Goal: Transaction & Acquisition: Purchase product/service

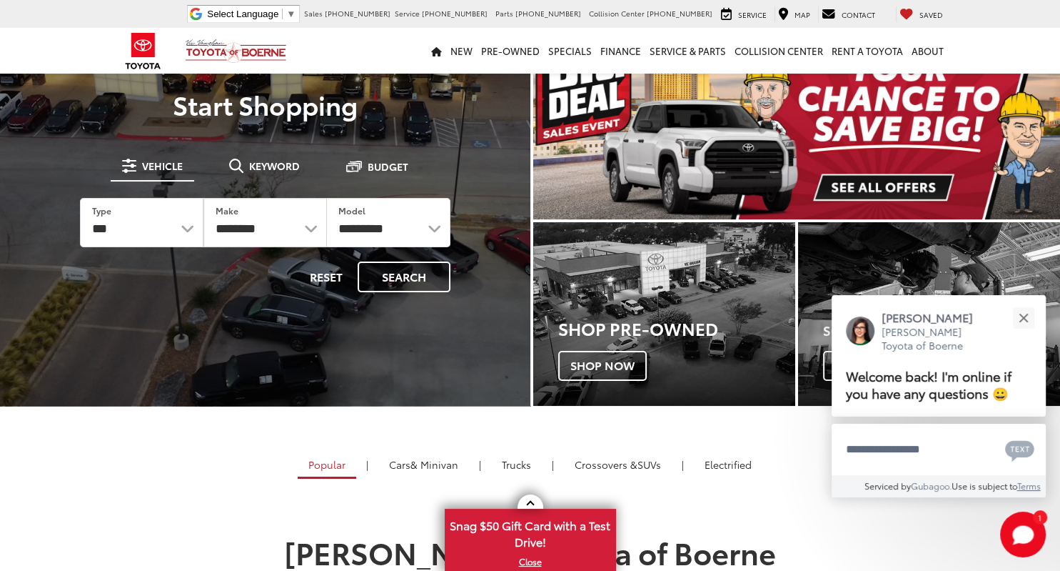
scroll to position [75, 0]
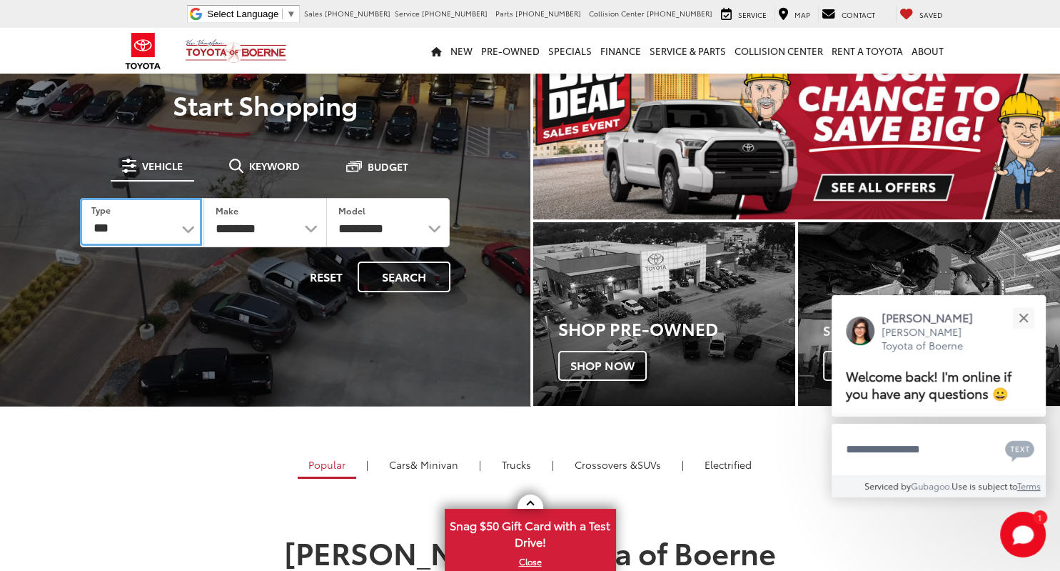
click at [80, 198] on select "*** *** **** *********" at bounding box center [141, 222] width 122 height 48
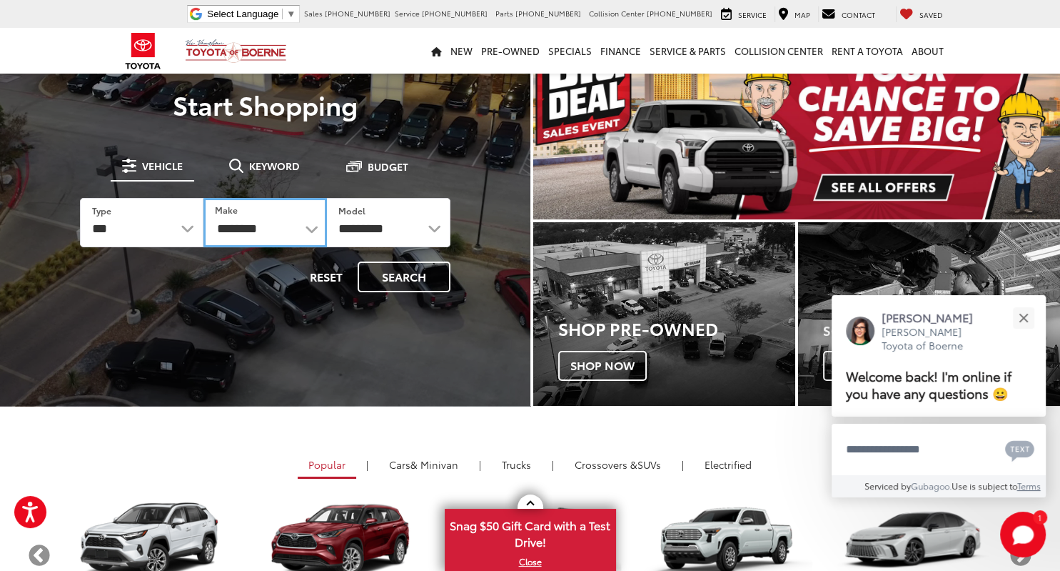
click at [204, 198] on select "**********" at bounding box center [266, 222] width 124 height 49
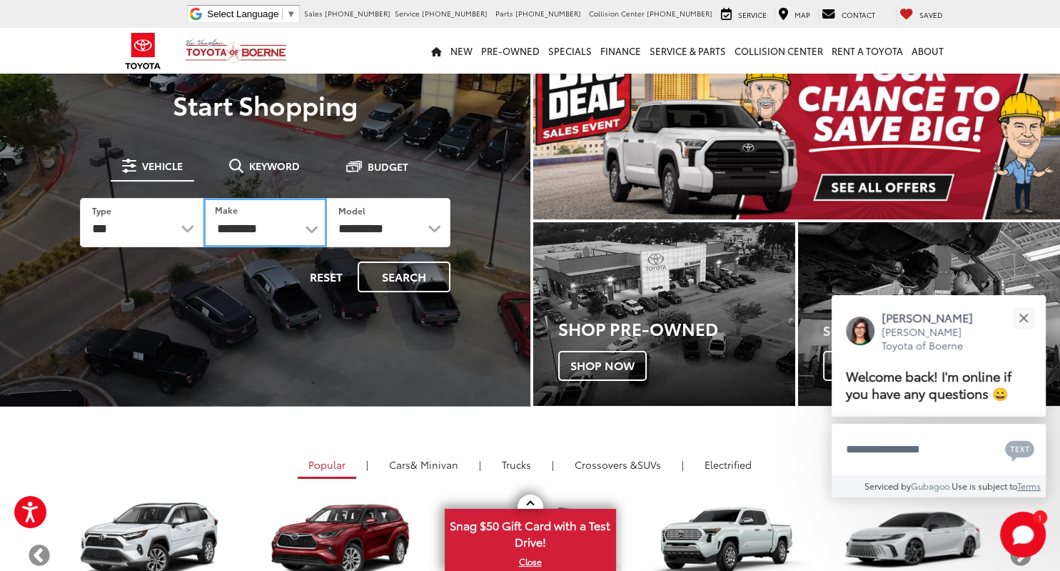
select select "******"
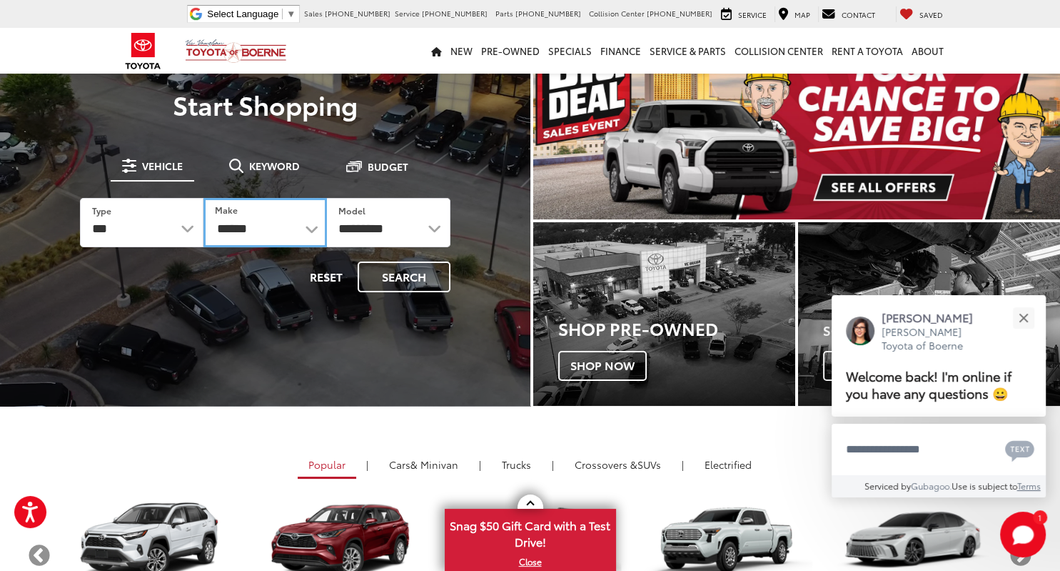
click option "******" at bounding box center [0, 0] width 0 height 0
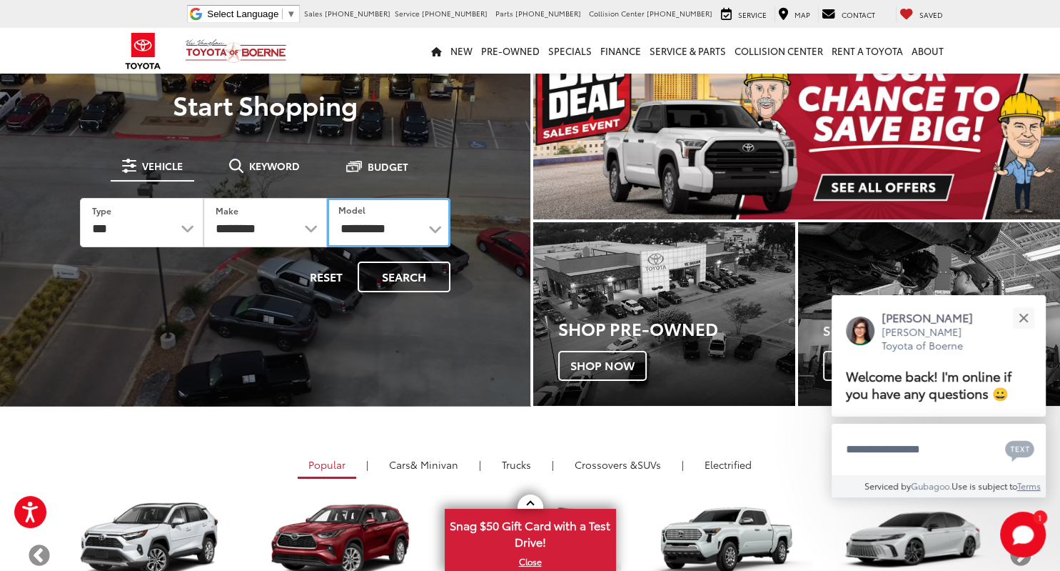
click at [327, 198] on select "**********" at bounding box center [389, 222] width 124 height 49
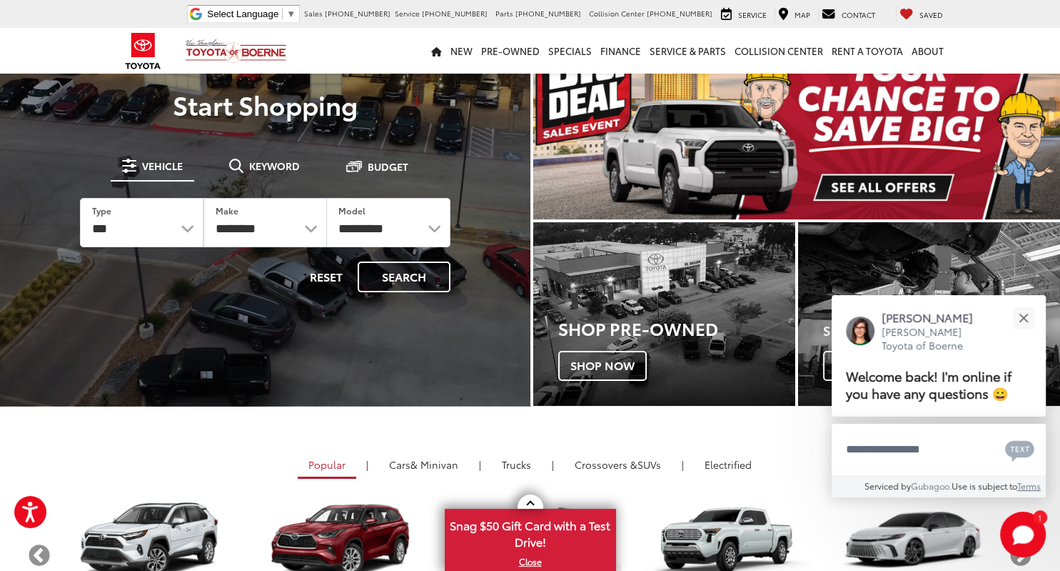
click at [242, 314] on div at bounding box center [265, 281] width 531 height 571
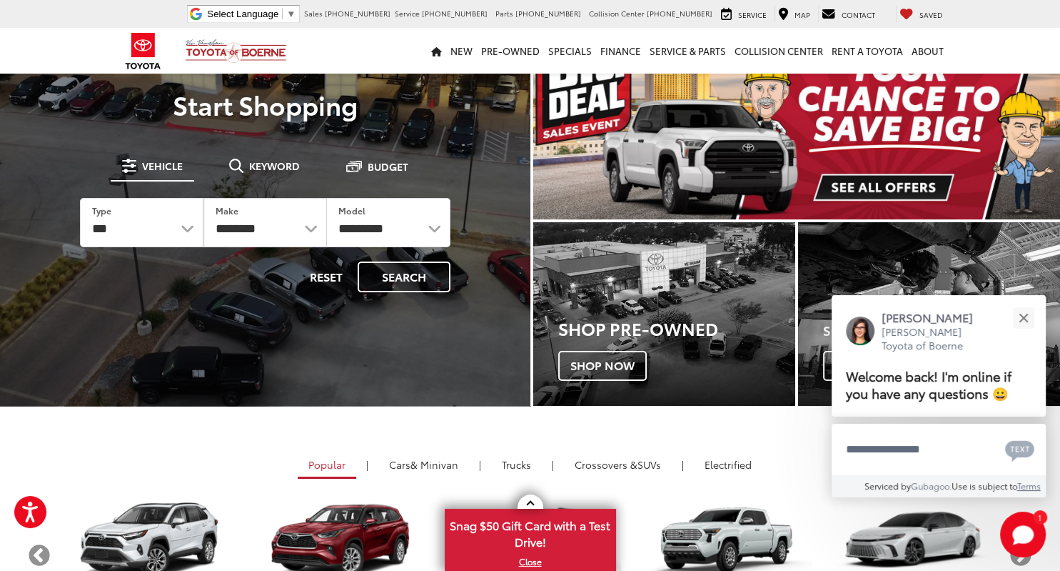
scroll to position [0, 0]
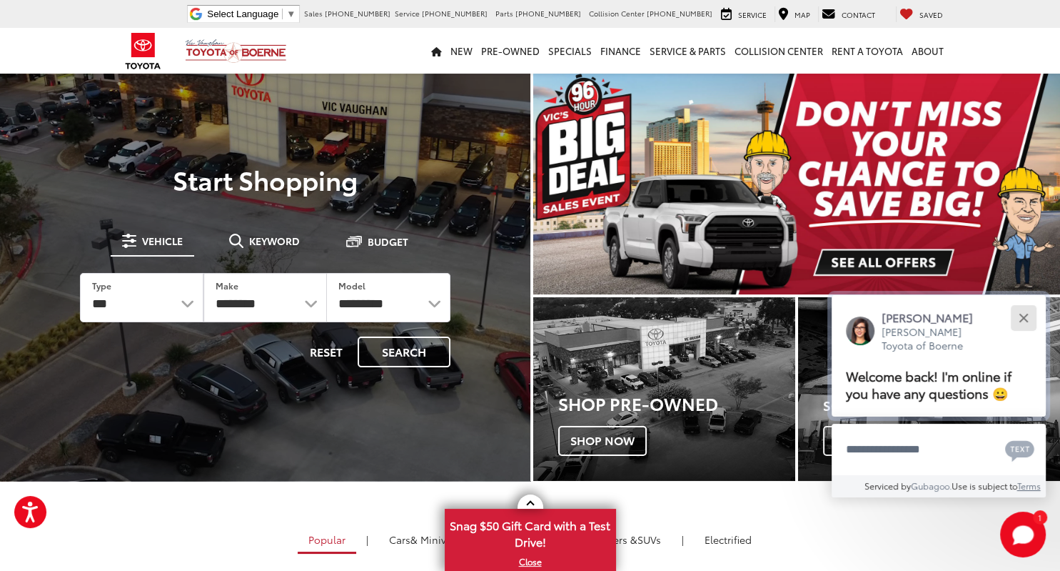
click at [1022, 316] on div "Close" at bounding box center [1023, 317] width 9 height 9
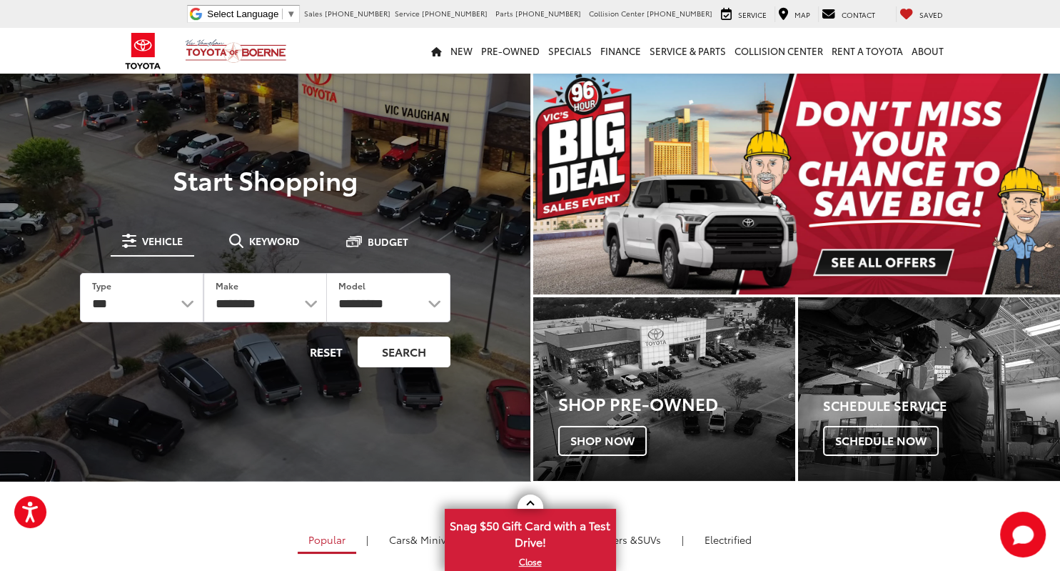
click at [405, 356] on button "Search" at bounding box center [404, 351] width 93 height 31
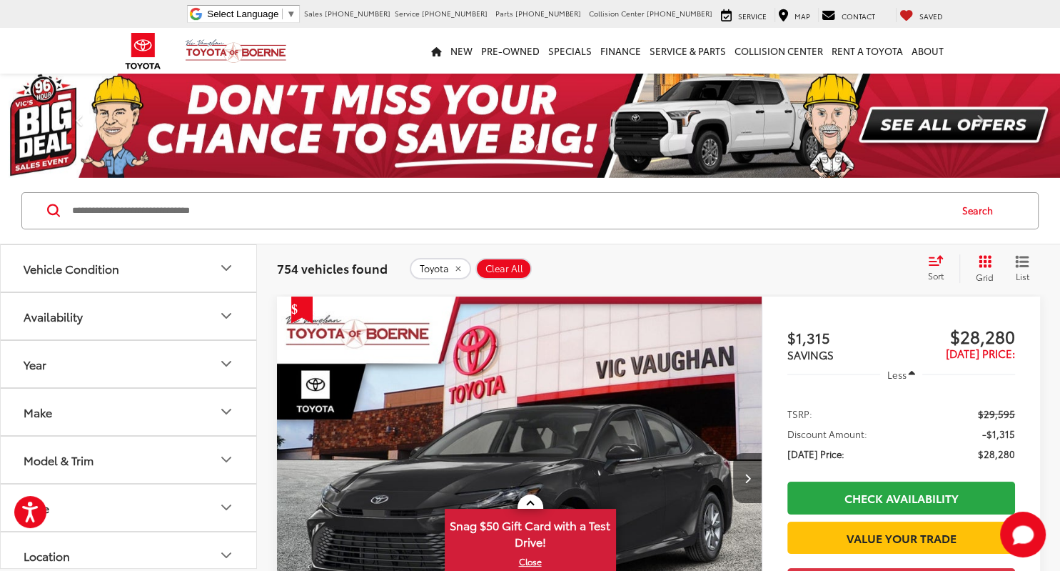
click at [935, 273] on span "Sort" at bounding box center [936, 275] width 16 height 12
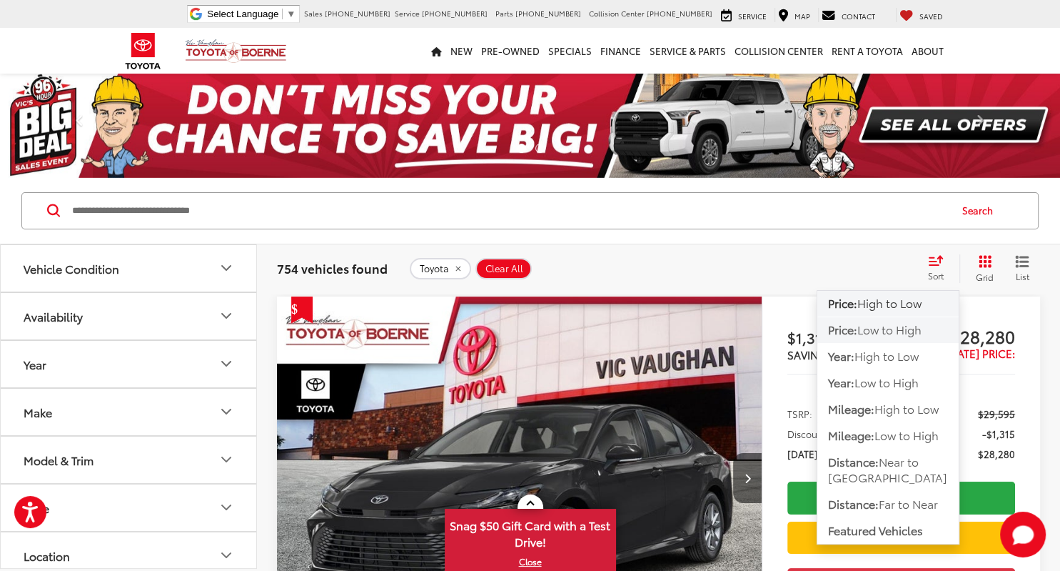
click at [886, 331] on span "Low to High" at bounding box center [890, 329] width 64 height 16
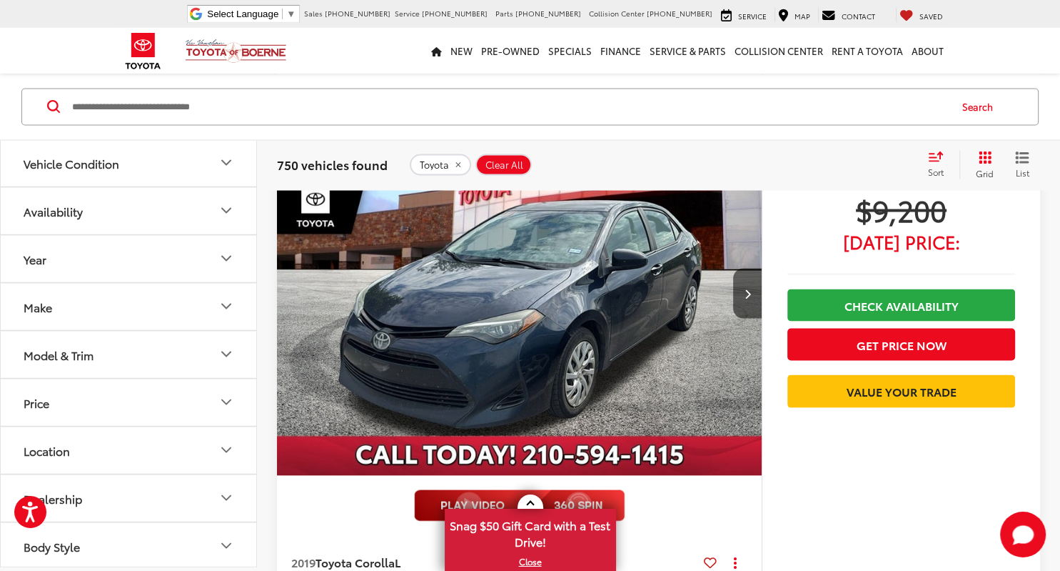
scroll to position [2714, 0]
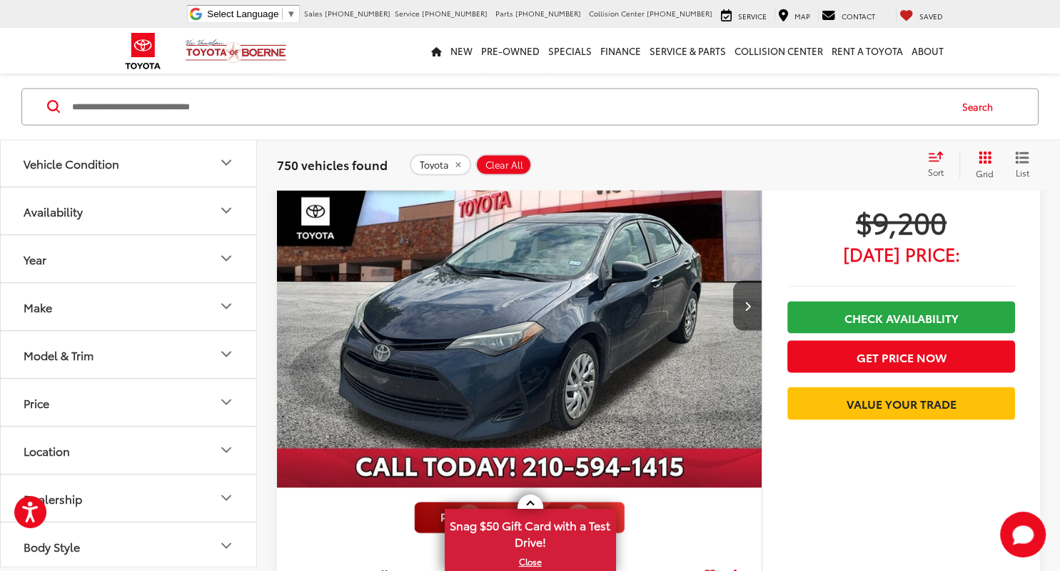
click at [228, 352] on icon "Model & Trim" at bounding box center [226, 354] width 9 height 4
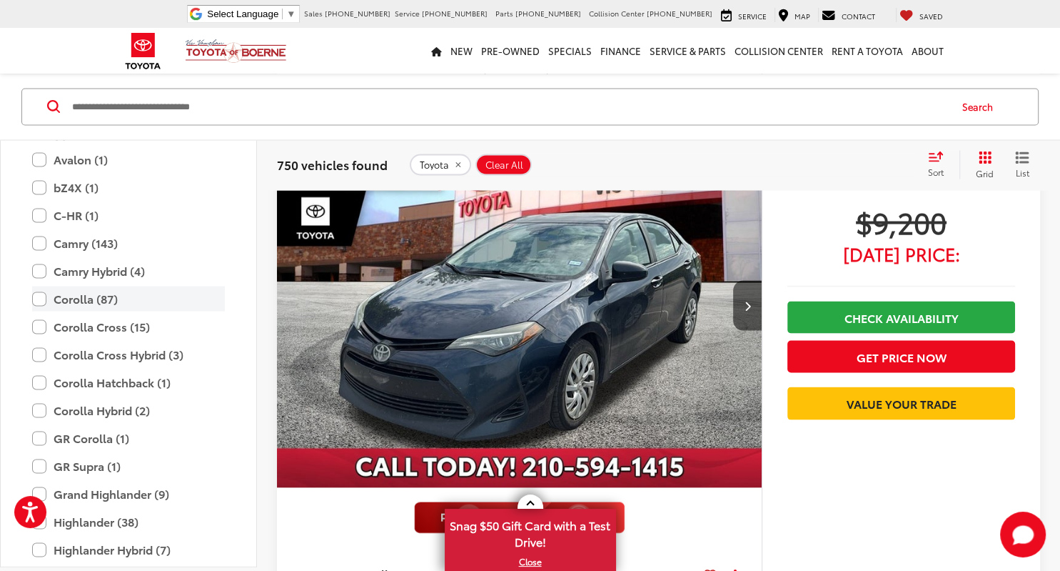
scroll to position [334, 0]
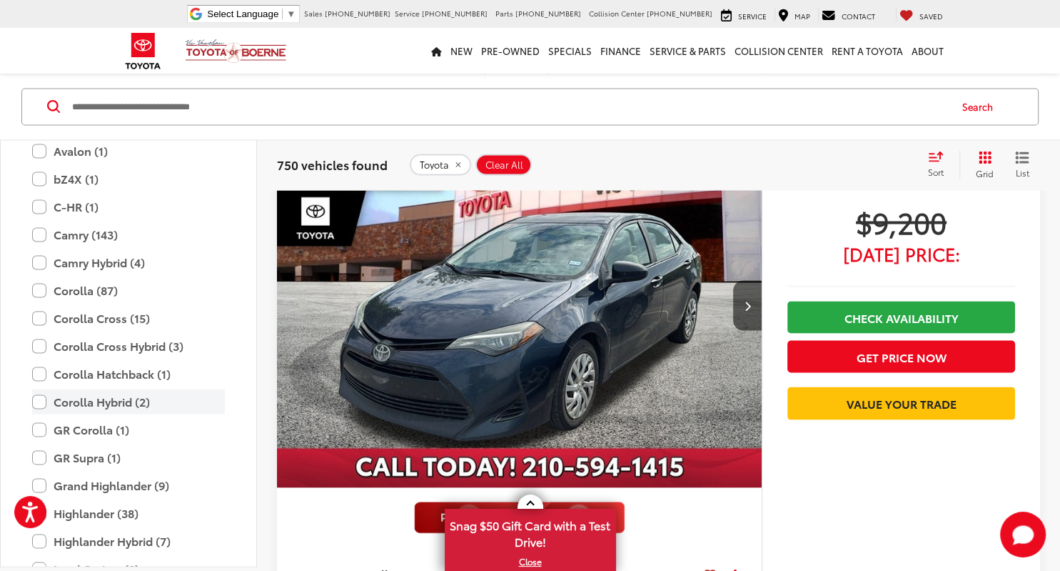
click at [103, 400] on label "Corolla Hybrid (2)" at bounding box center [128, 401] width 193 height 25
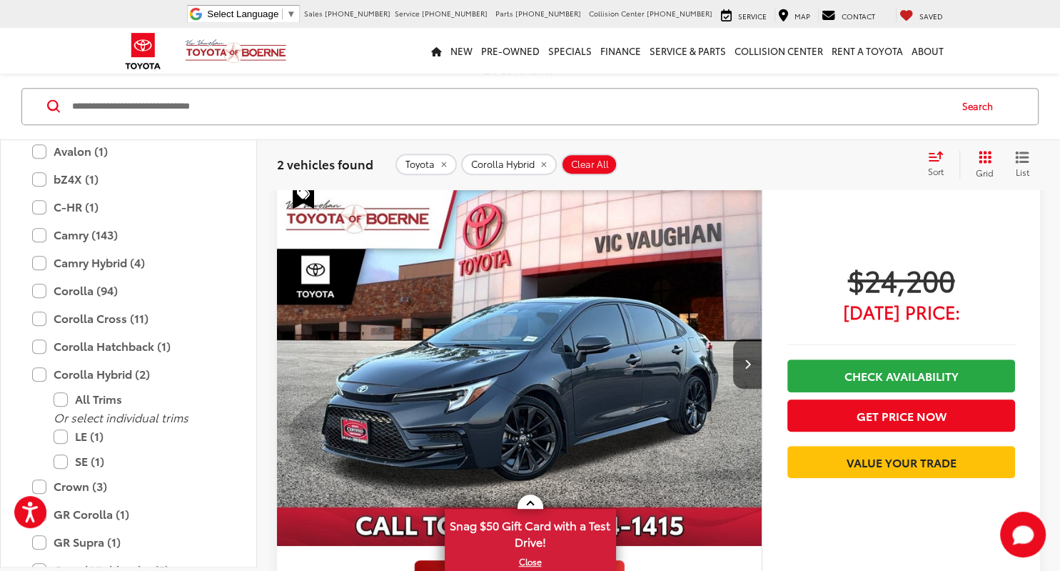
scroll to position [782, 0]
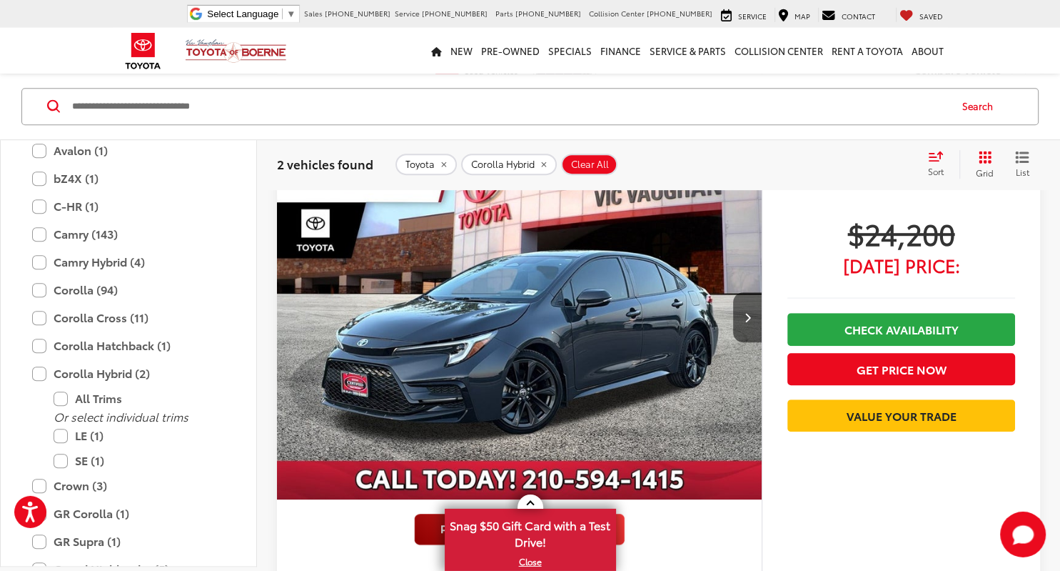
click at [577, 338] on img "2023 Toyota Corolla Hybrid SE 0" at bounding box center [519, 317] width 487 height 365
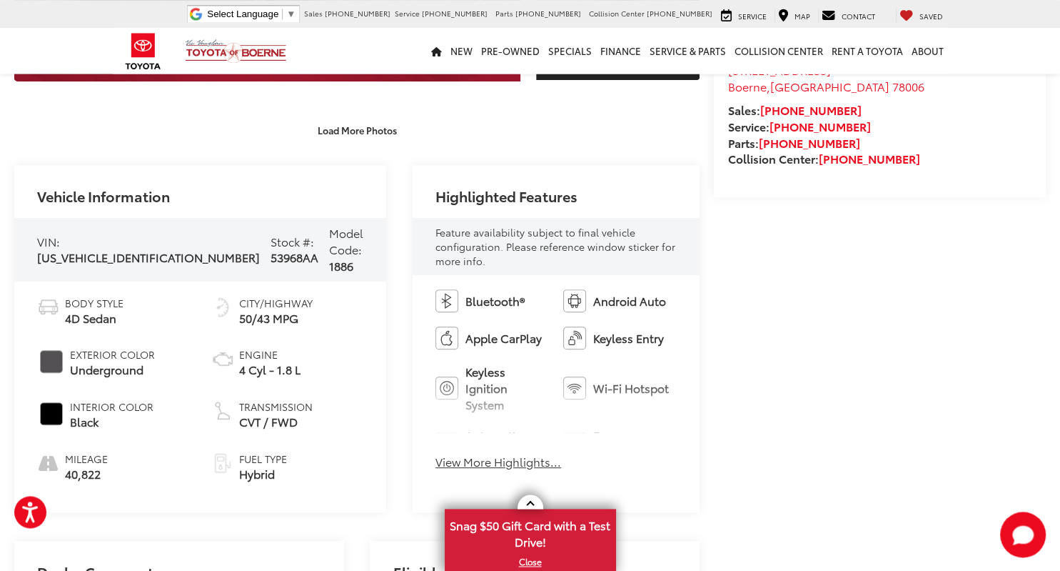
scroll to position [481, 0]
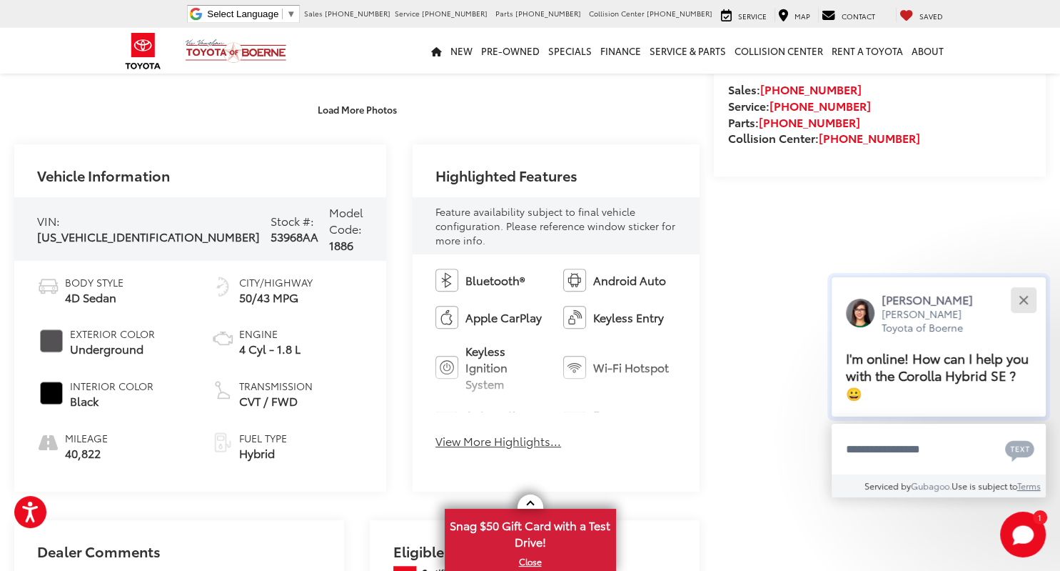
click at [1018, 298] on button "Close" at bounding box center [1023, 299] width 31 height 31
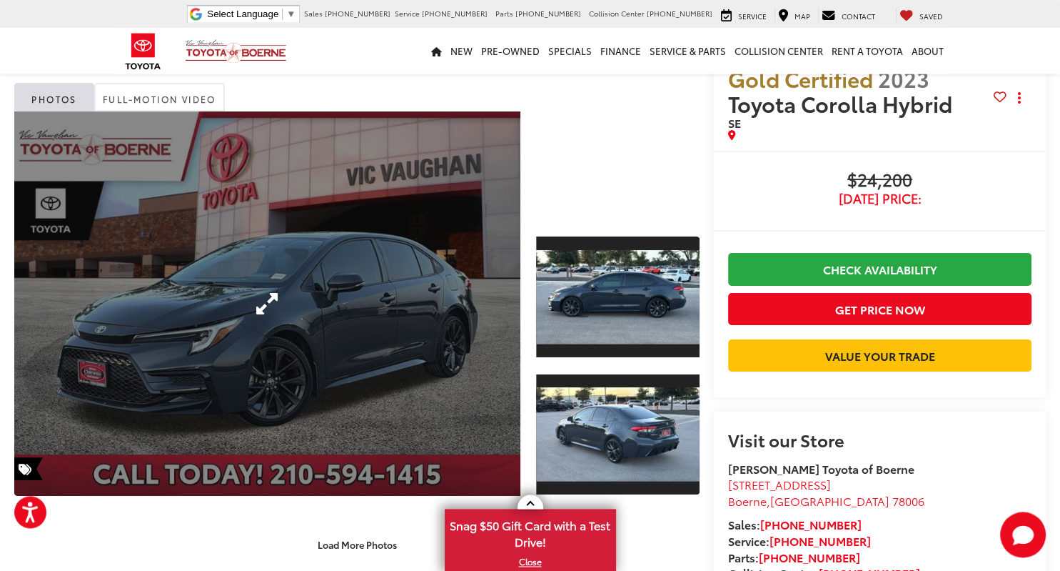
scroll to position [75, 0]
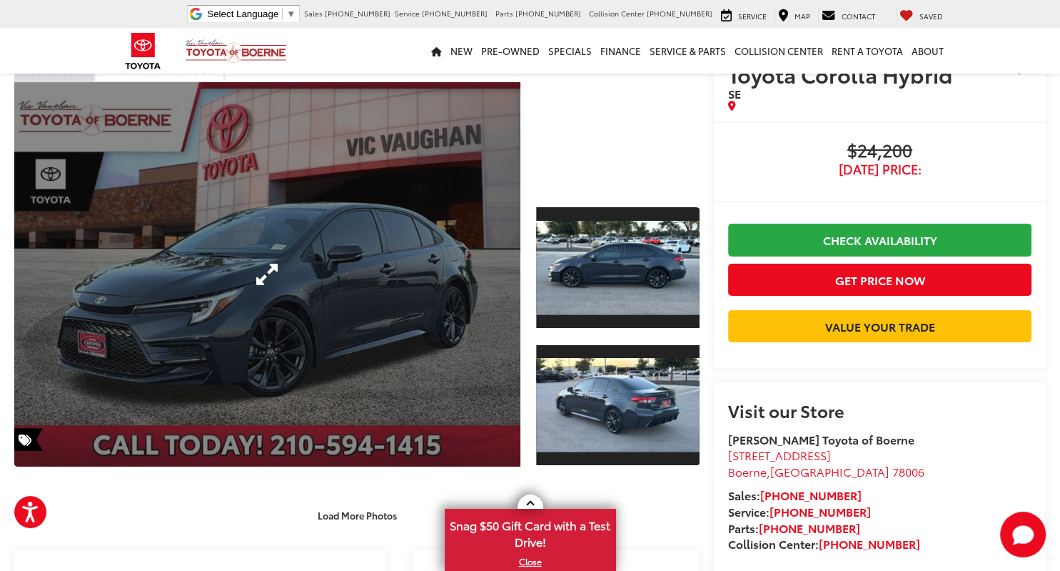
click at [286, 259] on link "Expand Photo 0" at bounding box center [267, 274] width 506 height 384
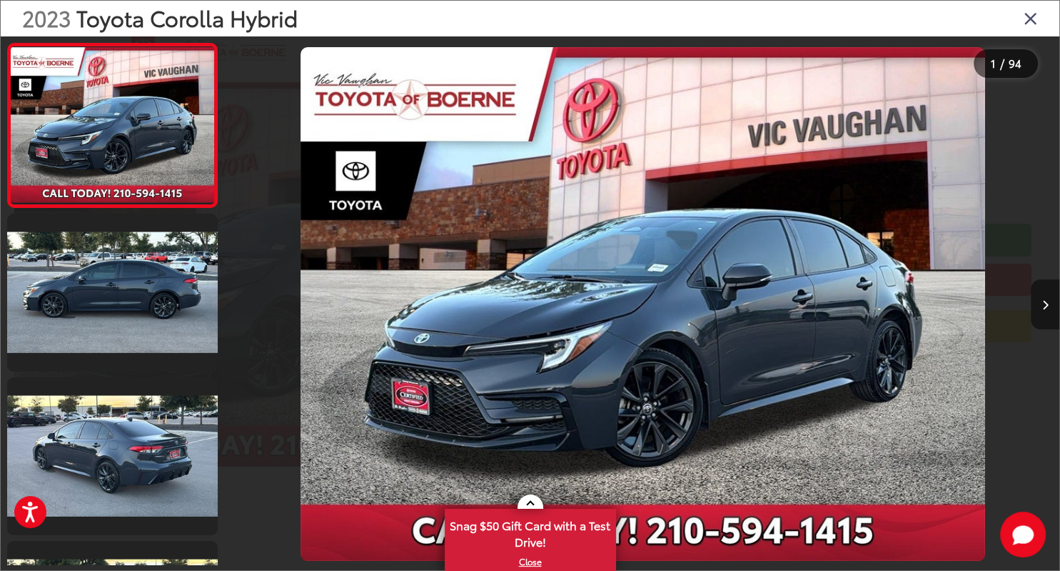
click at [1044, 304] on icon "Next image" at bounding box center [1046, 305] width 6 height 10
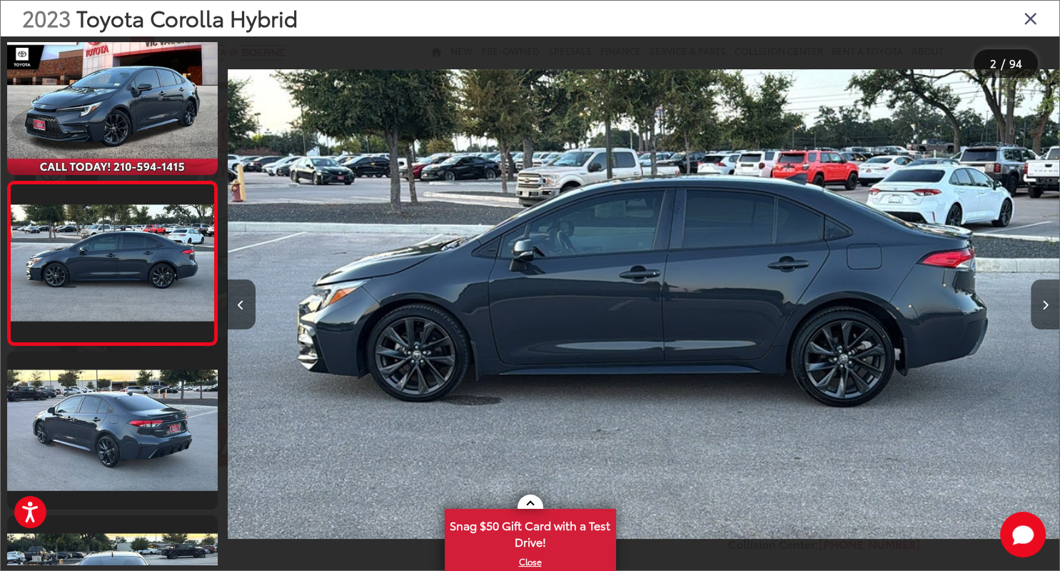
scroll to position [0, 833]
click at [1044, 304] on icon "Next image" at bounding box center [1046, 305] width 6 height 10
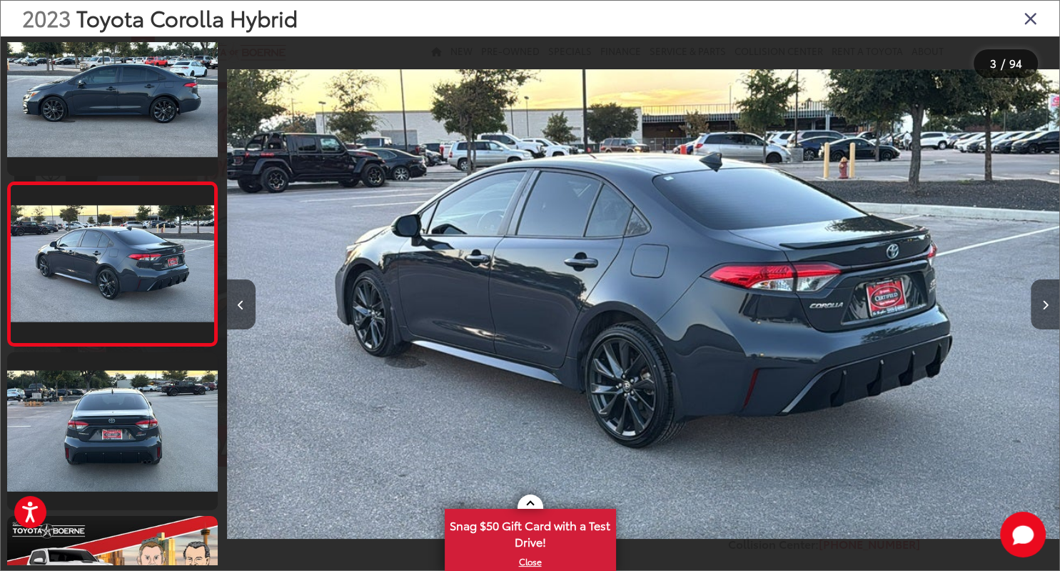
scroll to position [189, 0]
click at [1044, 304] on icon "Next image" at bounding box center [1046, 305] width 6 height 10
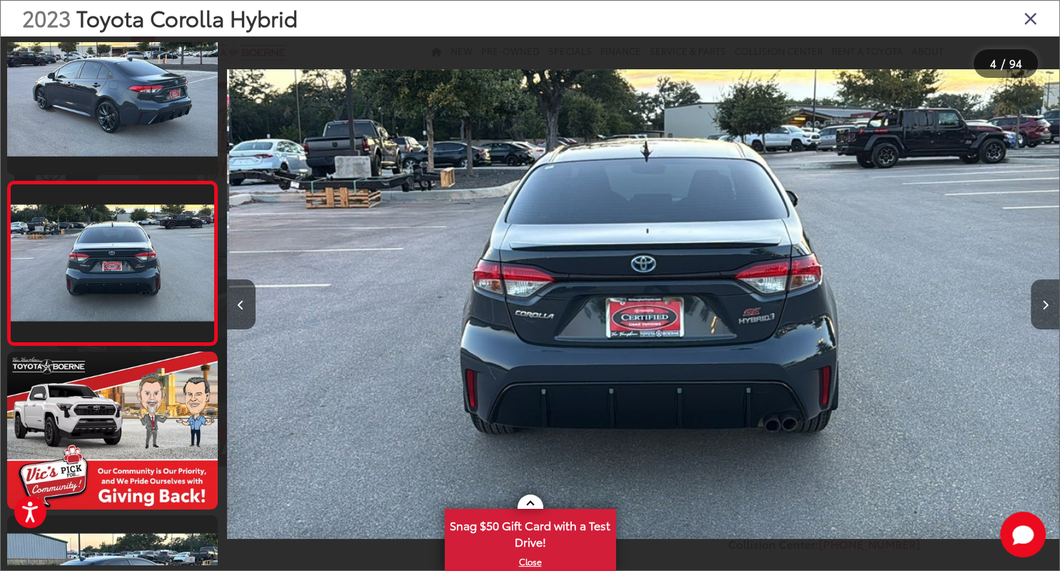
scroll to position [0, 0]
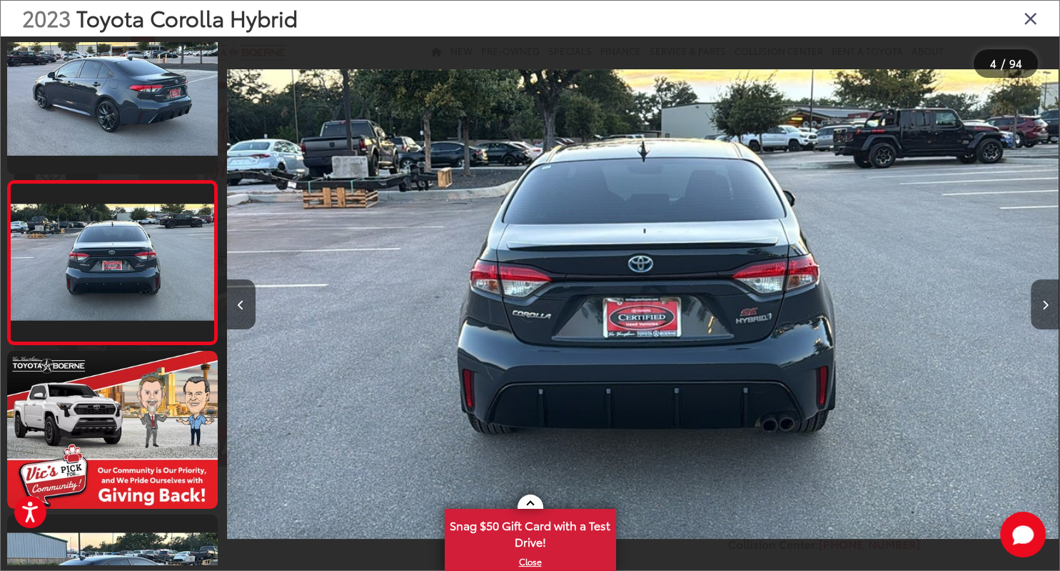
click at [1044, 304] on icon "Next image" at bounding box center [1046, 305] width 6 height 10
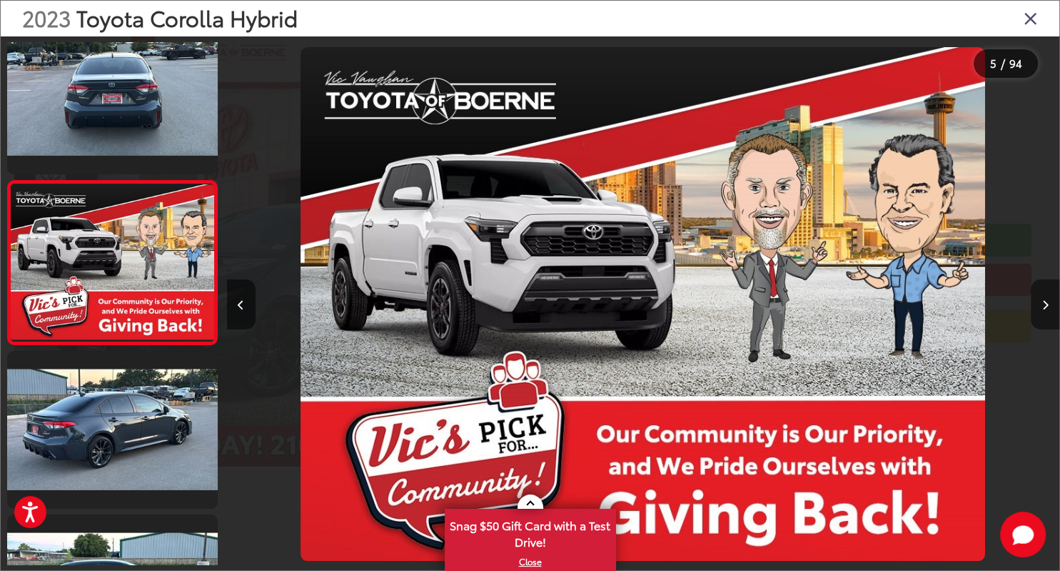
click at [1044, 304] on icon "Next image" at bounding box center [1046, 305] width 6 height 10
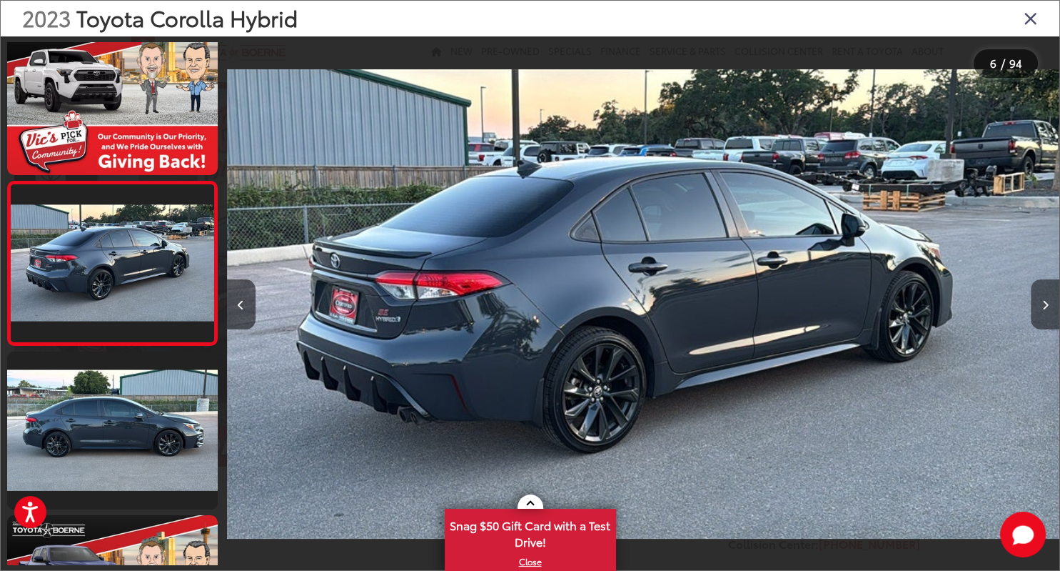
click at [1044, 304] on icon "Next image" at bounding box center [1046, 305] width 6 height 10
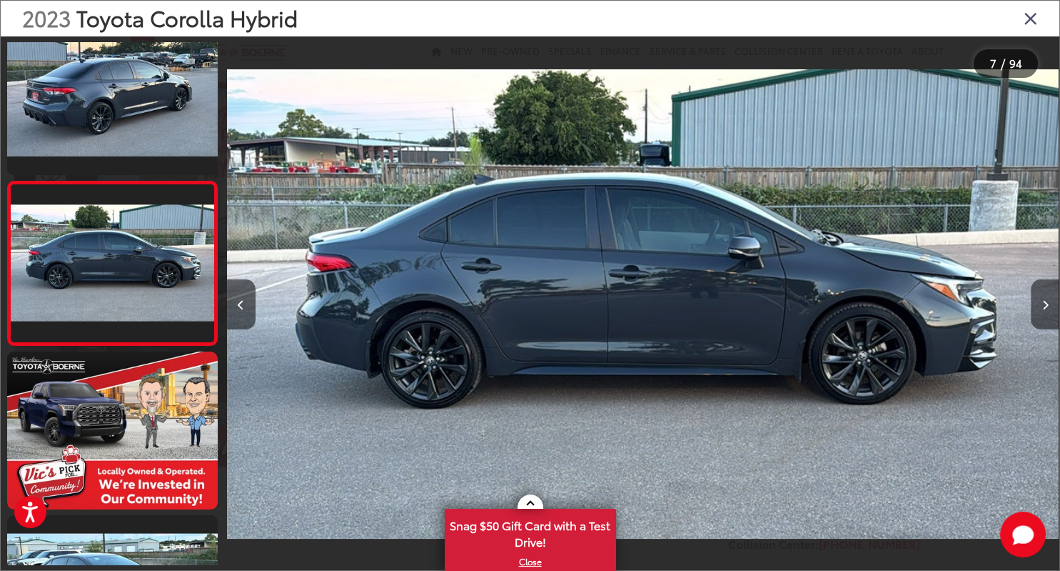
click at [1044, 304] on icon "Next image" at bounding box center [1046, 305] width 6 height 10
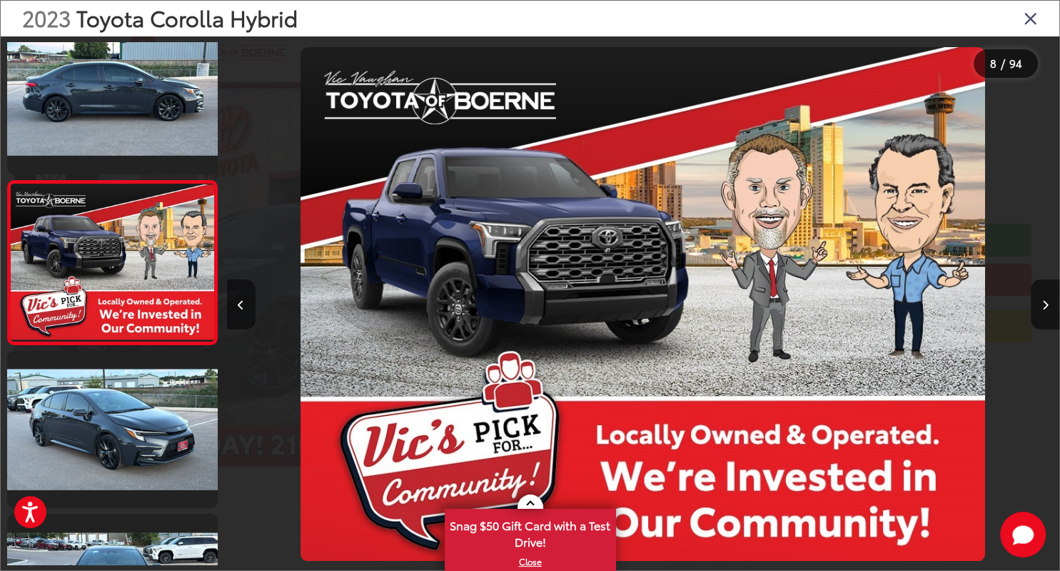
click at [242, 301] on icon "Previous image" at bounding box center [241, 305] width 6 height 10
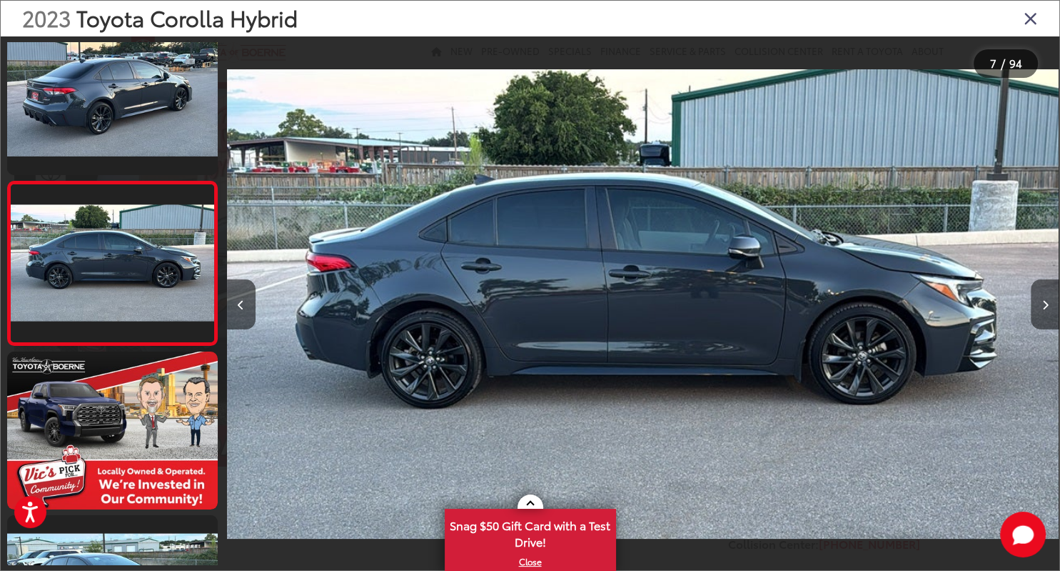
click at [1046, 298] on button "Next image" at bounding box center [1045, 304] width 29 height 50
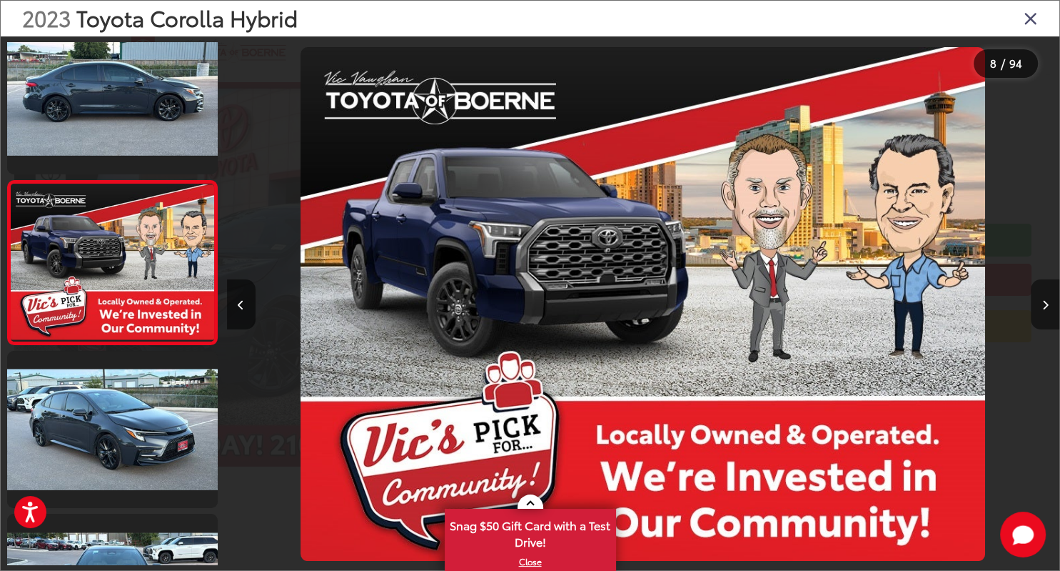
click at [1046, 298] on button "Next image" at bounding box center [1045, 304] width 29 height 50
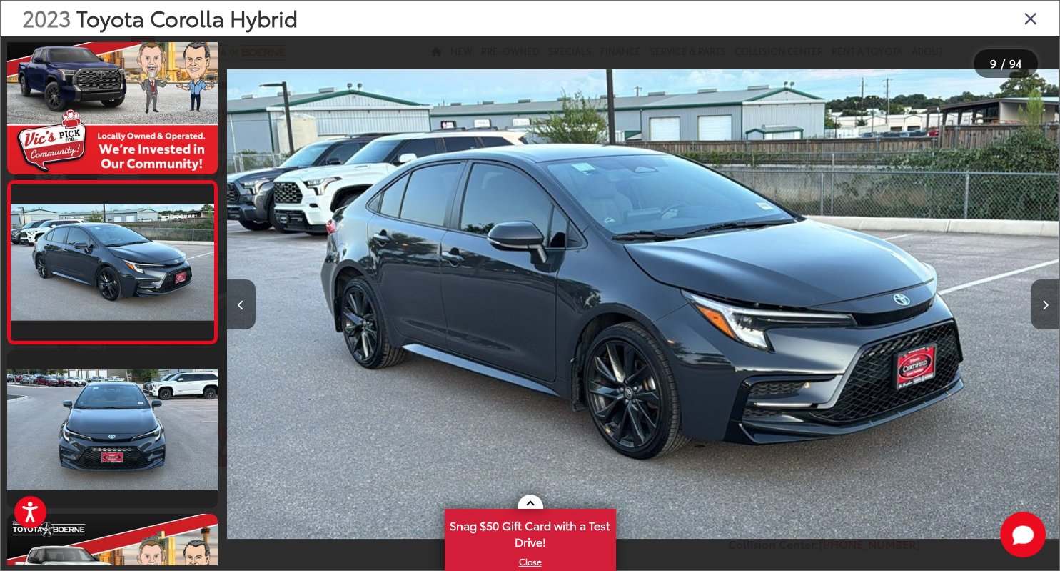
click at [1046, 298] on button "Next image" at bounding box center [1045, 304] width 29 height 50
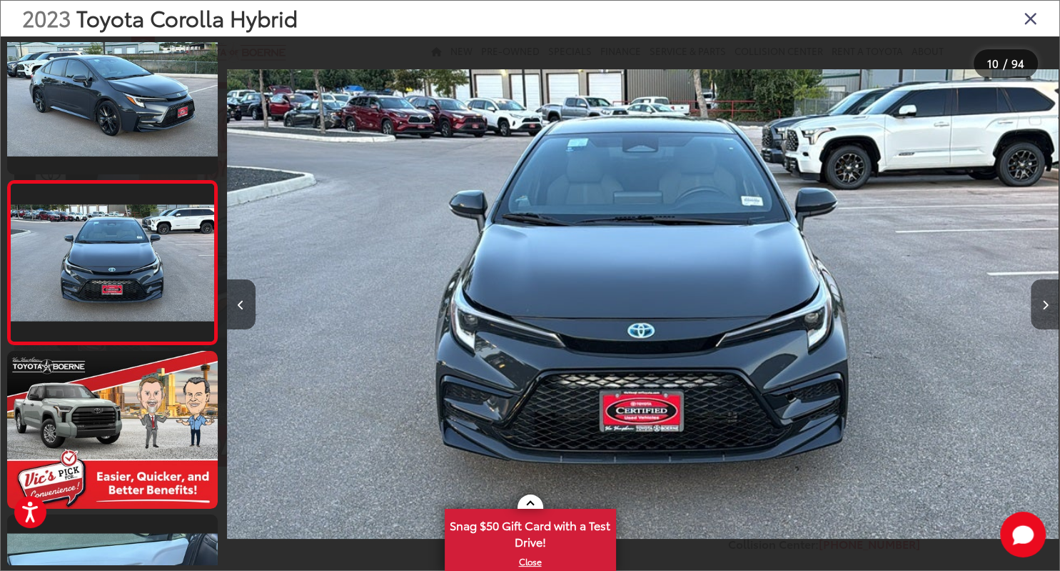
click at [1046, 298] on button "Next image" at bounding box center [1045, 304] width 29 height 50
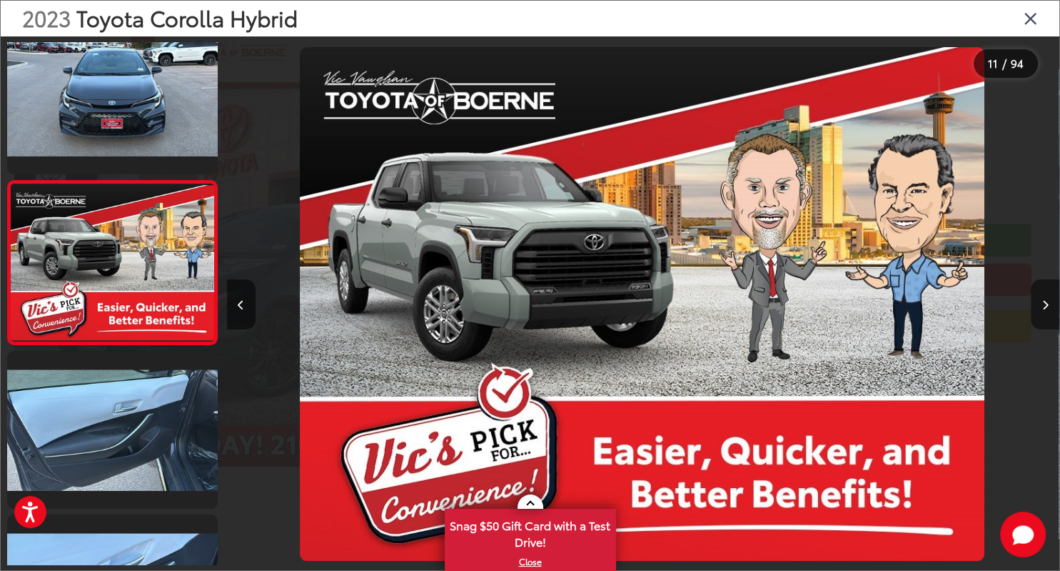
click at [1046, 298] on button "Next image" at bounding box center [1045, 304] width 29 height 50
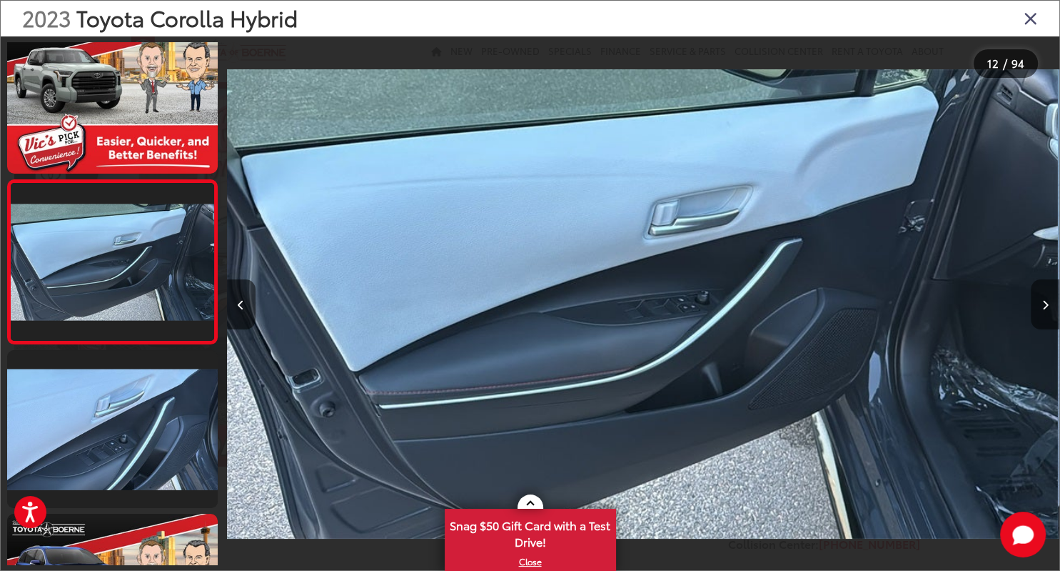
click at [1046, 298] on button "Next image" at bounding box center [1045, 304] width 29 height 50
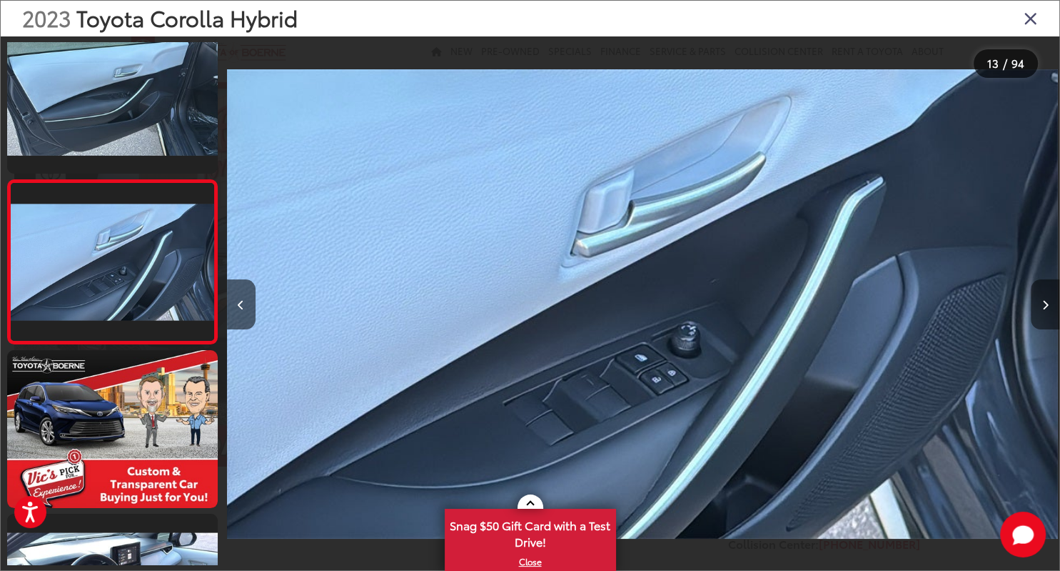
click at [1046, 298] on button "Next image" at bounding box center [1045, 304] width 29 height 50
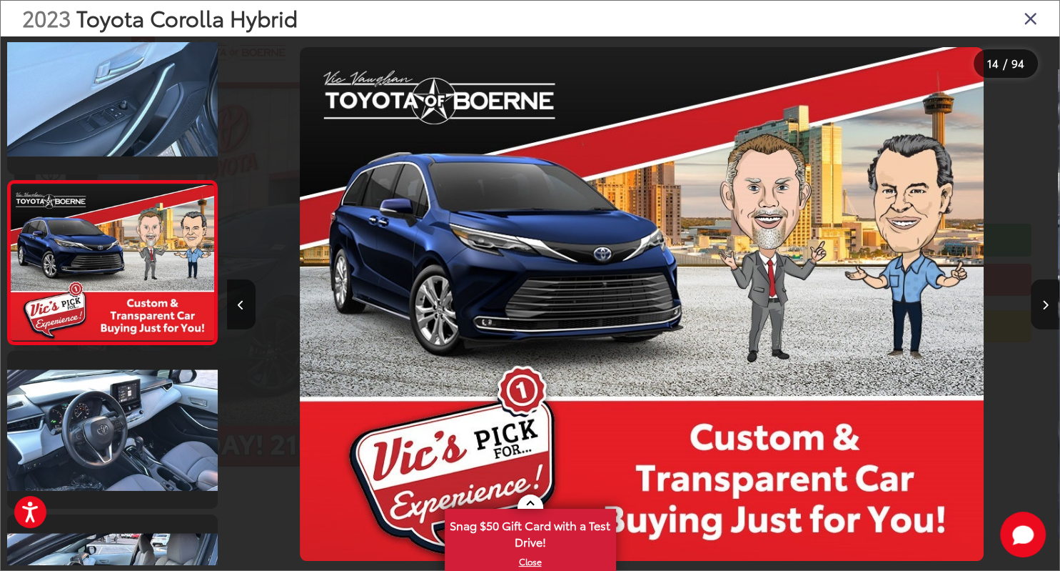
click at [1046, 298] on button "Next image" at bounding box center [1045, 304] width 29 height 50
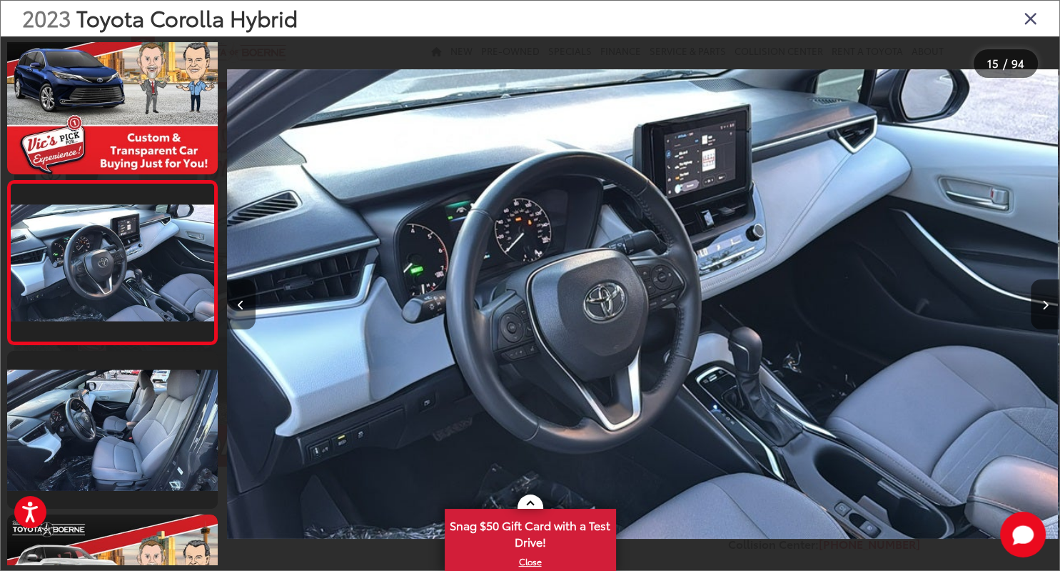
click at [238, 303] on button "Previous image" at bounding box center [241, 304] width 29 height 50
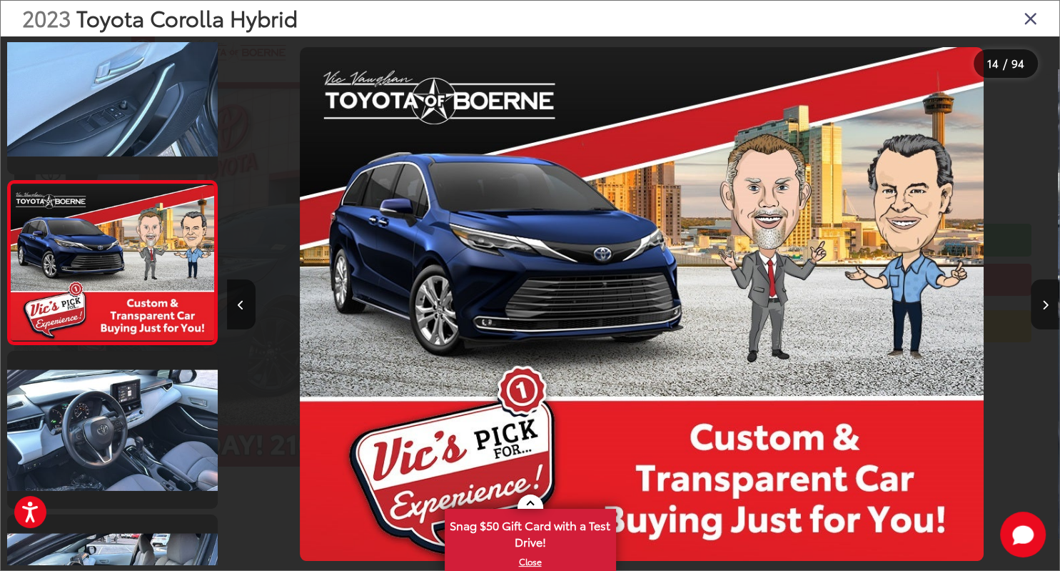
click at [1048, 306] on icon "Next image" at bounding box center [1046, 305] width 6 height 10
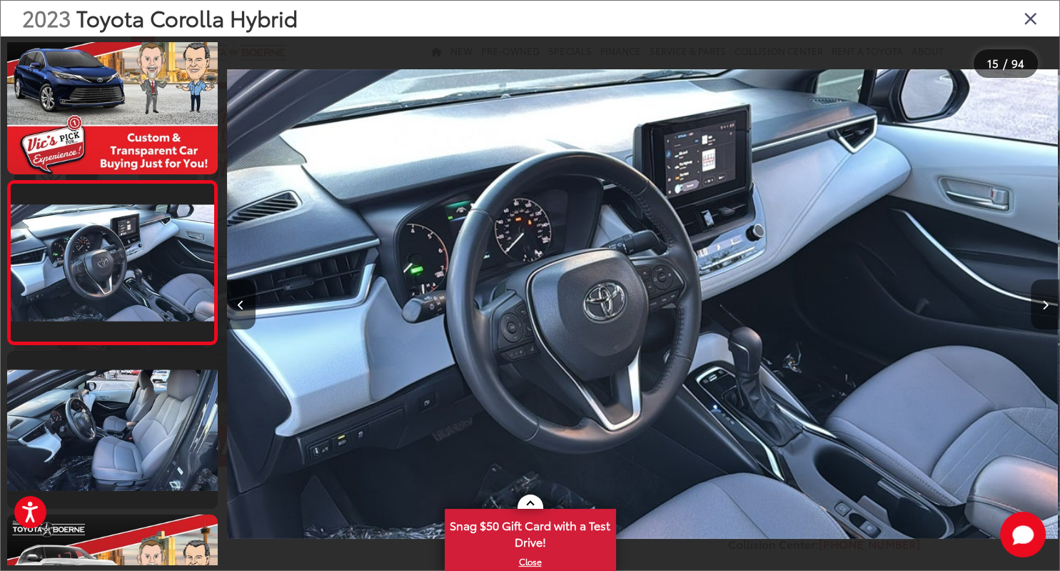
click at [1050, 301] on button "Next image" at bounding box center [1045, 304] width 29 height 50
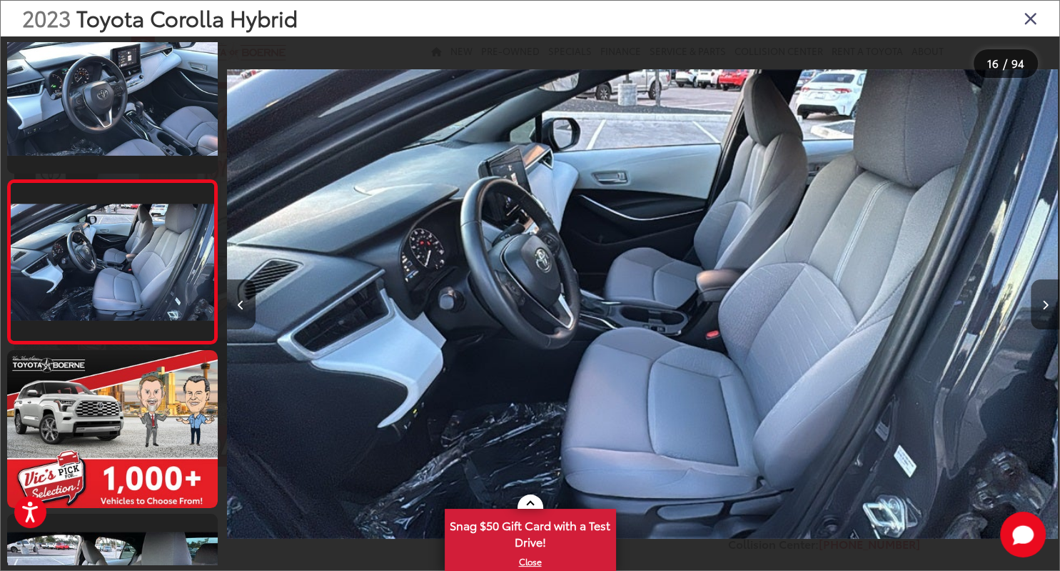
click at [1050, 301] on button "Next image" at bounding box center [1045, 304] width 29 height 50
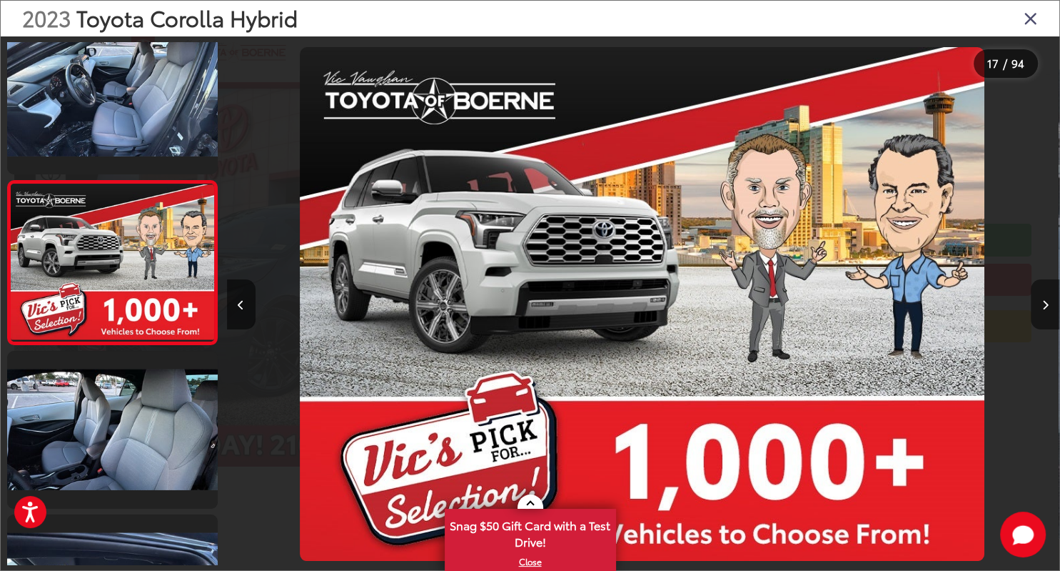
click at [1050, 301] on button "Next image" at bounding box center [1045, 304] width 29 height 50
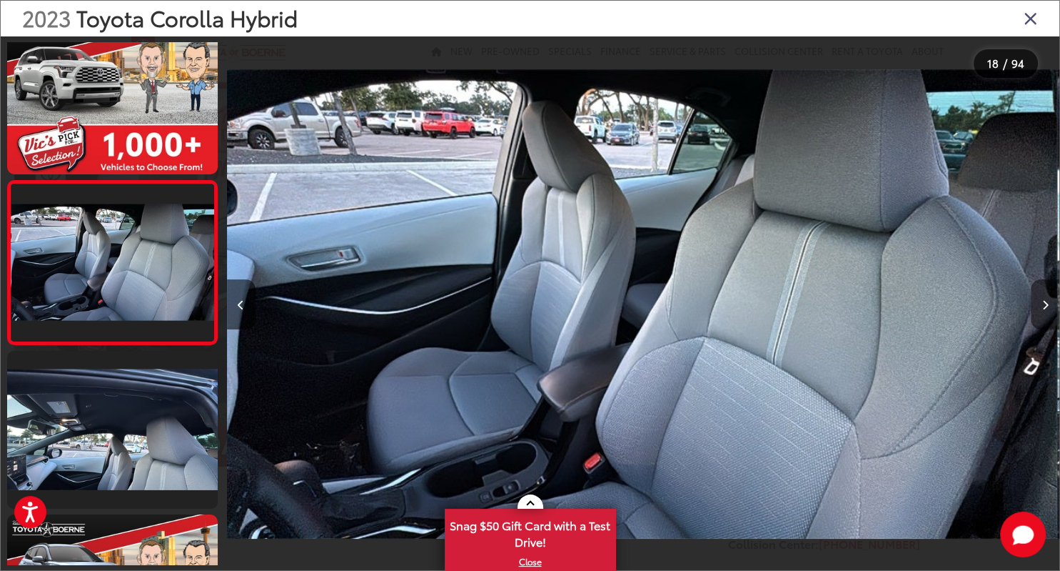
click at [1050, 301] on button "Next image" at bounding box center [1045, 304] width 29 height 50
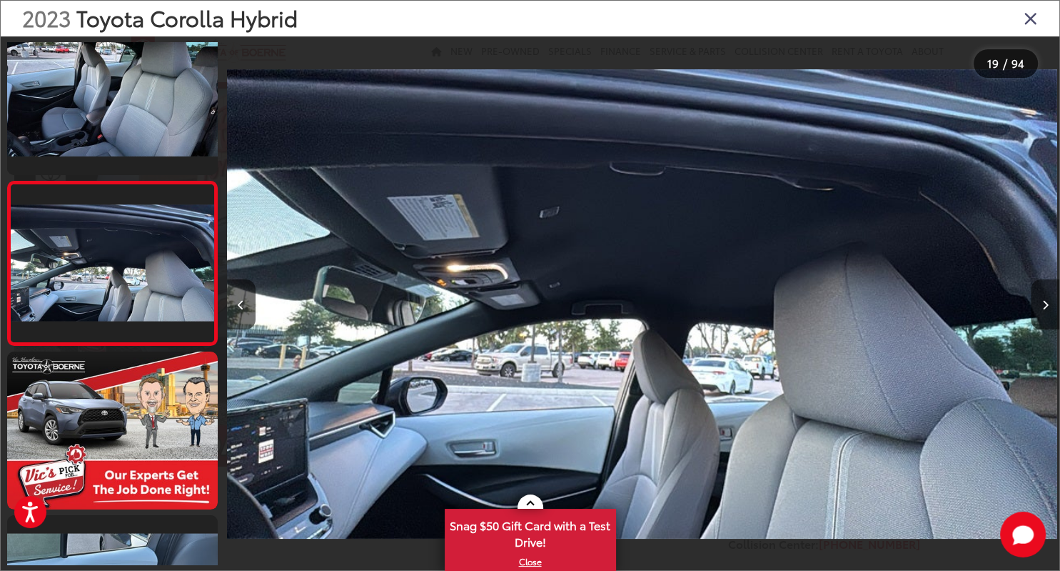
click at [1050, 301] on button "Next image" at bounding box center [1045, 304] width 29 height 50
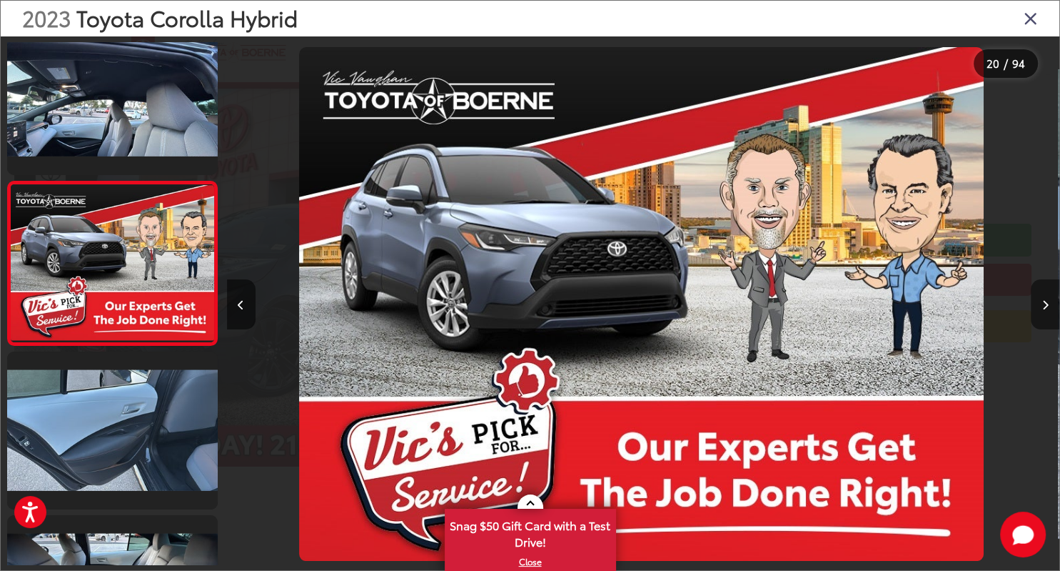
click at [1050, 301] on button "Next image" at bounding box center [1045, 304] width 29 height 50
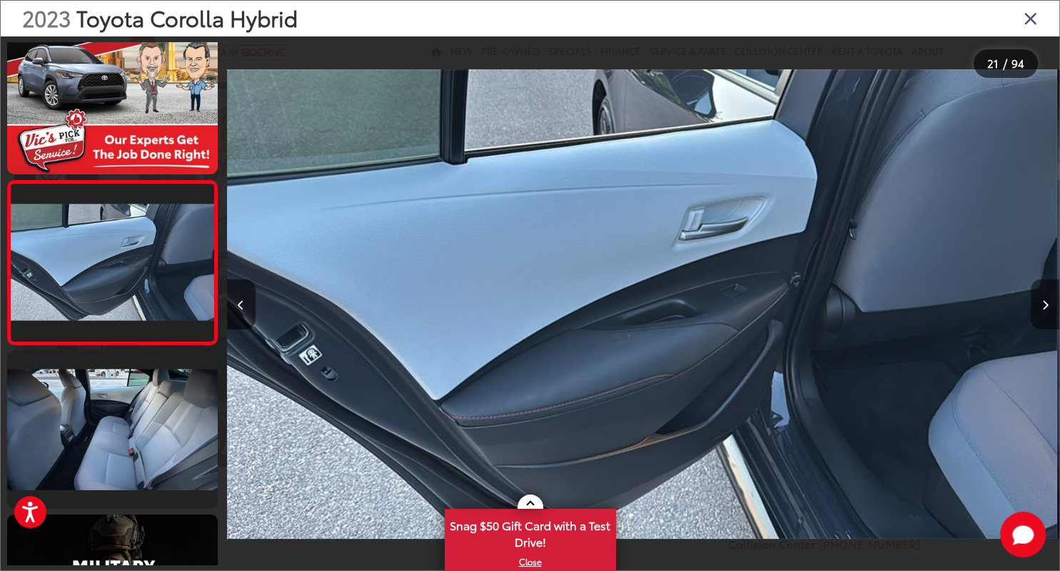
click at [1050, 301] on button "Next image" at bounding box center [1045, 304] width 29 height 50
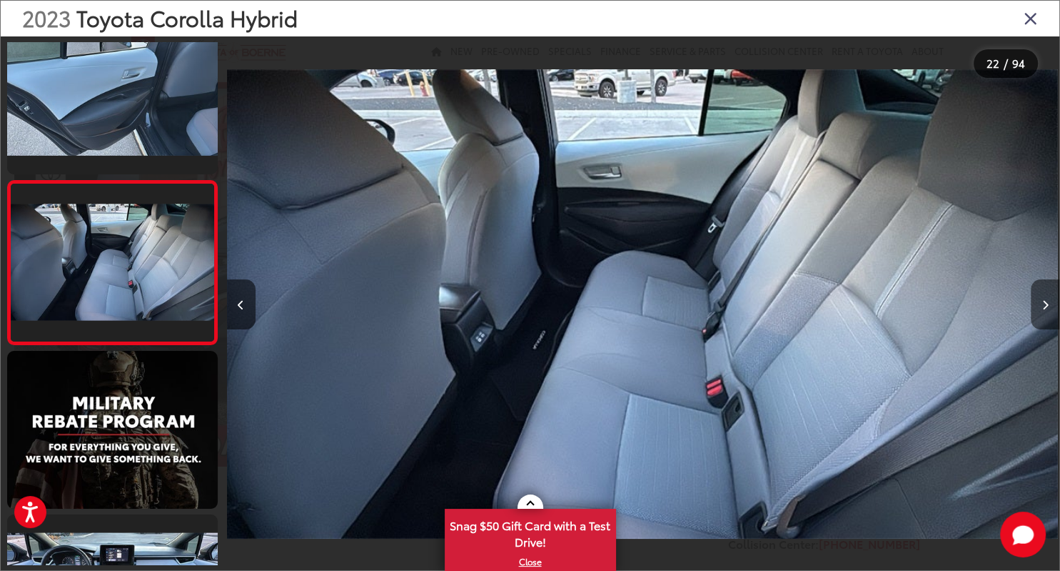
click at [1050, 301] on button "Next image" at bounding box center [1045, 304] width 29 height 50
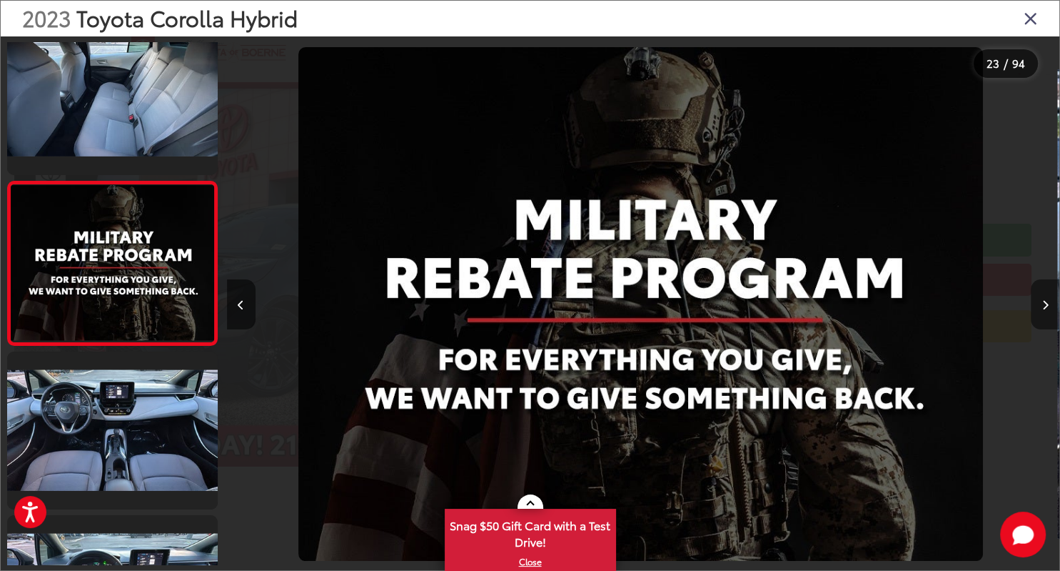
click at [1050, 301] on button "Next image" at bounding box center [1045, 304] width 29 height 50
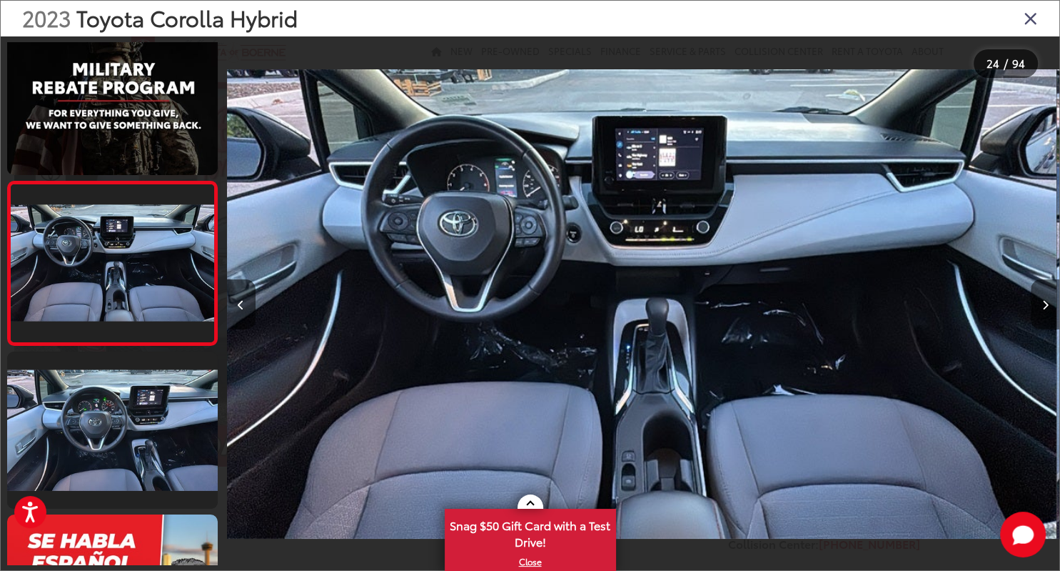
click at [1050, 301] on button "Next image" at bounding box center [1045, 304] width 29 height 50
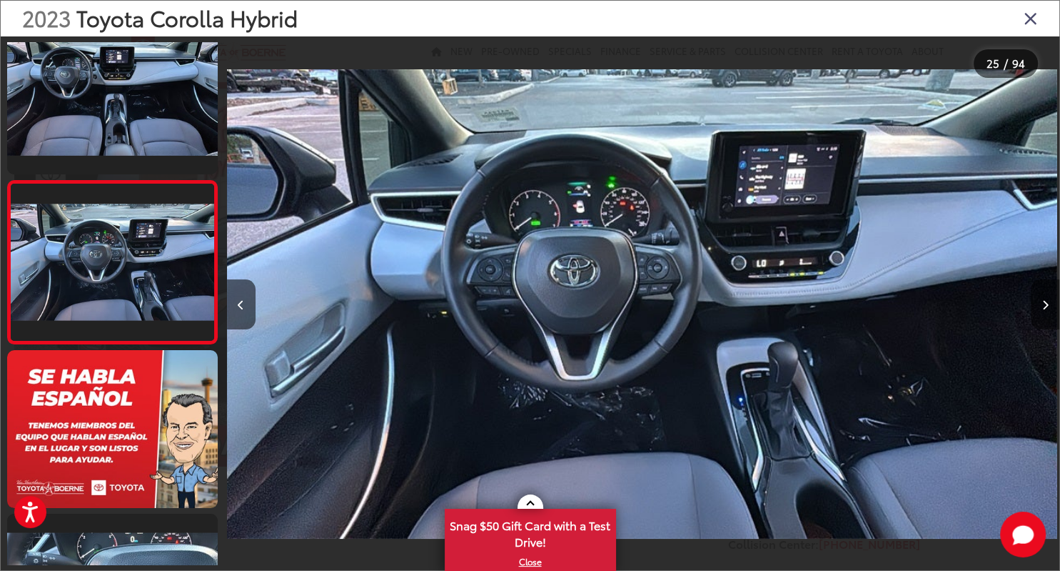
click at [1050, 301] on button "Next image" at bounding box center [1045, 304] width 29 height 50
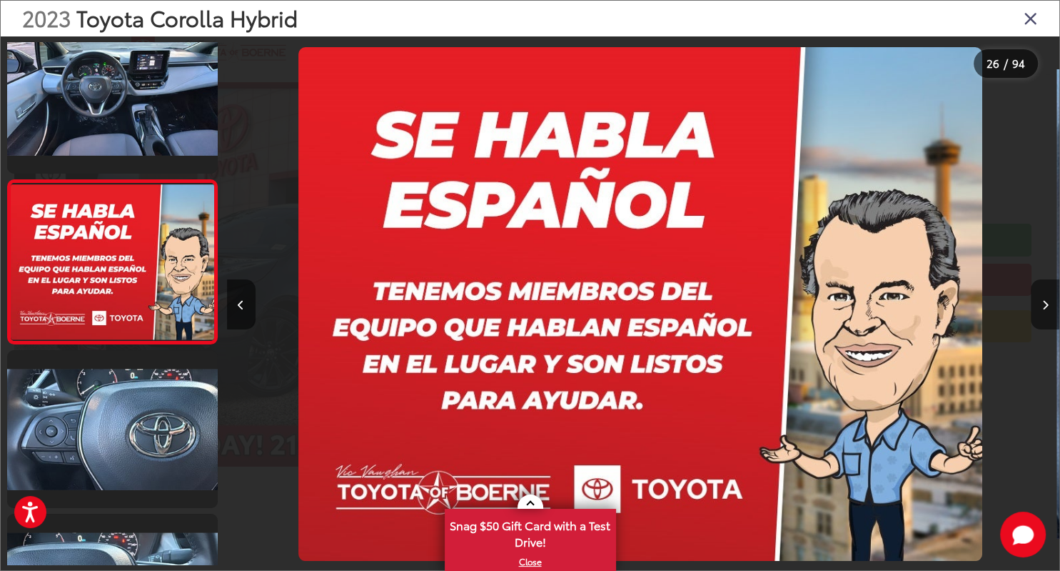
click at [1050, 301] on button "Next image" at bounding box center [1045, 304] width 29 height 50
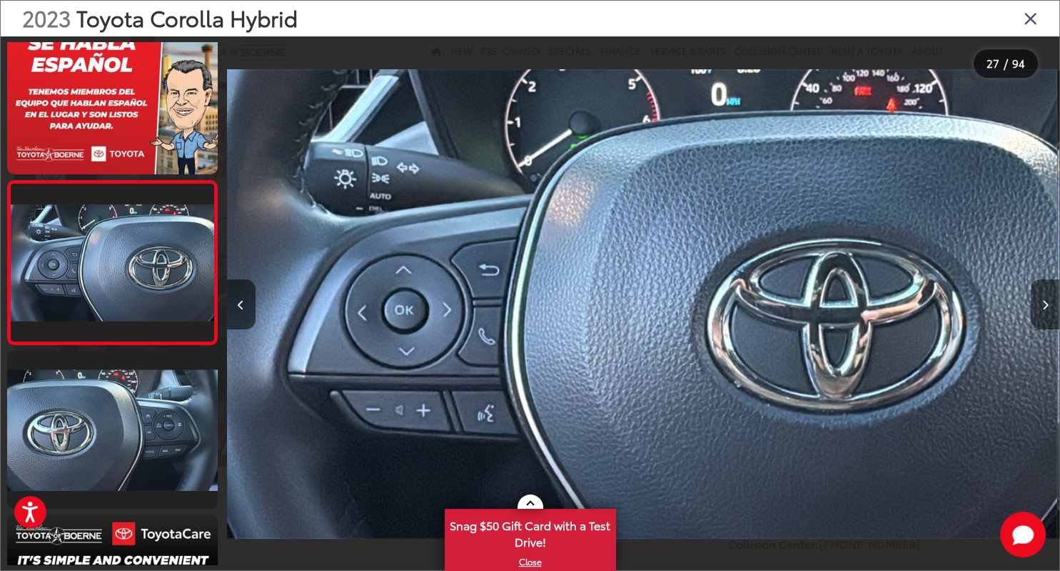
click at [1050, 301] on button "Next image" at bounding box center [1045, 304] width 29 height 50
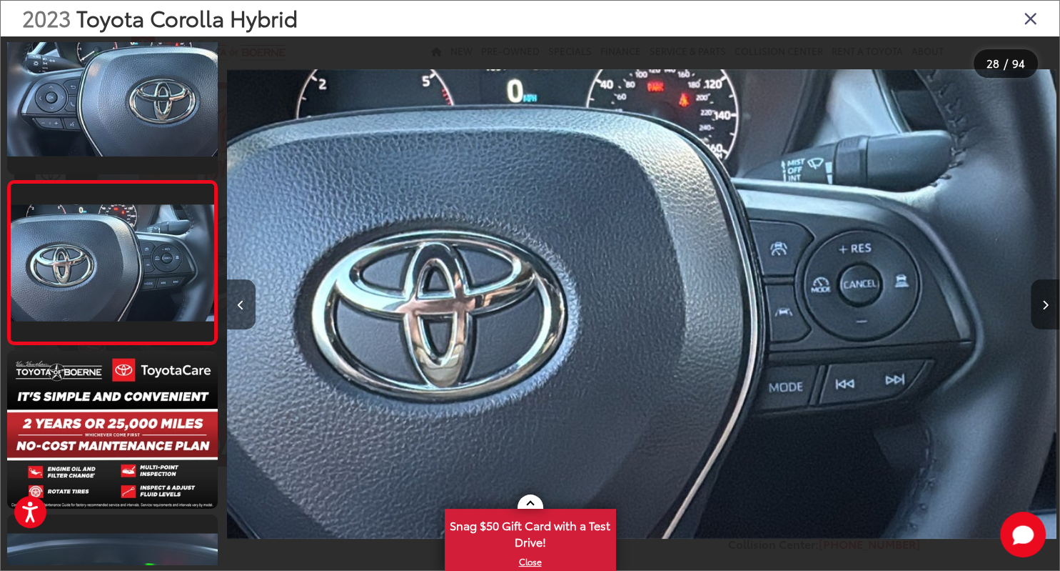
click at [1050, 301] on button "Next image" at bounding box center [1045, 304] width 29 height 50
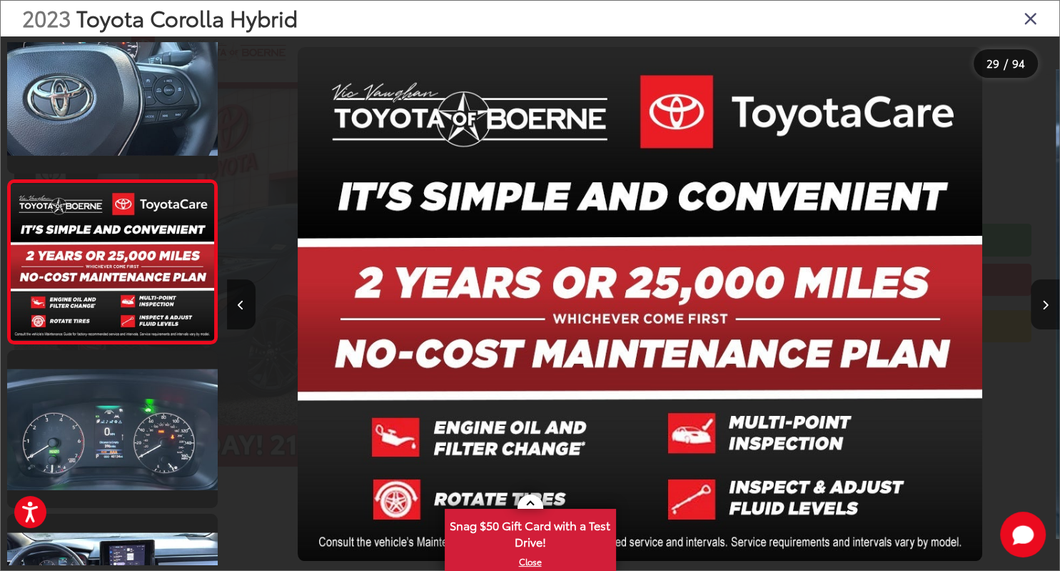
click at [1049, 303] on button "Next image" at bounding box center [1045, 304] width 29 height 50
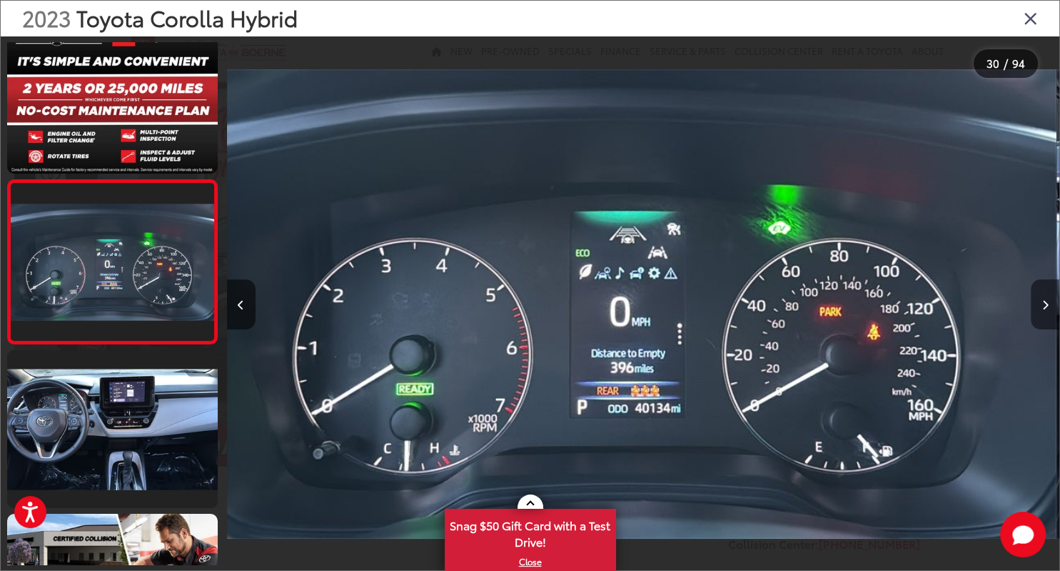
click at [1049, 303] on button "Next image" at bounding box center [1045, 304] width 29 height 50
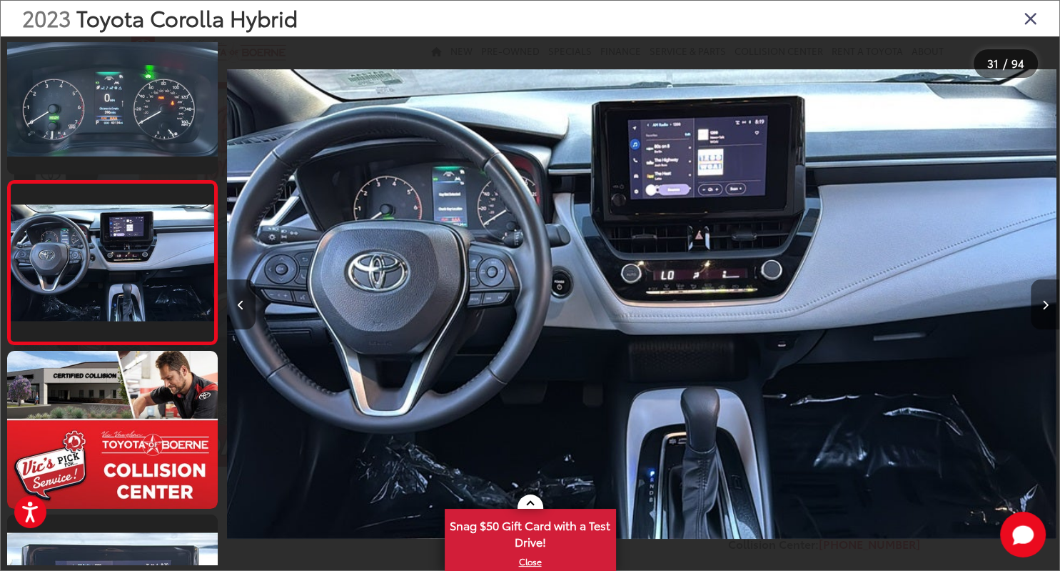
click at [1049, 303] on button "Next image" at bounding box center [1045, 304] width 29 height 50
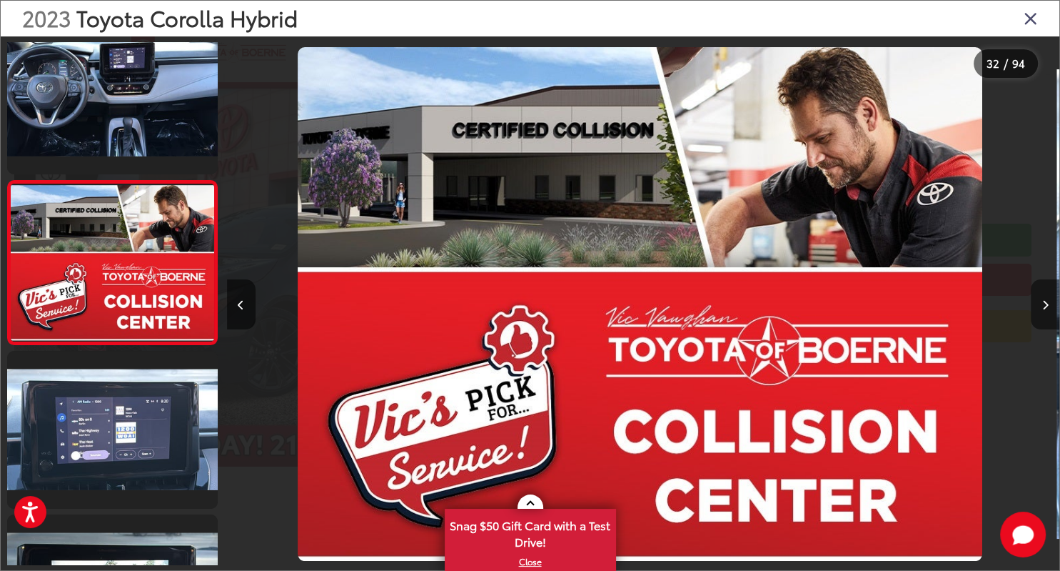
click at [1049, 303] on button "Next image" at bounding box center [1045, 304] width 29 height 50
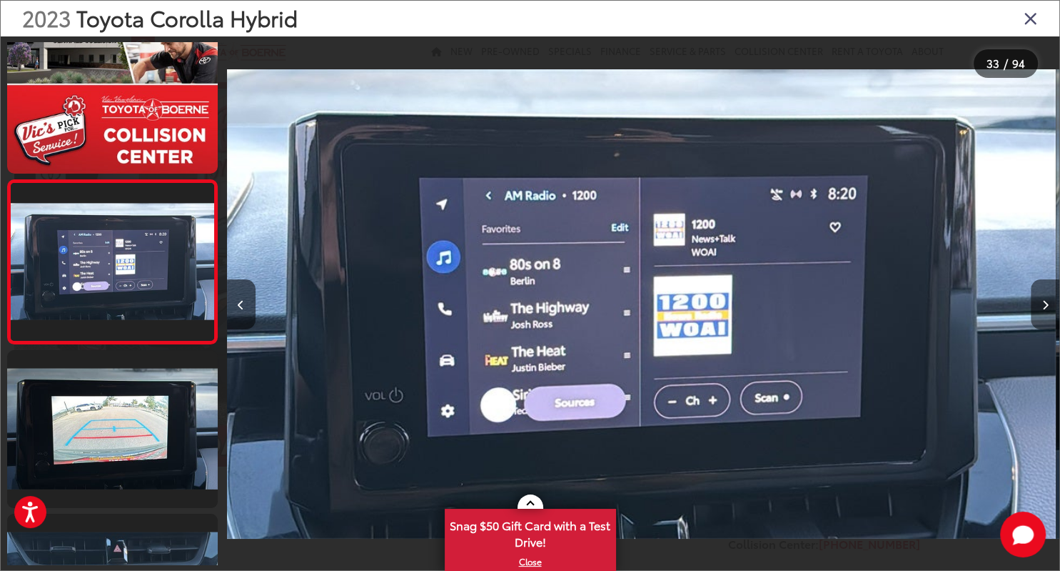
click at [1049, 303] on button "Next image" at bounding box center [1045, 304] width 29 height 50
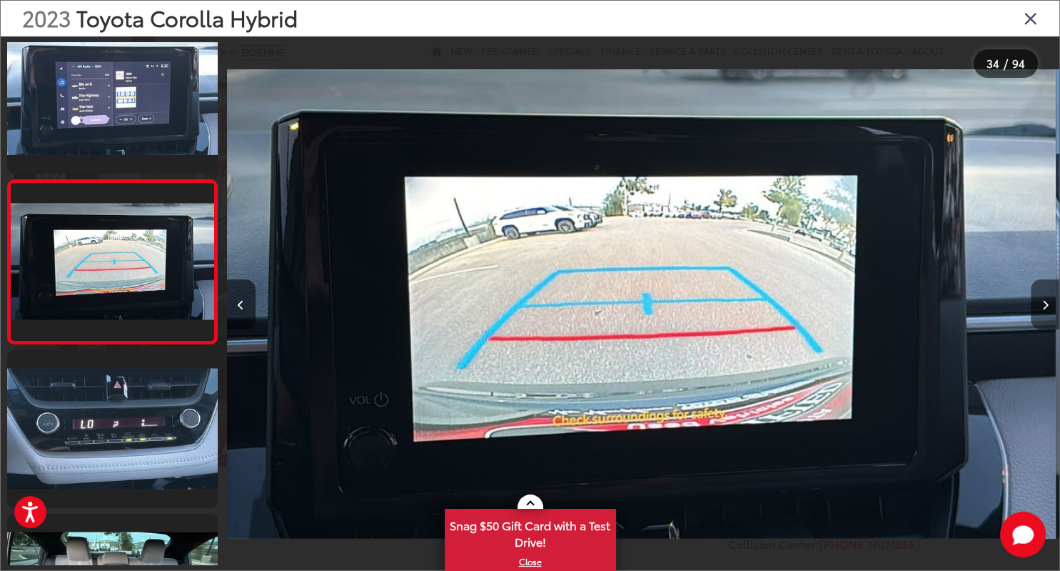
click at [1049, 303] on button "Next image" at bounding box center [1045, 304] width 29 height 50
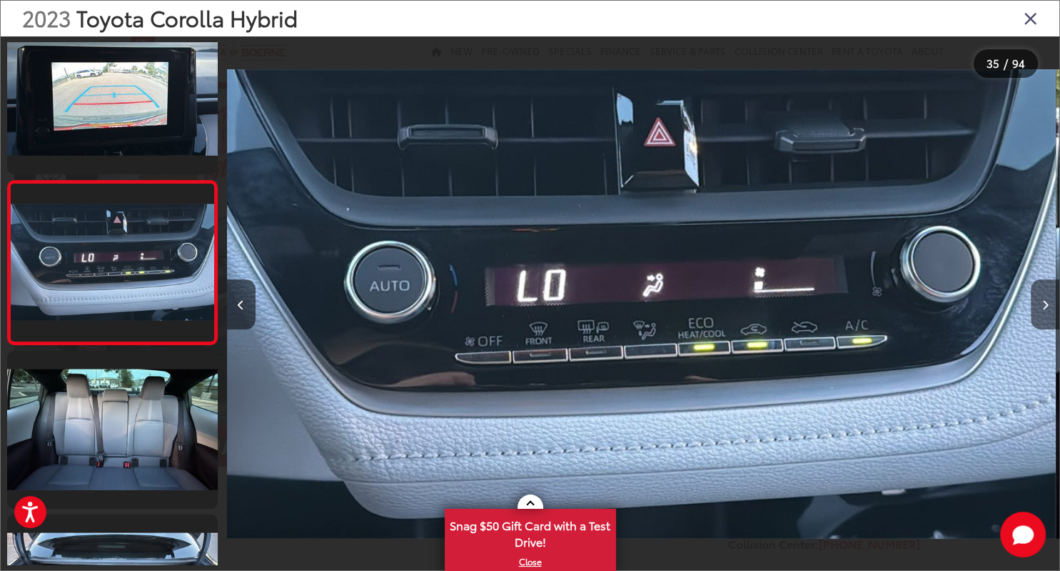
click at [1049, 303] on button "Next image" at bounding box center [1045, 304] width 29 height 50
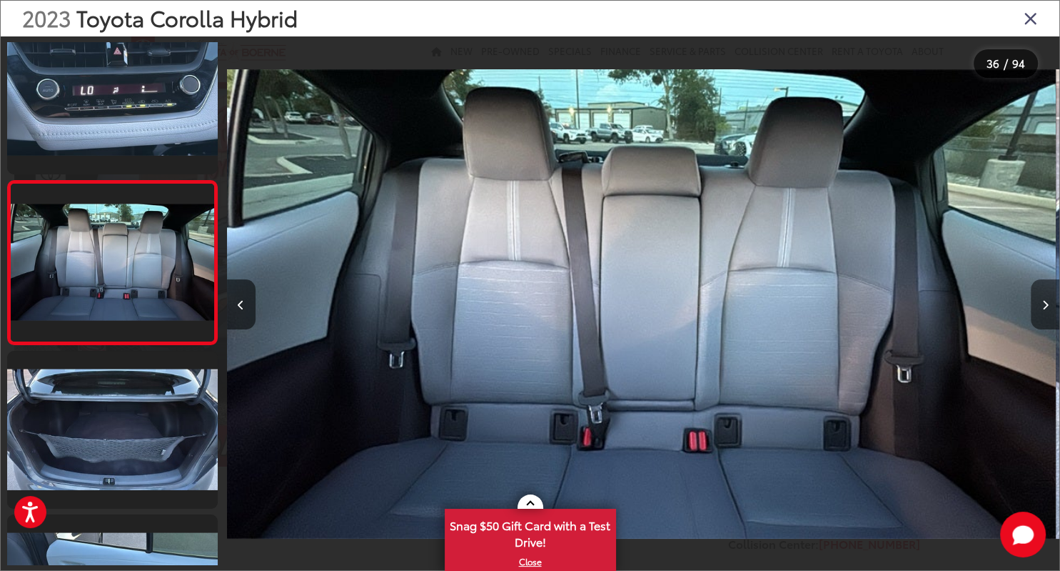
click at [1049, 303] on button "Next image" at bounding box center [1045, 304] width 29 height 50
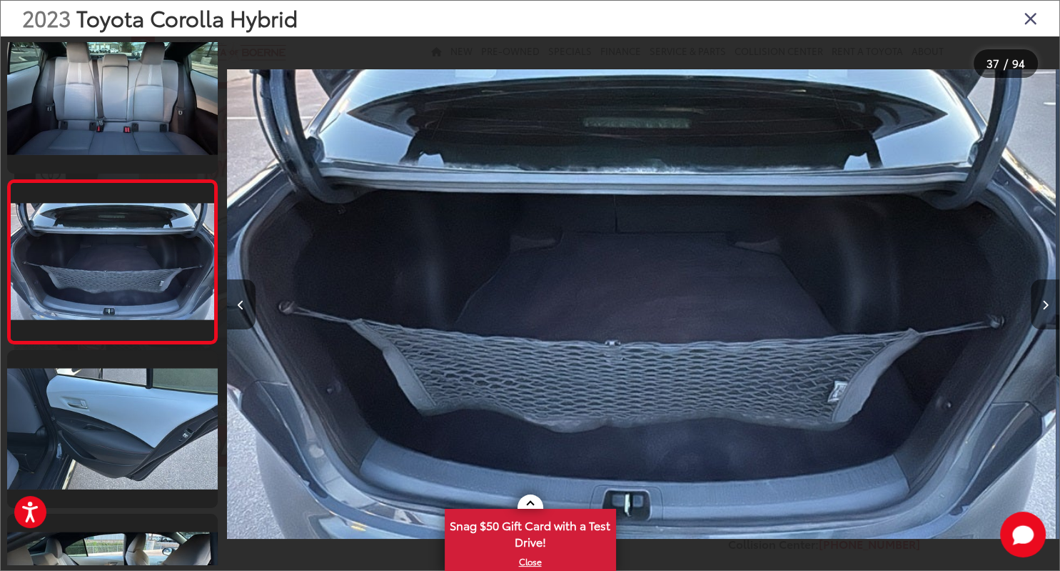
click at [1049, 303] on button "Next image" at bounding box center [1045, 304] width 29 height 50
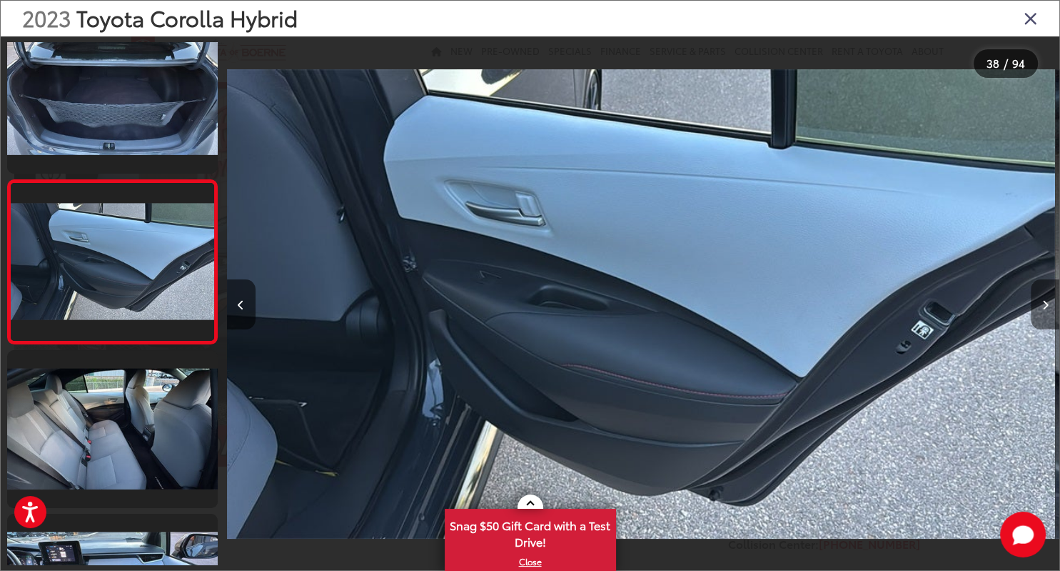
click at [1049, 303] on button "Next image" at bounding box center [1045, 304] width 29 height 50
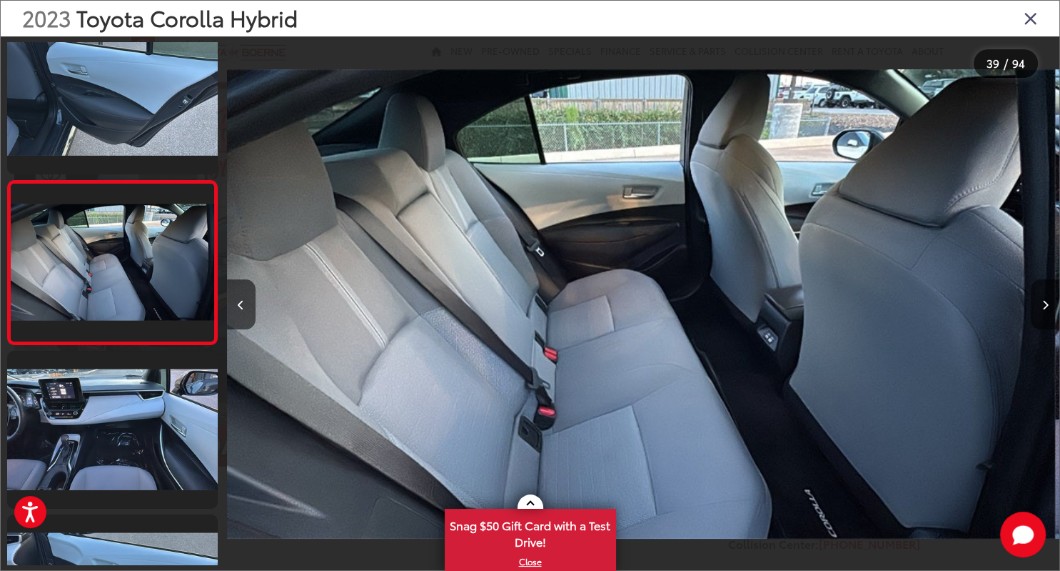
click at [1049, 303] on button "Next image" at bounding box center [1045, 304] width 29 height 50
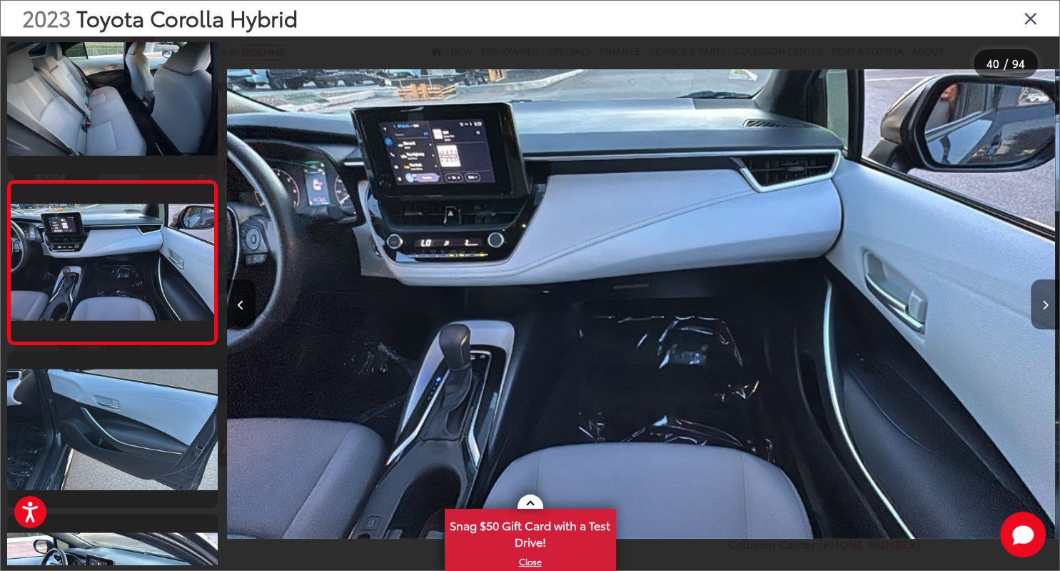
click at [1049, 303] on button "Next image" at bounding box center [1045, 304] width 29 height 50
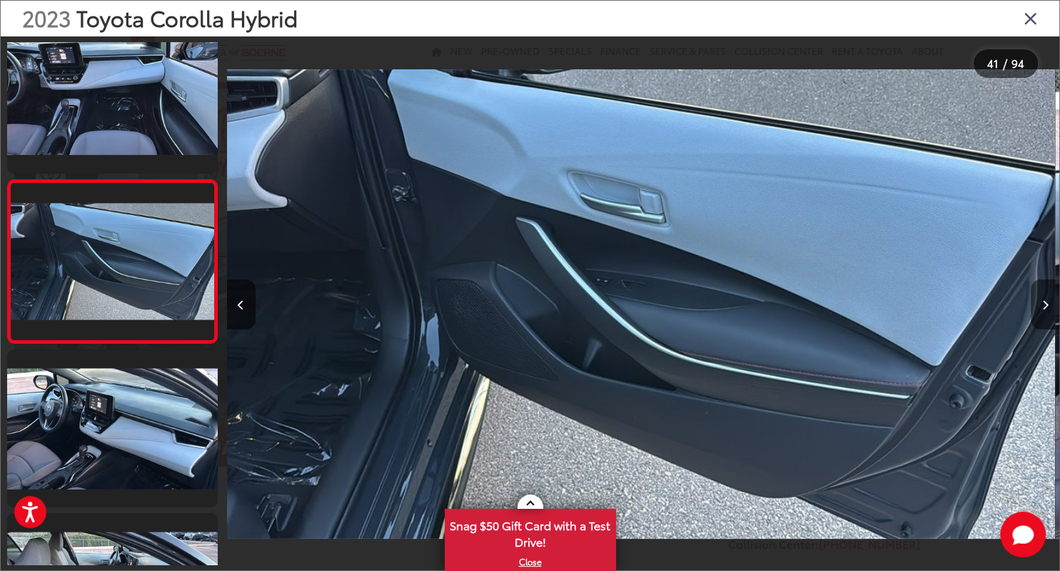
click at [1049, 303] on button "Next image" at bounding box center [1045, 304] width 29 height 50
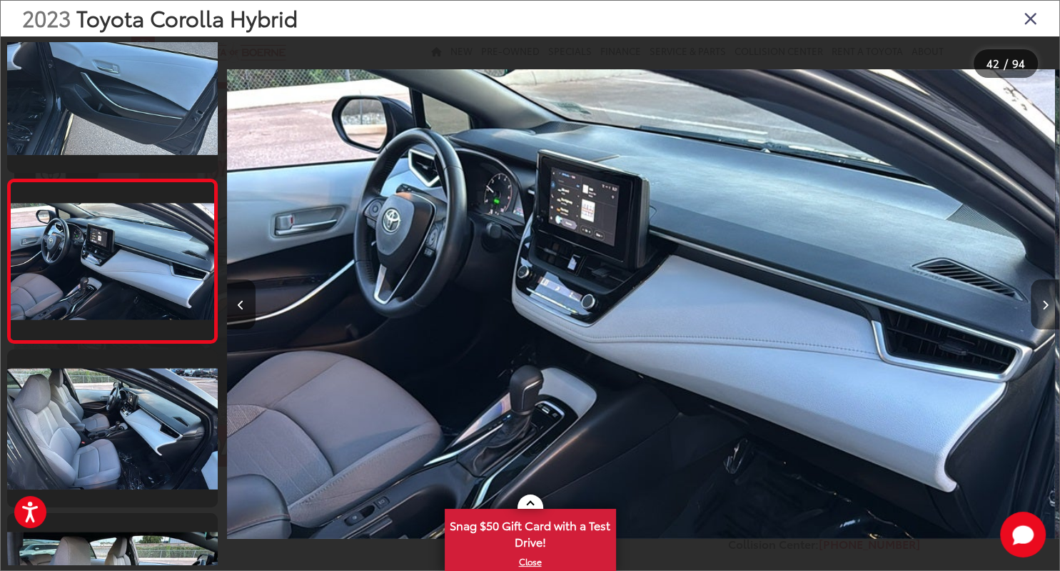
click at [1049, 303] on button "Next image" at bounding box center [1045, 304] width 29 height 50
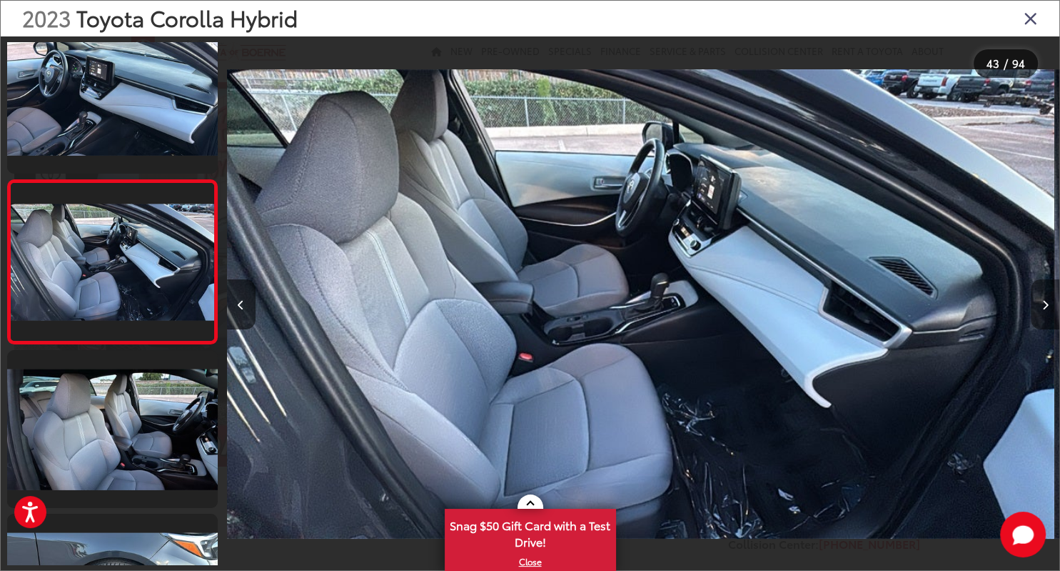
click at [1049, 303] on button "Next image" at bounding box center [1045, 304] width 29 height 50
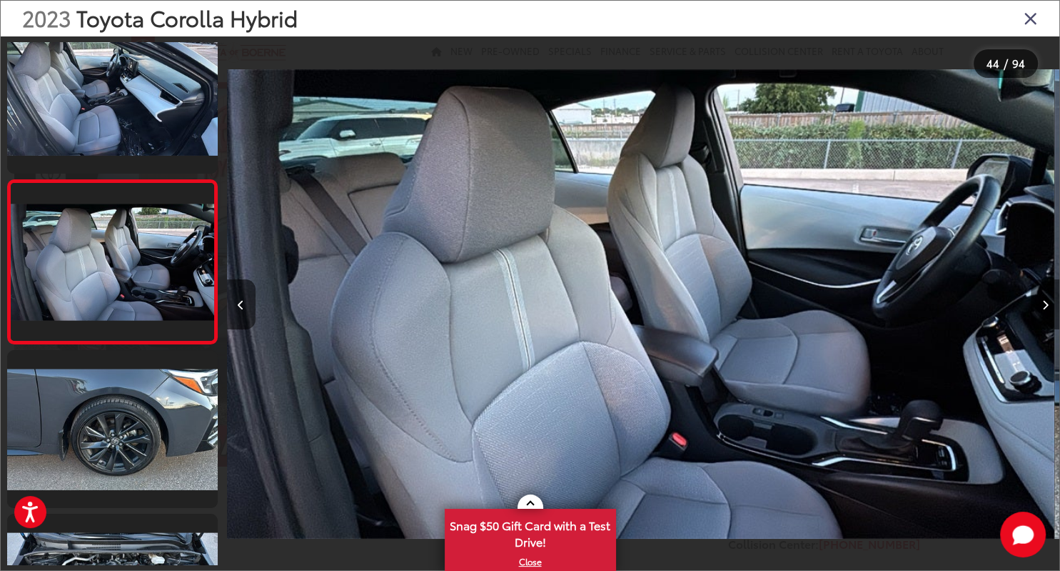
click at [1049, 303] on button "Next image" at bounding box center [1045, 304] width 29 height 50
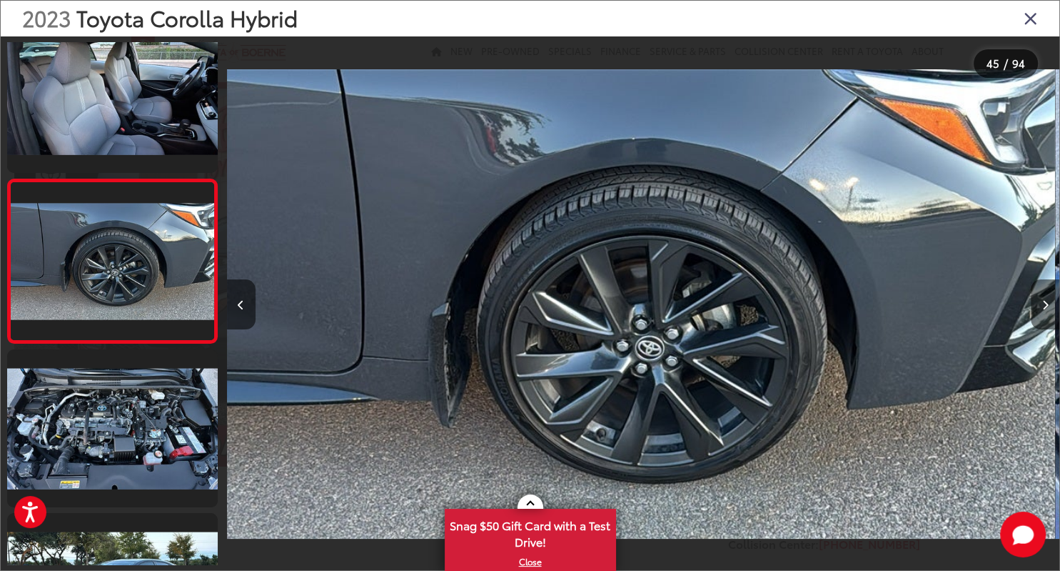
click at [1049, 303] on button "Next image" at bounding box center [1045, 304] width 29 height 50
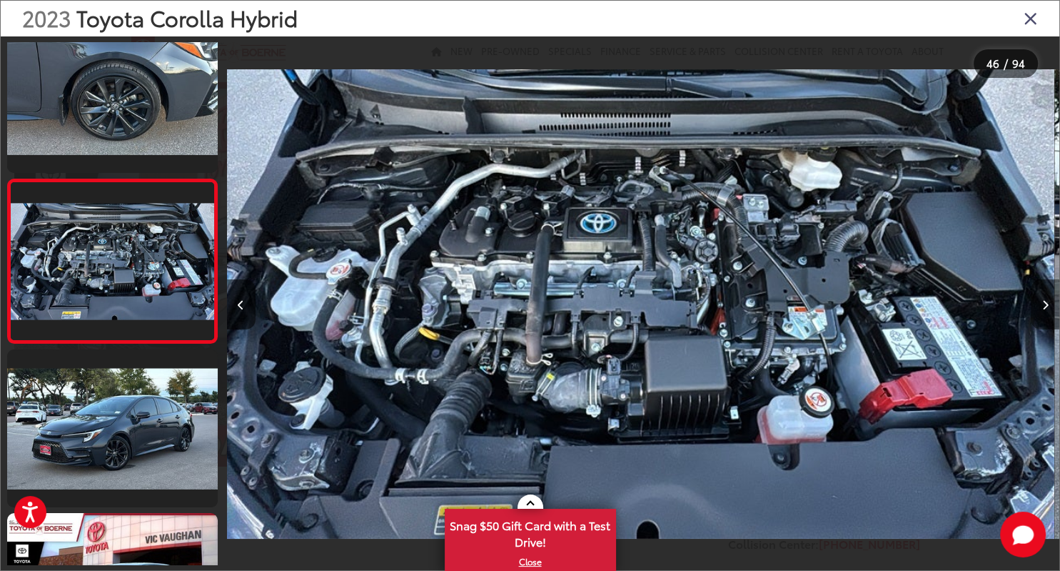
click at [1049, 303] on button "Next image" at bounding box center [1045, 304] width 29 height 50
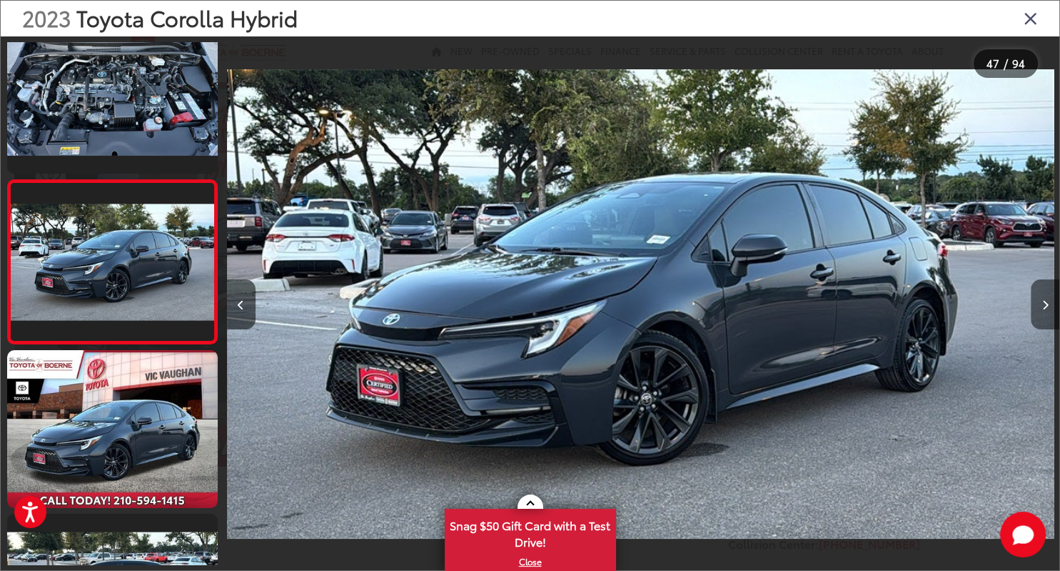
click at [1049, 303] on button "Next image" at bounding box center [1045, 304] width 29 height 50
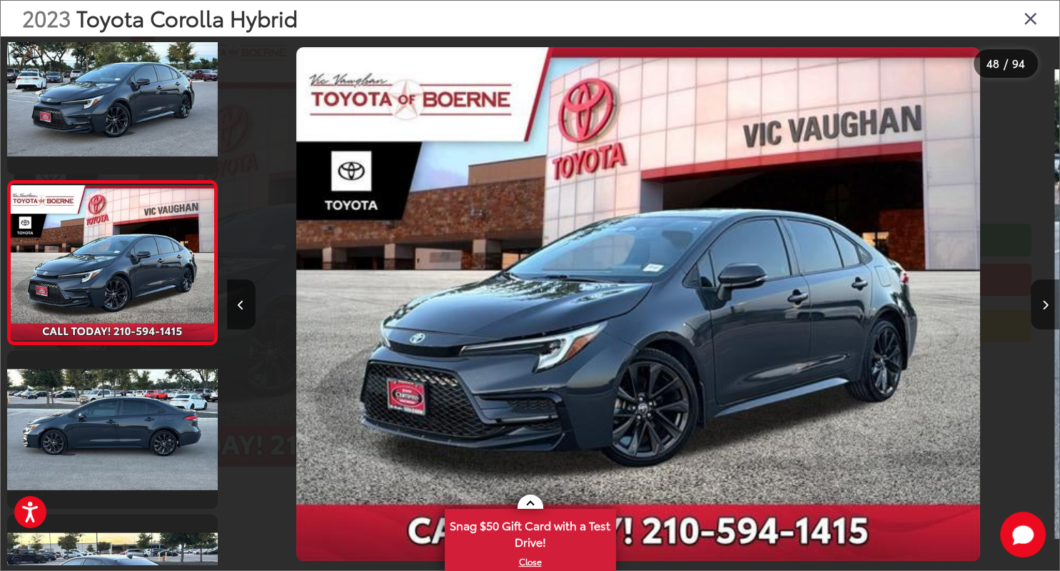
click at [1049, 303] on button "Next image" at bounding box center [1045, 304] width 29 height 50
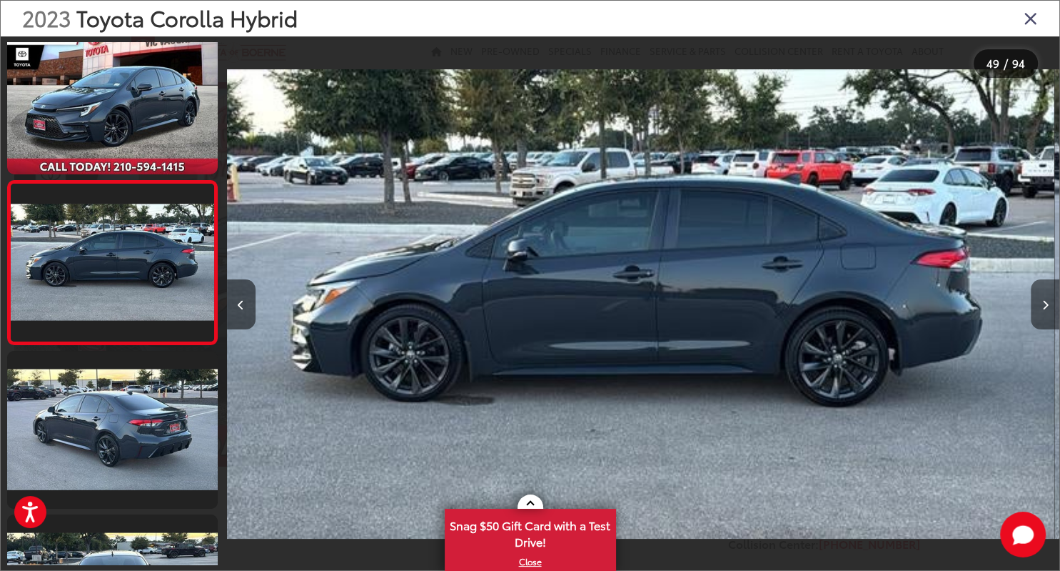
click at [1049, 303] on button "Next image" at bounding box center [1045, 304] width 29 height 50
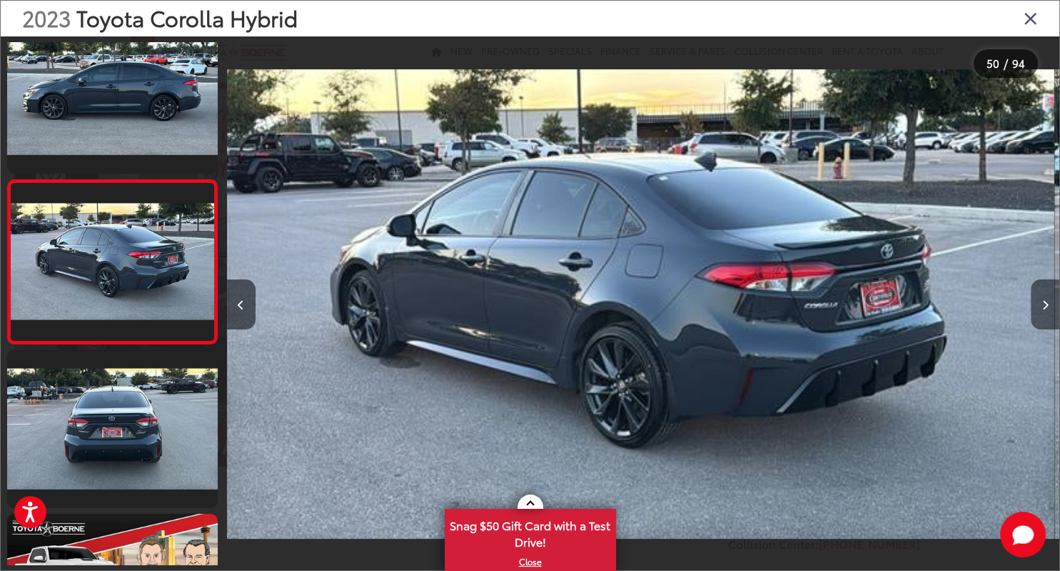
click at [1049, 303] on button "Next image" at bounding box center [1045, 304] width 29 height 50
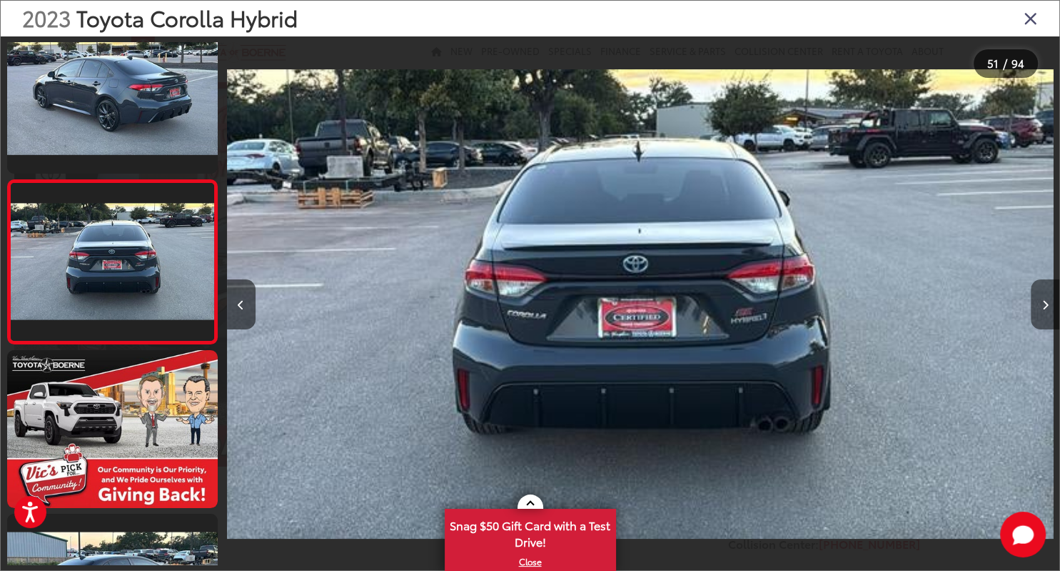
click at [1049, 303] on button "Next image" at bounding box center [1045, 304] width 29 height 50
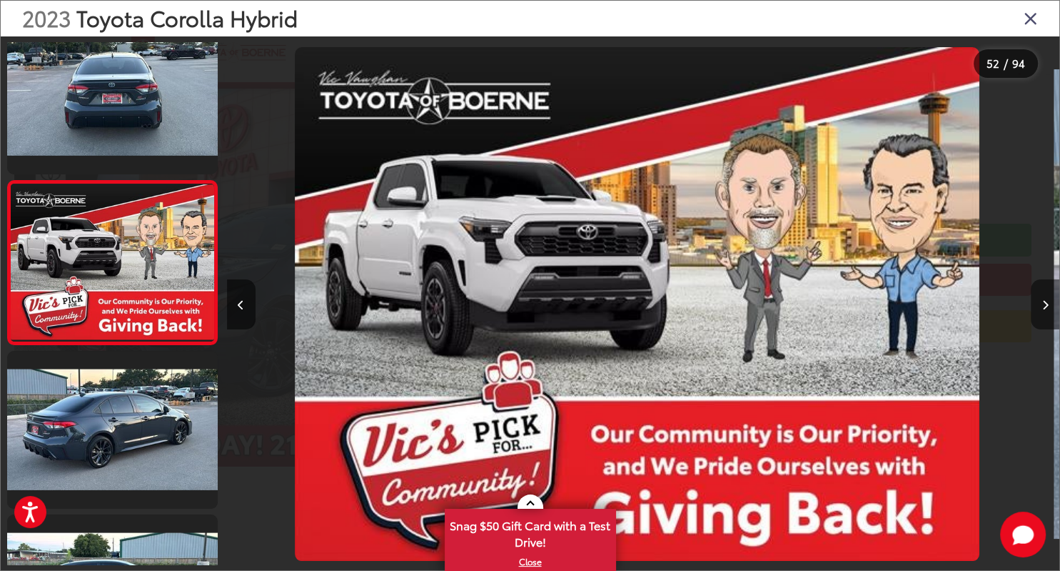
click at [1049, 303] on button "Next image" at bounding box center [1045, 304] width 29 height 50
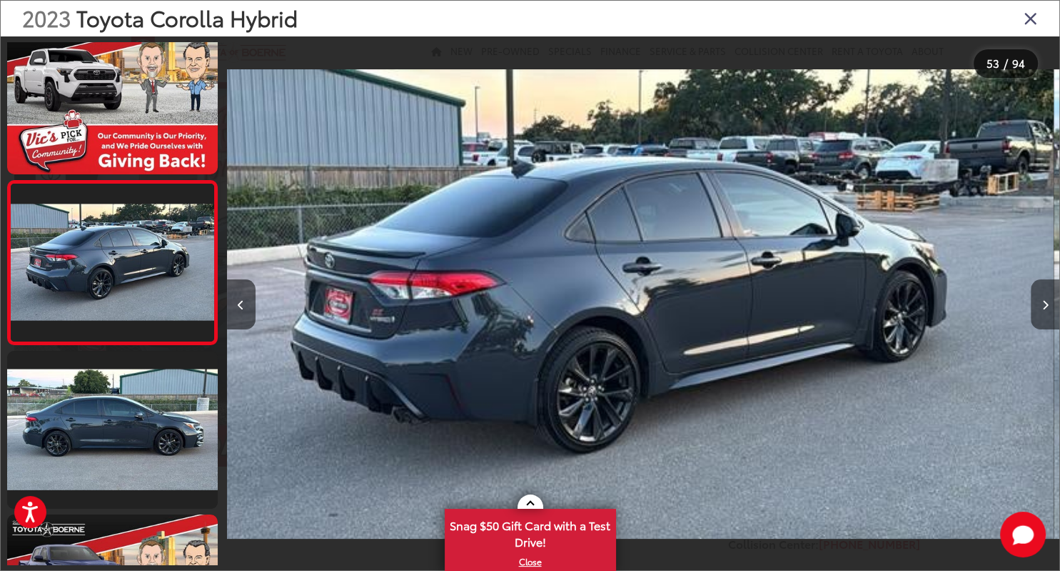
click at [1049, 303] on button "Next image" at bounding box center [1045, 304] width 29 height 50
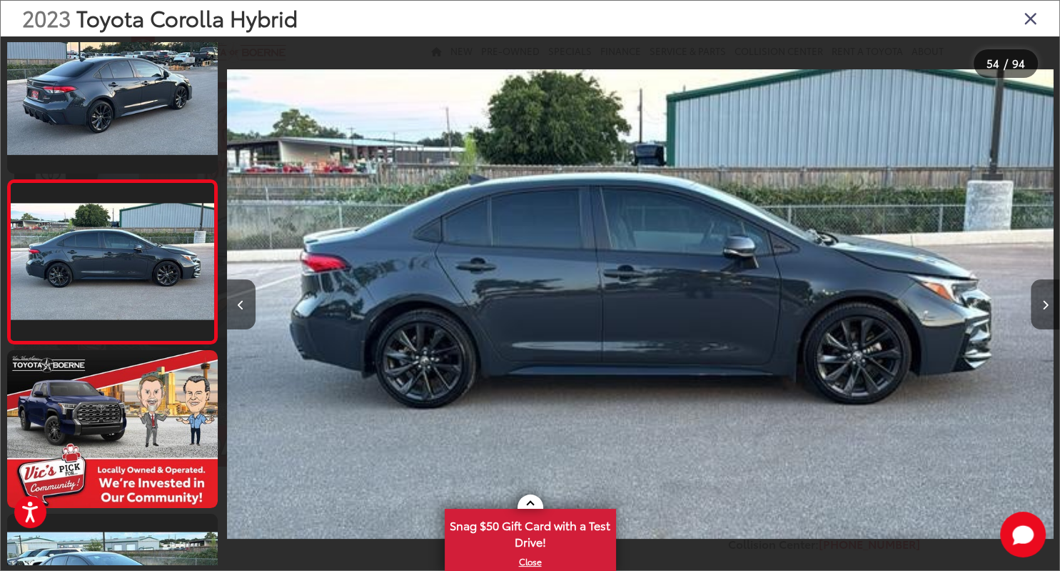
click at [1049, 303] on button "Next image" at bounding box center [1045, 304] width 29 height 50
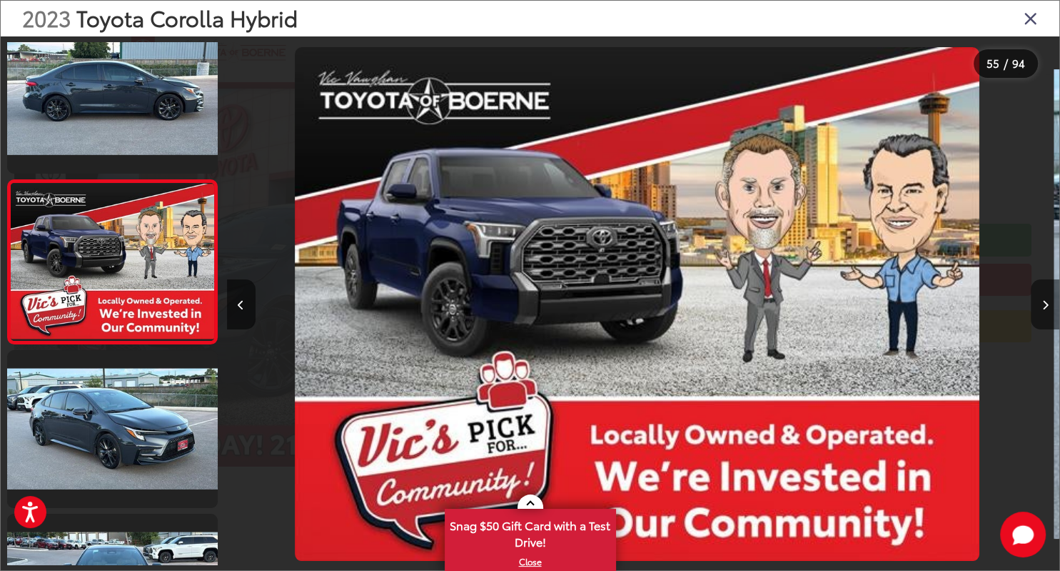
click at [1049, 303] on button "Next image" at bounding box center [1045, 304] width 29 height 50
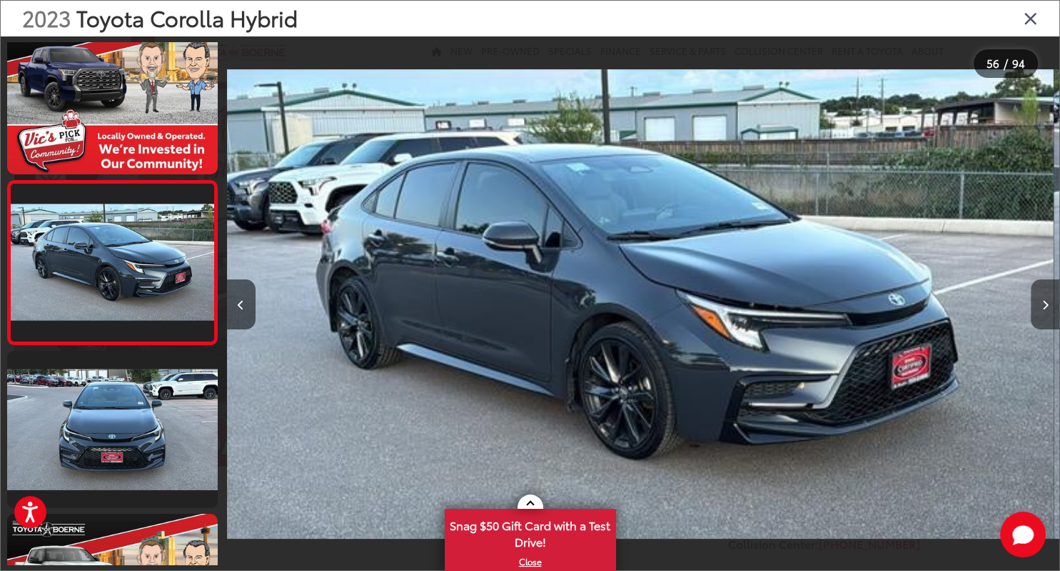
click at [1049, 303] on button "Next image" at bounding box center [1045, 304] width 29 height 50
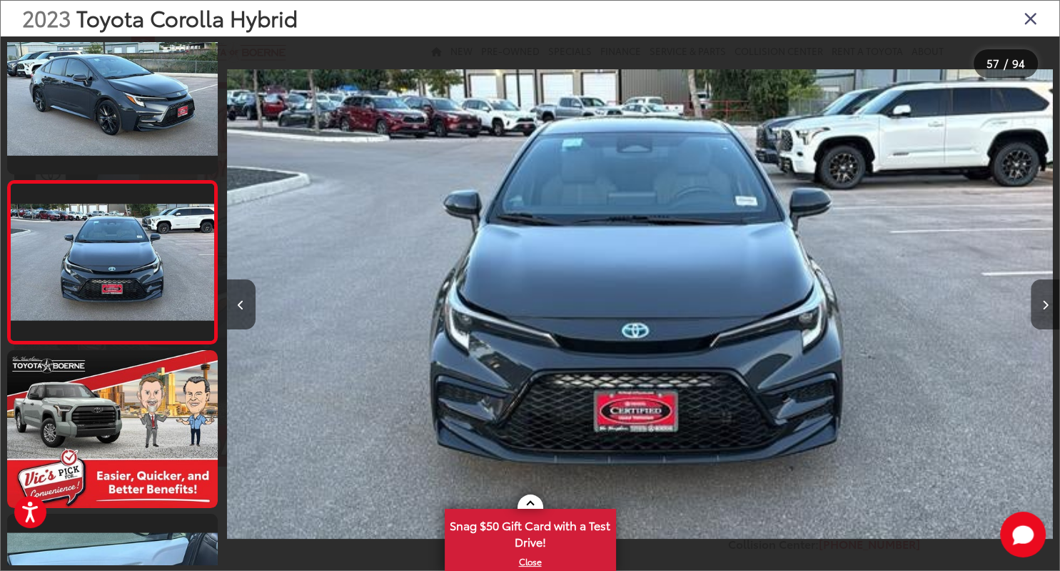
click at [1049, 303] on button "Next image" at bounding box center [1045, 304] width 29 height 50
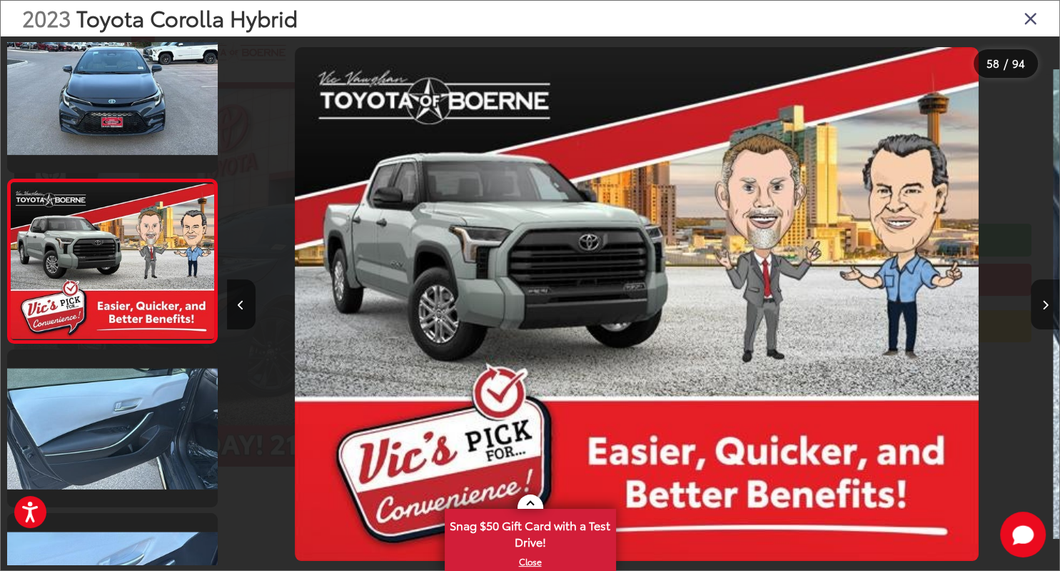
click at [1049, 303] on button "Next image" at bounding box center [1045, 304] width 29 height 50
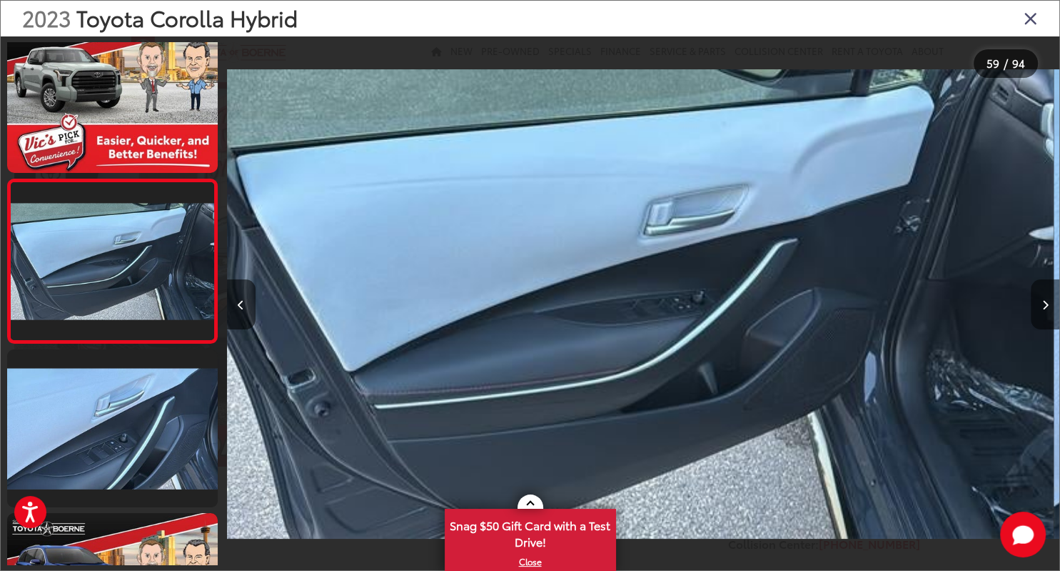
click at [1049, 303] on button "Next image" at bounding box center [1045, 304] width 29 height 50
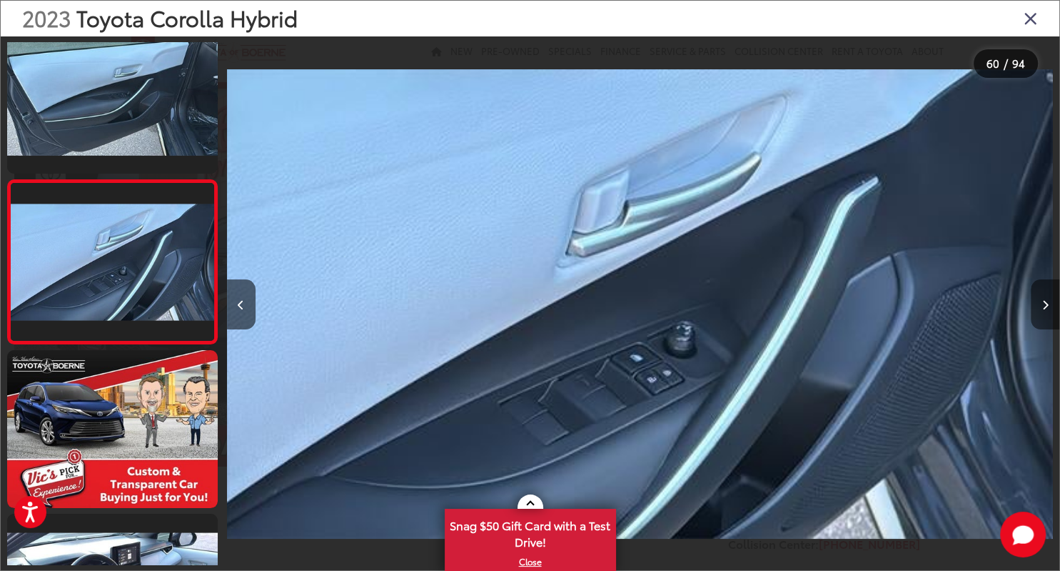
click at [1049, 303] on button "Next image" at bounding box center [1045, 304] width 29 height 50
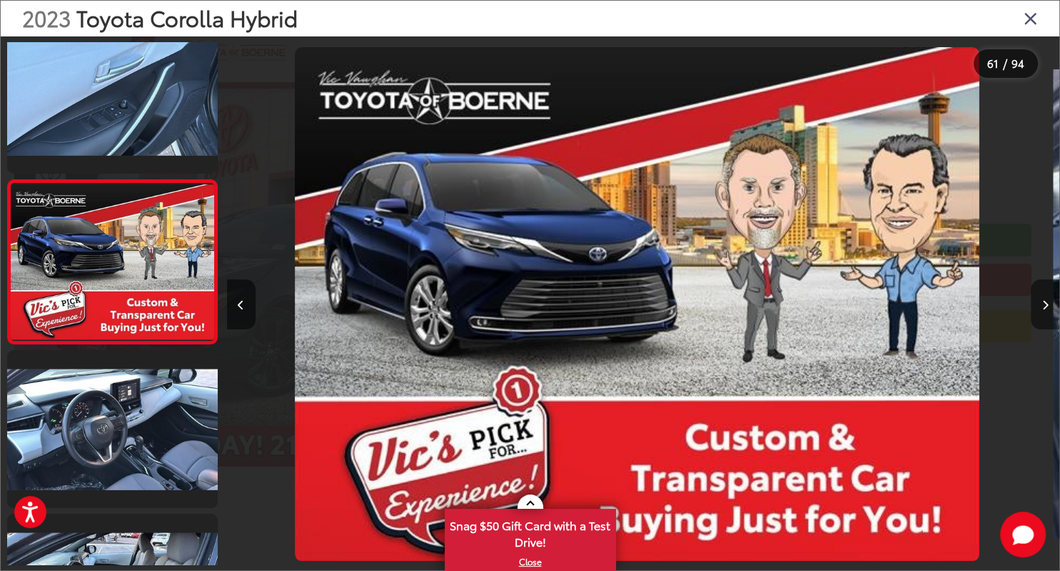
click at [1049, 303] on button "Next image" at bounding box center [1045, 304] width 29 height 50
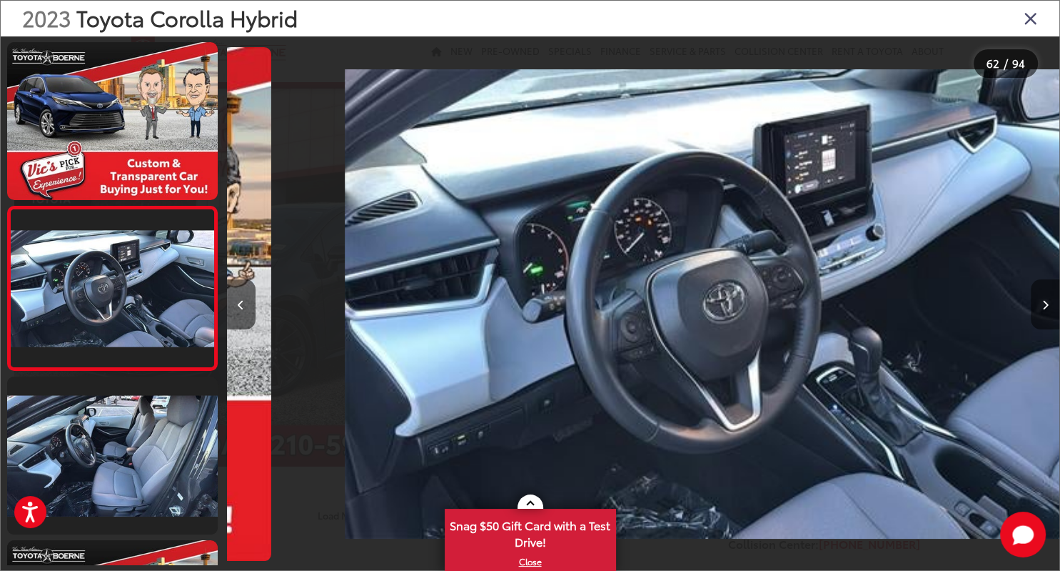
click at [1049, 303] on button "Next image" at bounding box center [1045, 304] width 29 height 50
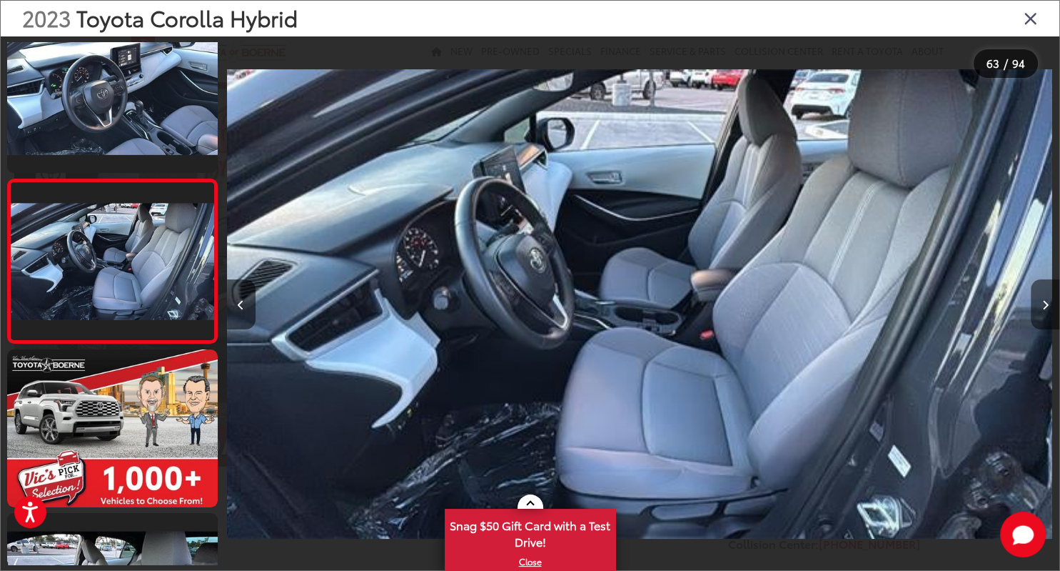
click at [1049, 303] on button "Next image" at bounding box center [1045, 304] width 29 height 50
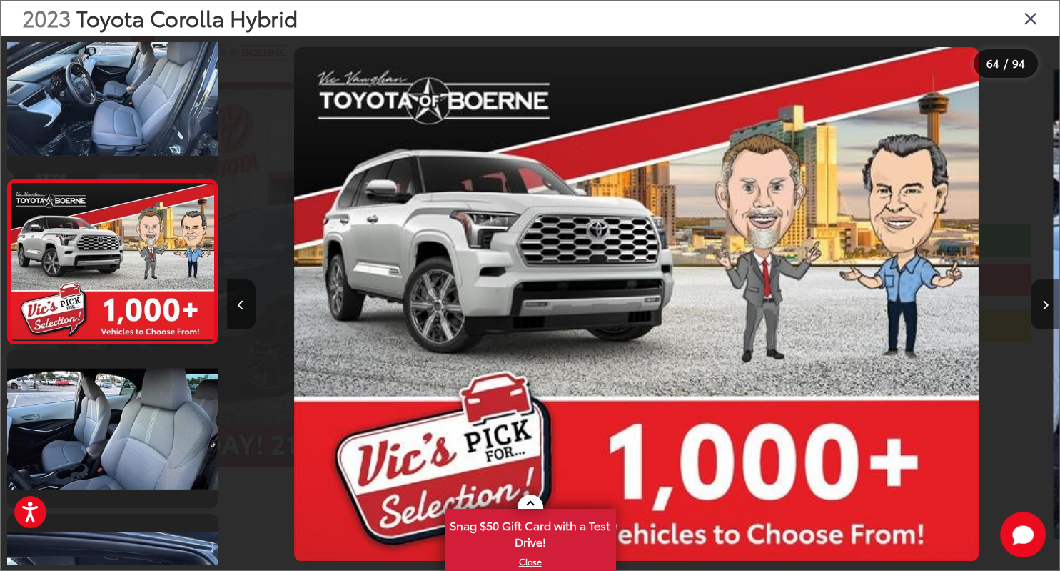
click at [1049, 303] on button "Next image" at bounding box center [1045, 304] width 29 height 50
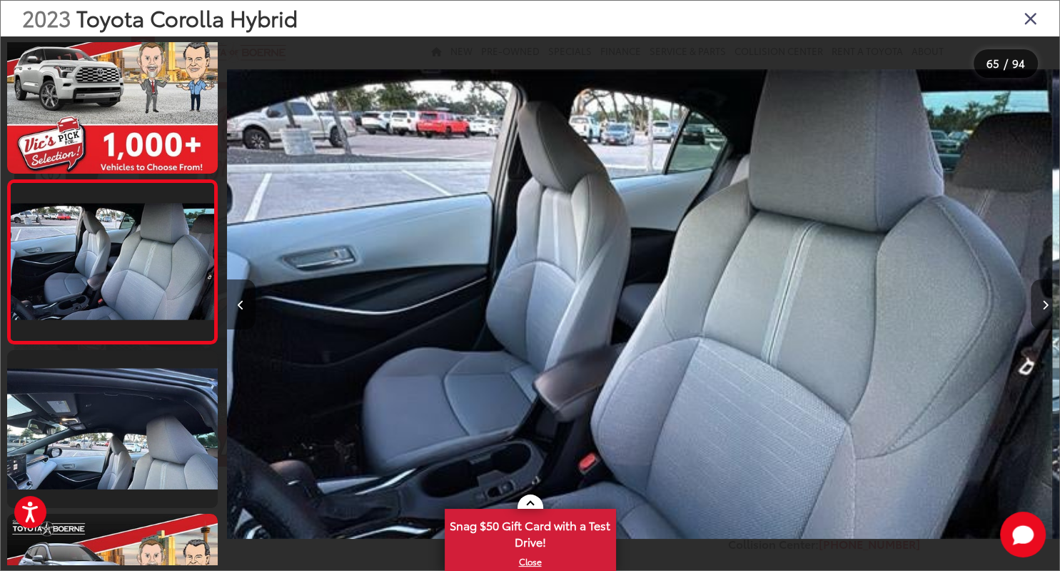
click at [1049, 303] on button "Next image" at bounding box center [1045, 304] width 29 height 50
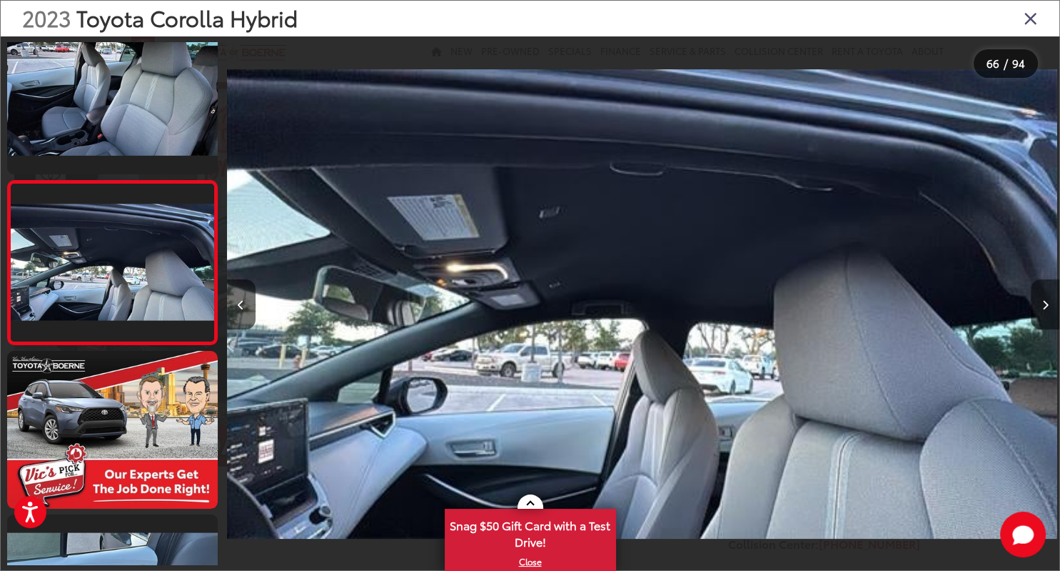
click at [1049, 303] on button "Next image" at bounding box center [1045, 304] width 29 height 50
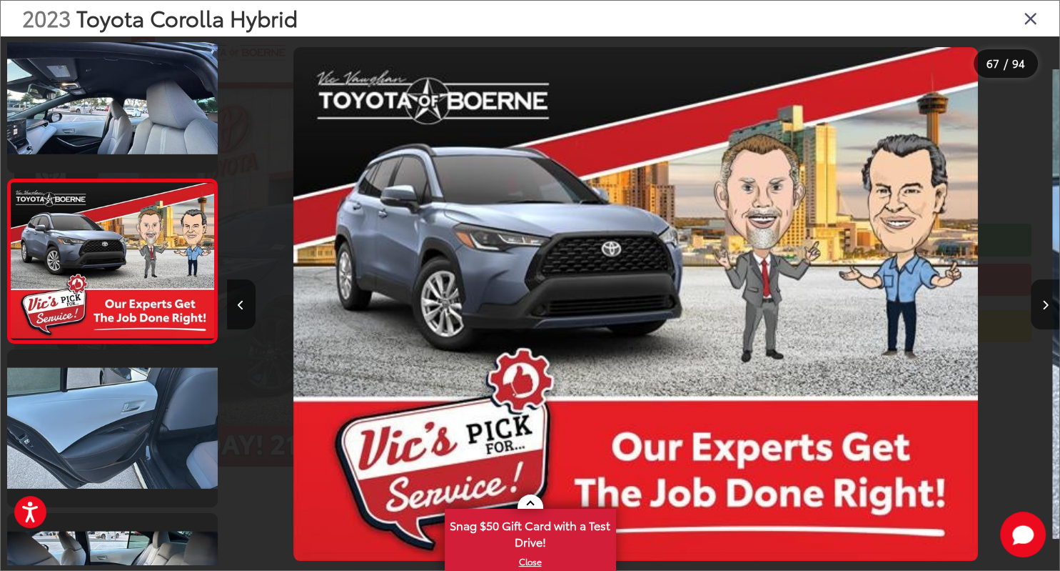
click at [1049, 303] on button "Next image" at bounding box center [1045, 304] width 29 height 50
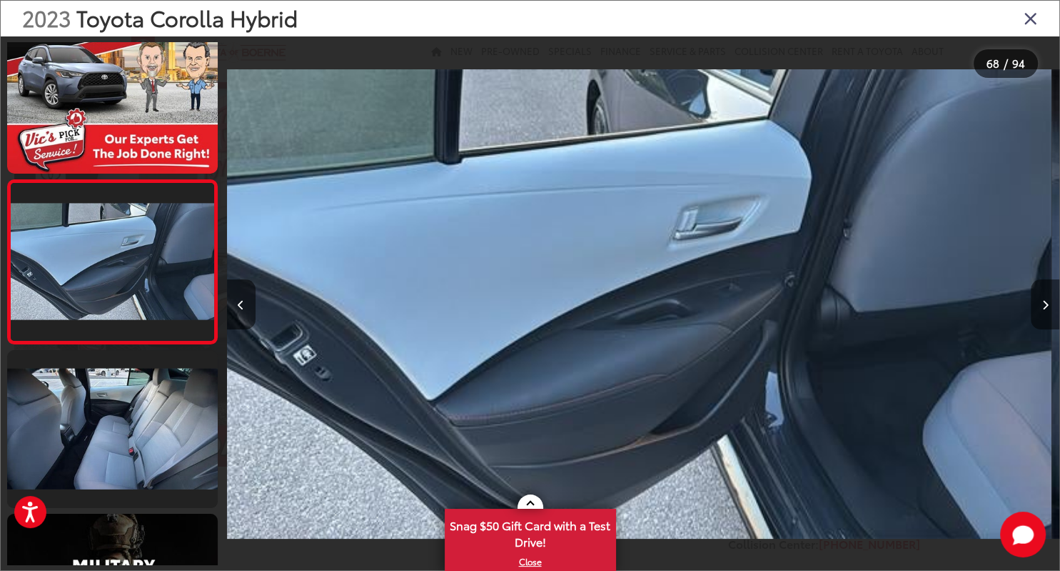
click at [1049, 303] on button "Next image" at bounding box center [1045, 304] width 29 height 50
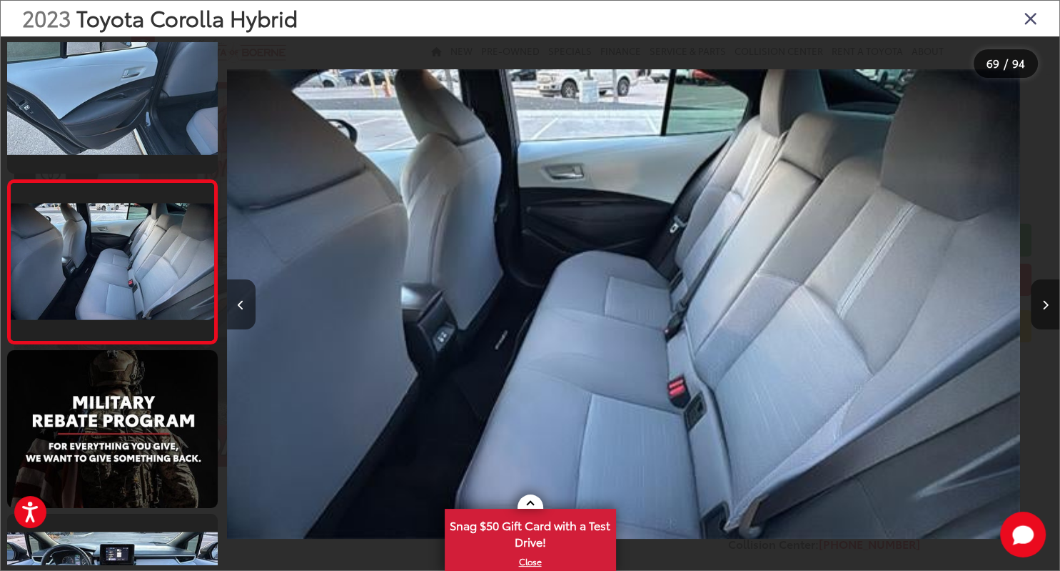
click at [1049, 303] on button "Next image" at bounding box center [1045, 304] width 29 height 50
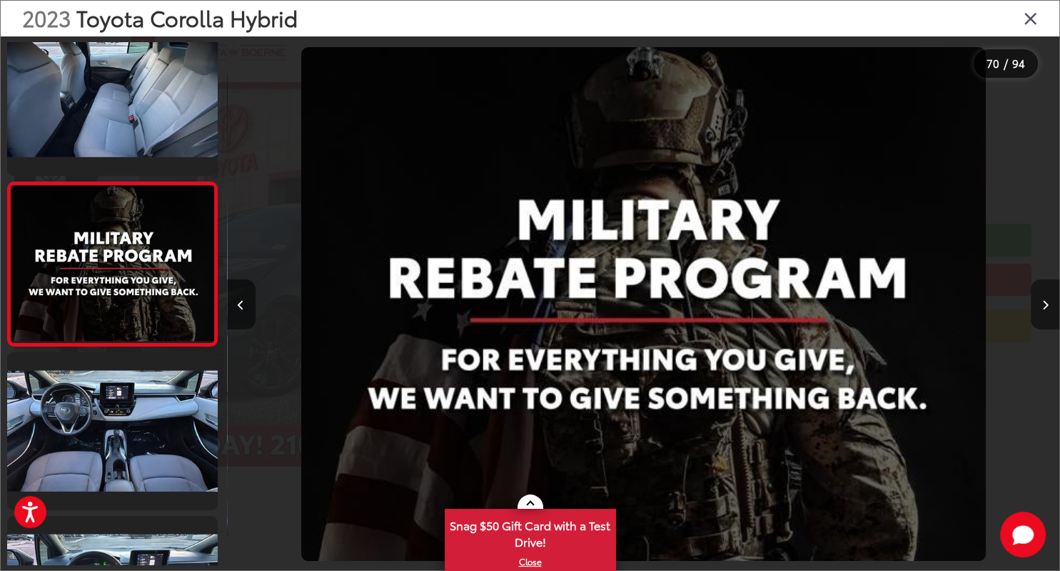
click at [1049, 303] on button "Next image" at bounding box center [1045, 304] width 29 height 50
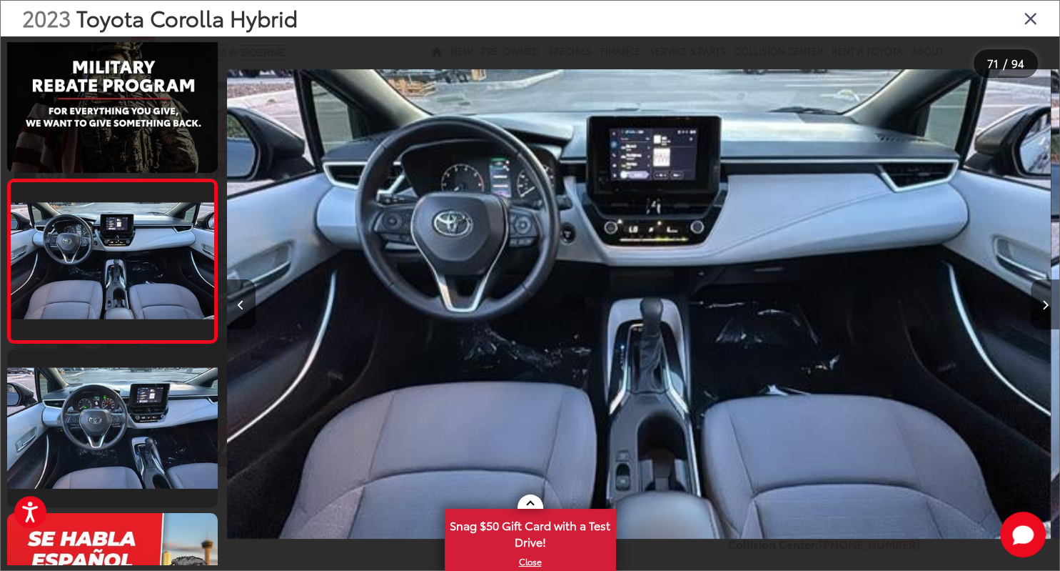
click at [1049, 303] on button "Next image" at bounding box center [1045, 304] width 29 height 50
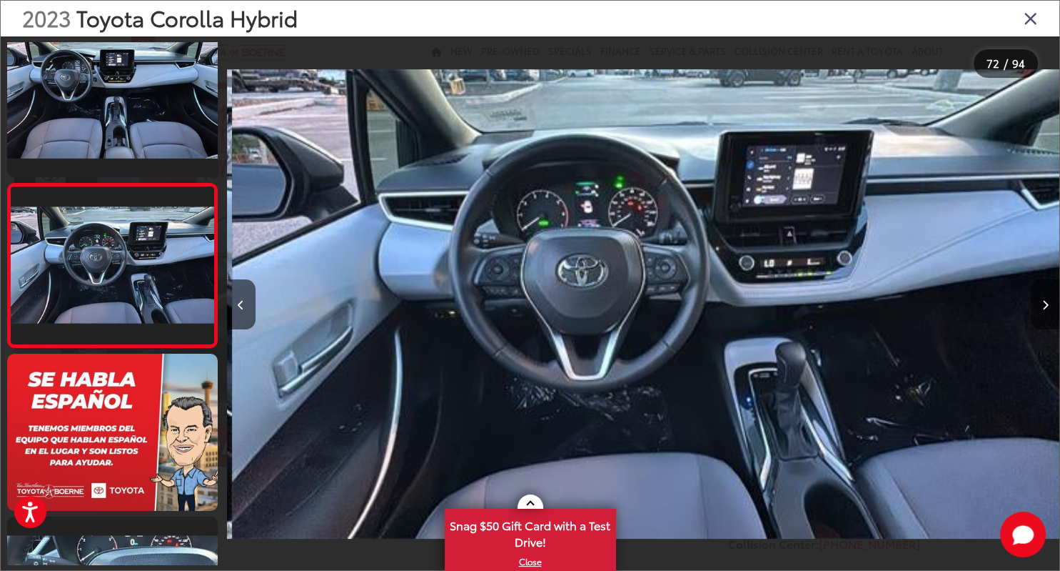
click at [1049, 303] on button "Next image" at bounding box center [1045, 304] width 29 height 50
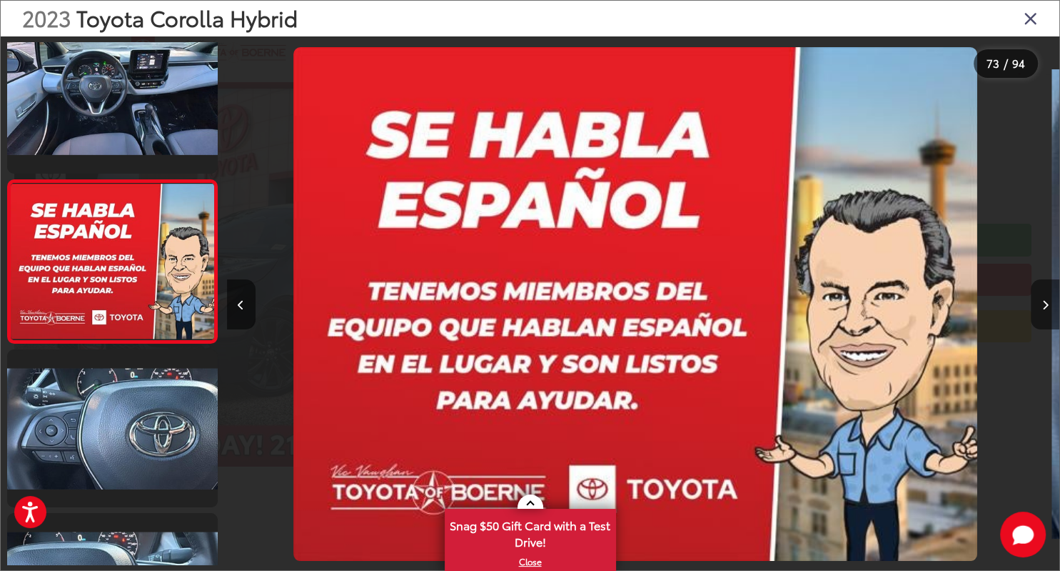
click at [1049, 303] on button "Next image" at bounding box center [1045, 304] width 29 height 50
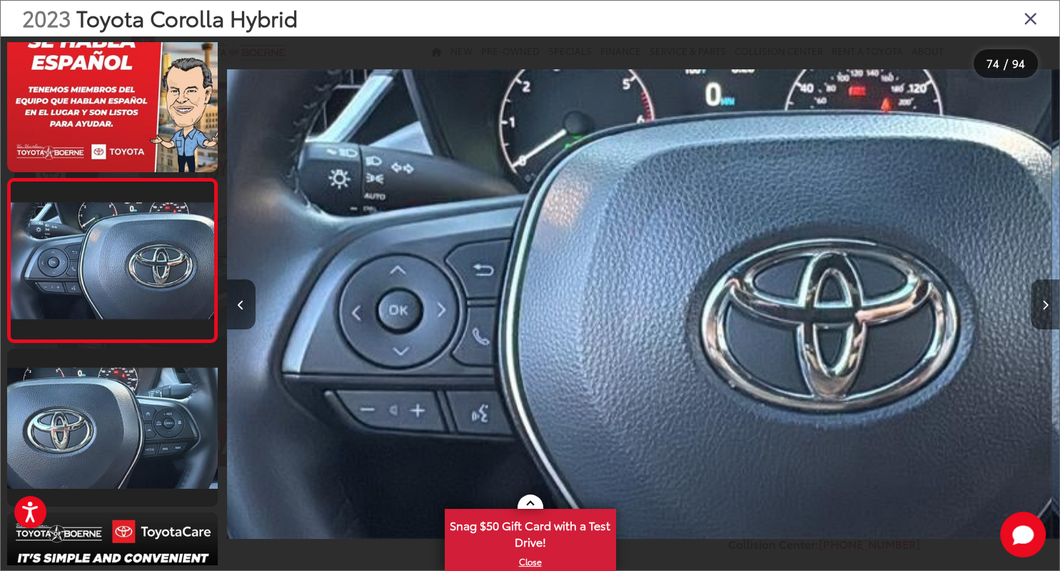
click at [1049, 303] on button "Next image" at bounding box center [1045, 304] width 29 height 50
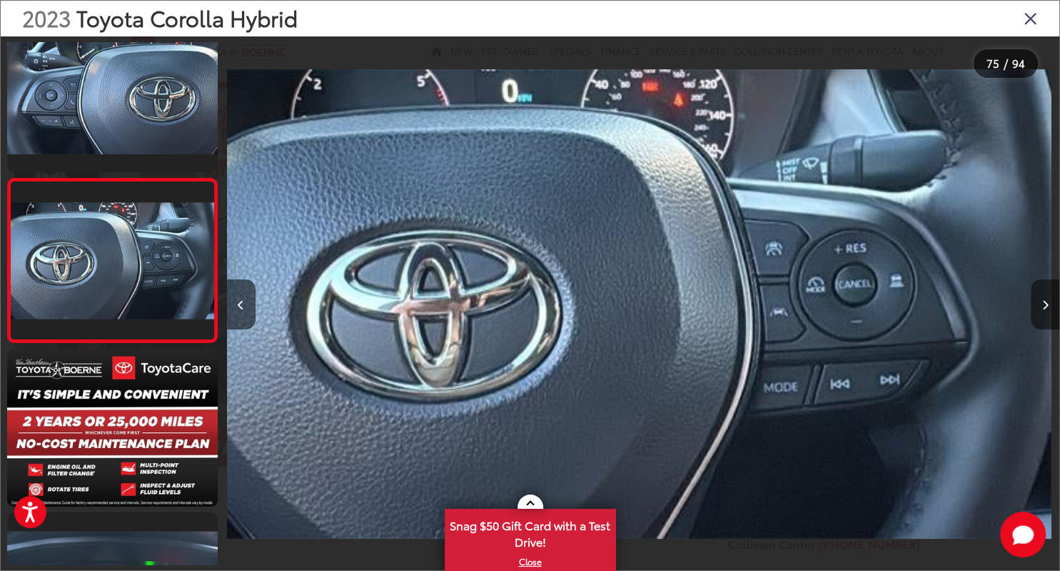
click at [1049, 303] on button "Next image" at bounding box center [1045, 304] width 29 height 50
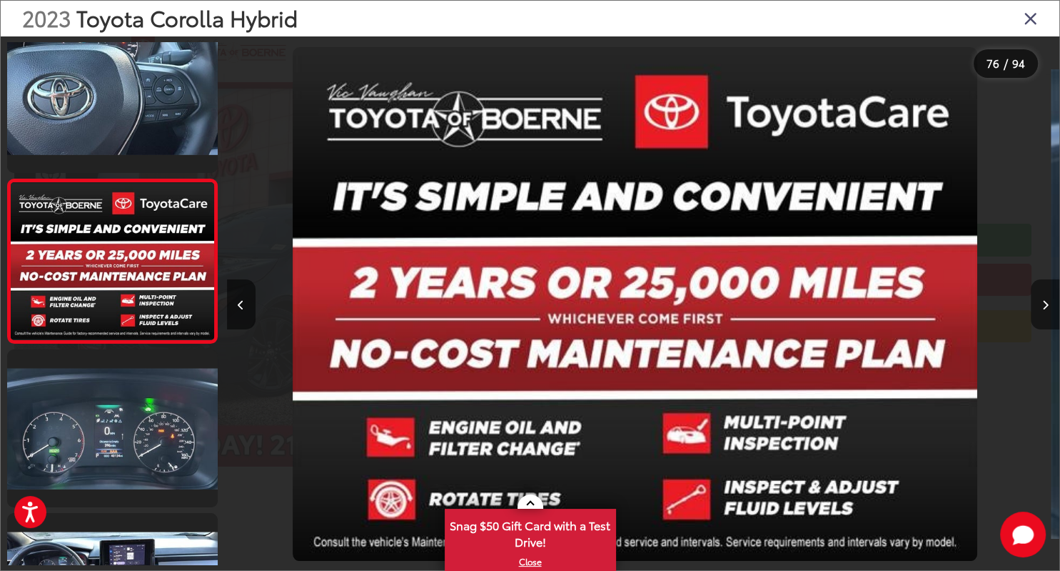
click at [1049, 303] on button "Next image" at bounding box center [1045, 304] width 29 height 50
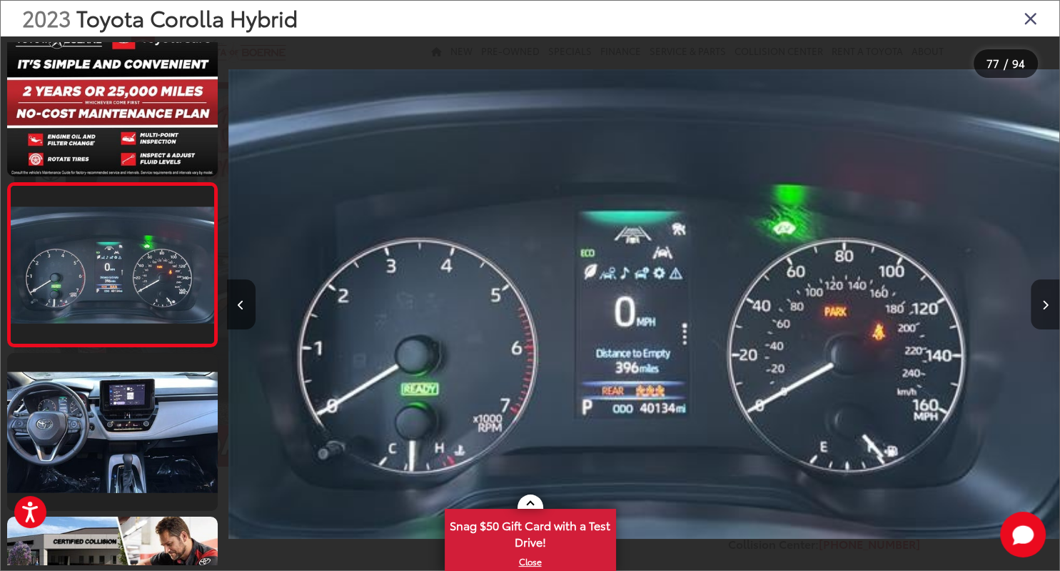
click at [1049, 303] on button "Next image" at bounding box center [1045, 304] width 29 height 50
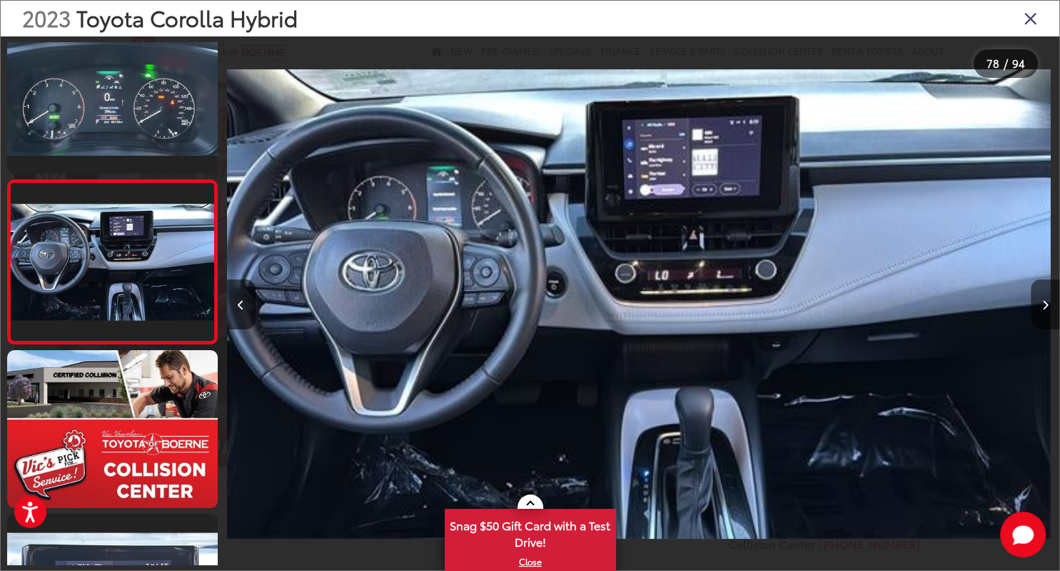
click at [1049, 303] on button "Next image" at bounding box center [1045, 304] width 29 height 50
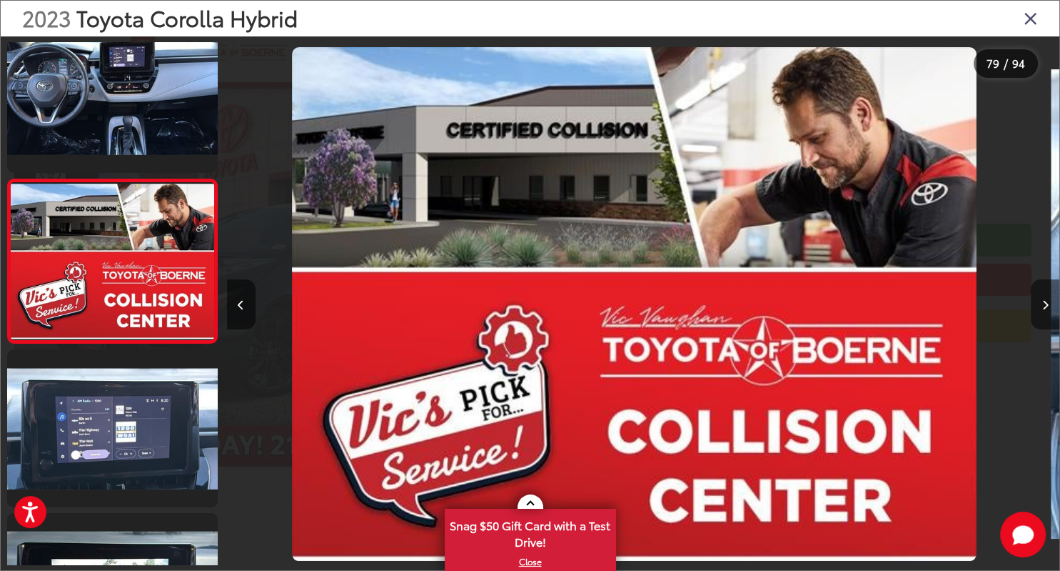
click at [1049, 303] on button "Next image" at bounding box center [1045, 304] width 29 height 50
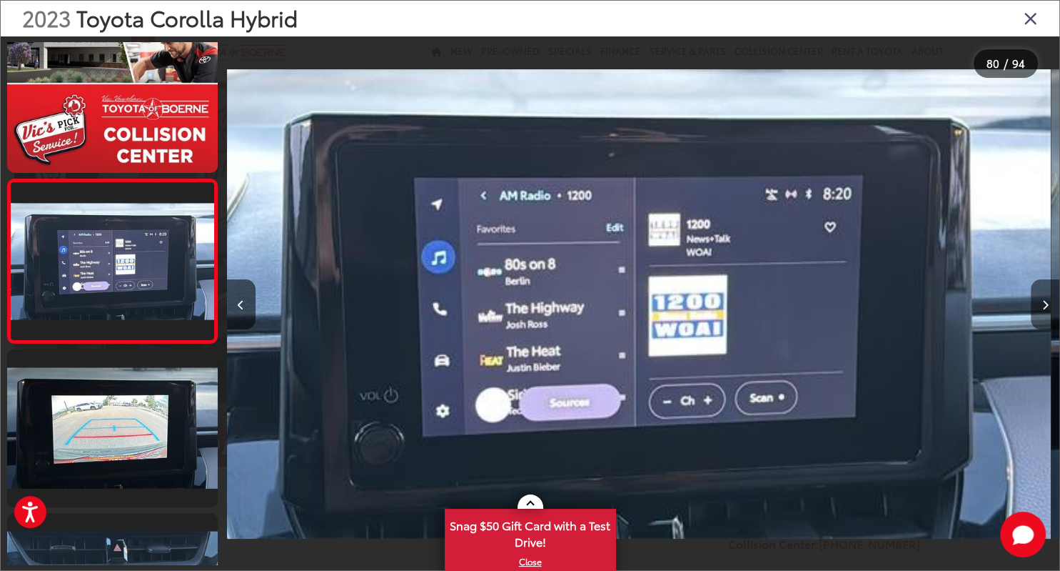
click at [1049, 303] on button "Next image" at bounding box center [1045, 304] width 29 height 50
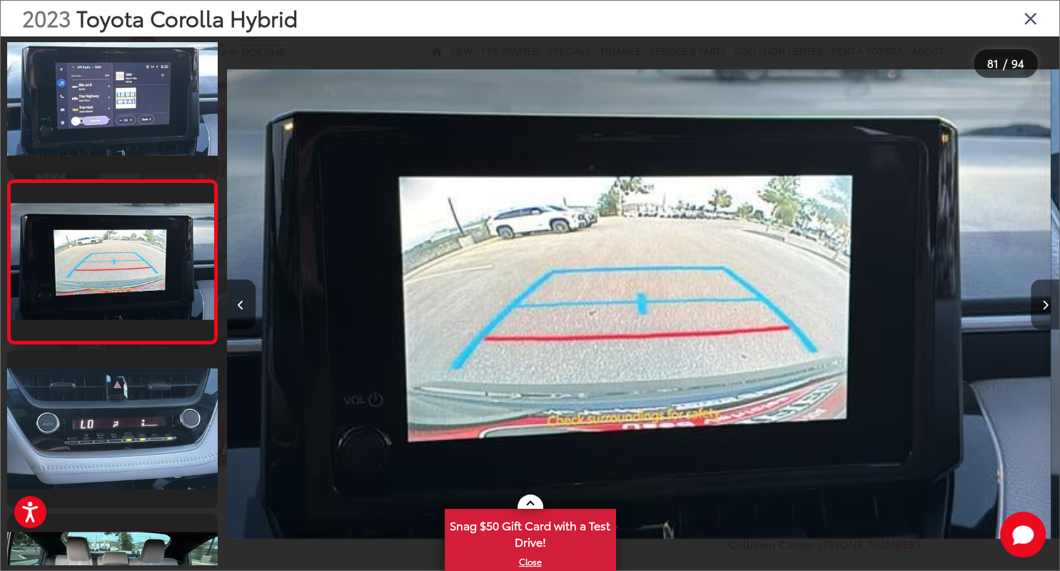
click at [1049, 303] on button "Next image" at bounding box center [1045, 304] width 29 height 50
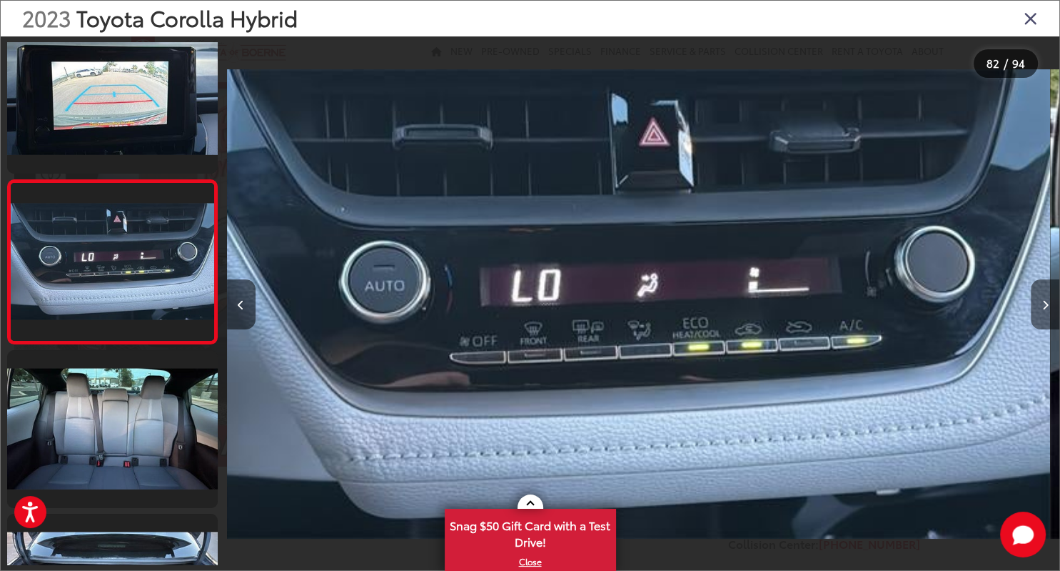
click at [1049, 303] on button "Next image" at bounding box center [1045, 304] width 29 height 50
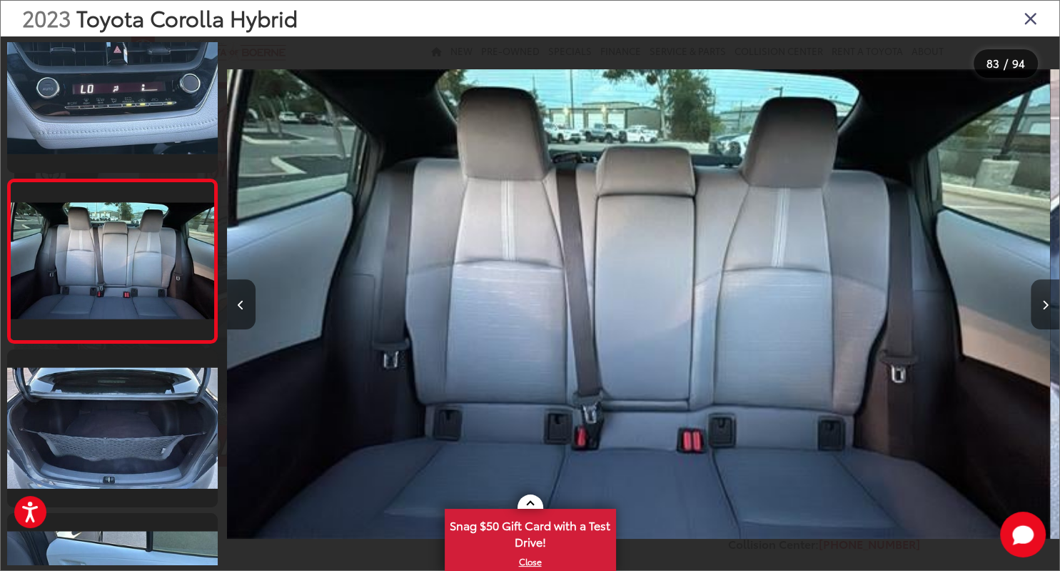
click at [1049, 303] on button "Next image" at bounding box center [1045, 304] width 29 height 50
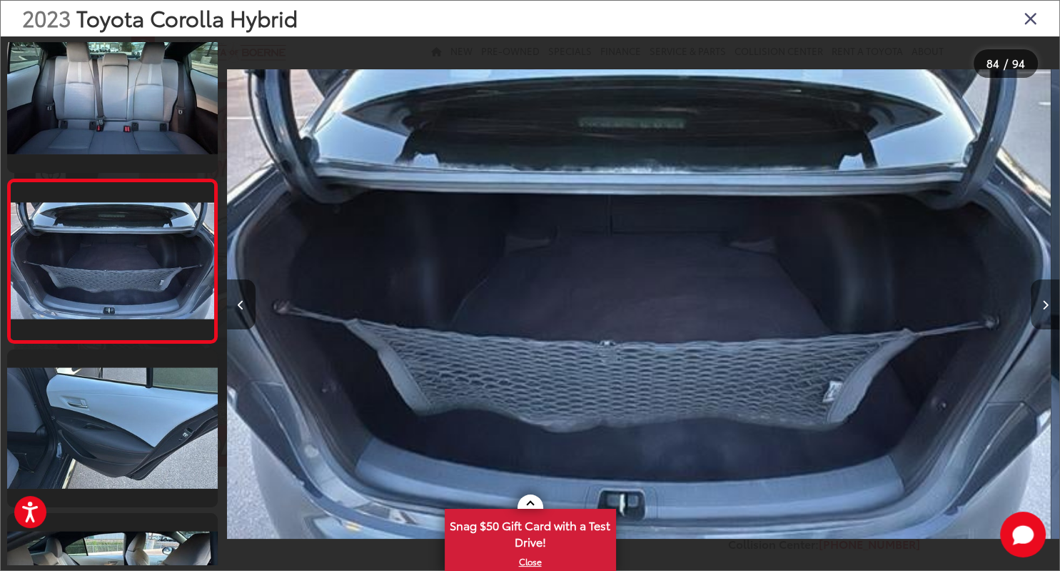
click at [1049, 303] on button "Next image" at bounding box center [1045, 304] width 29 height 50
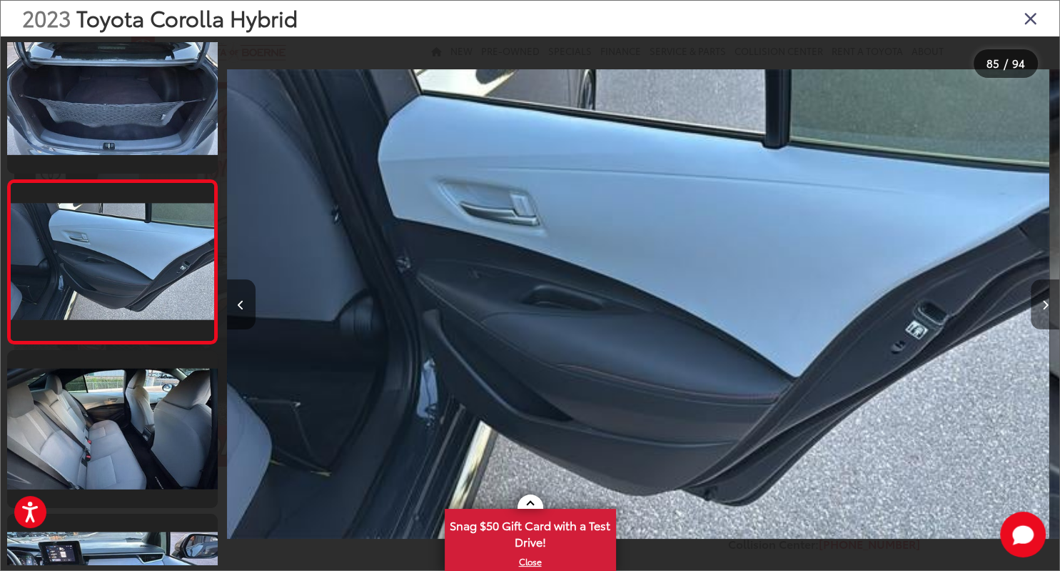
click at [1049, 303] on button "Next image" at bounding box center [1045, 304] width 29 height 50
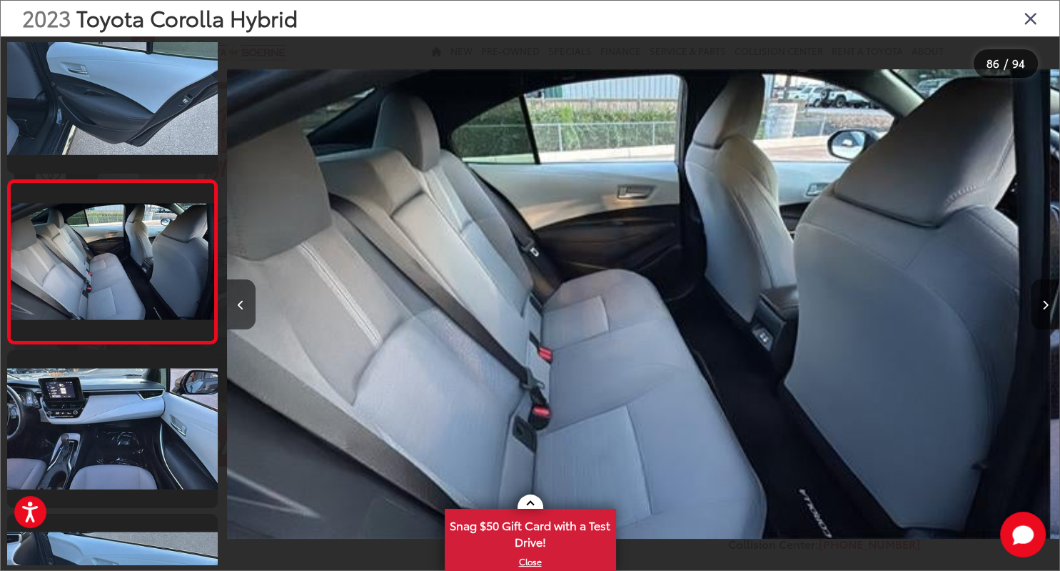
click at [1049, 303] on button "Next image" at bounding box center [1045, 304] width 29 height 50
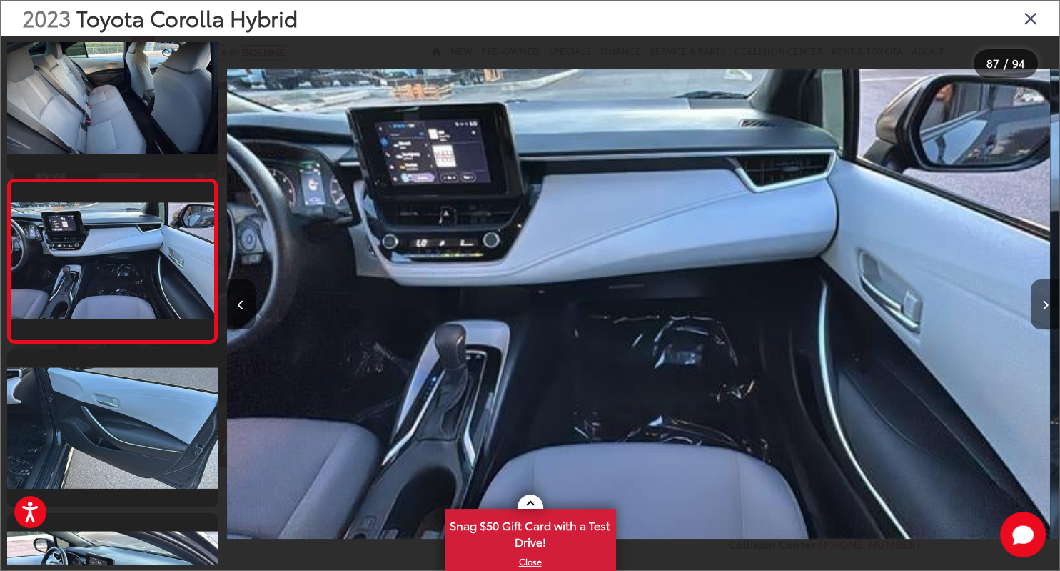
click at [1049, 303] on button "Next image" at bounding box center [1045, 304] width 29 height 50
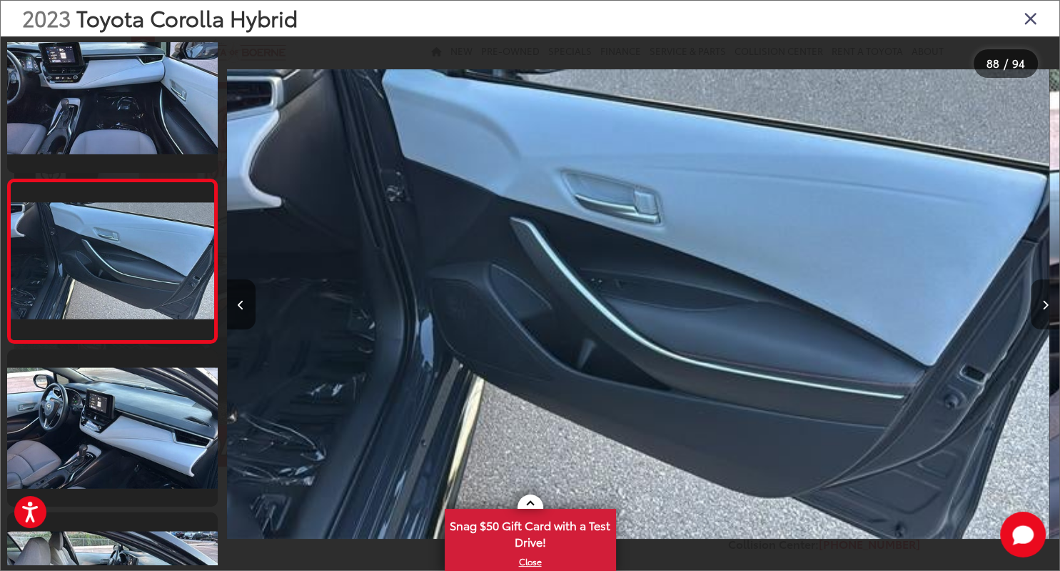
click at [1049, 303] on button "Next image" at bounding box center [1045, 304] width 29 height 50
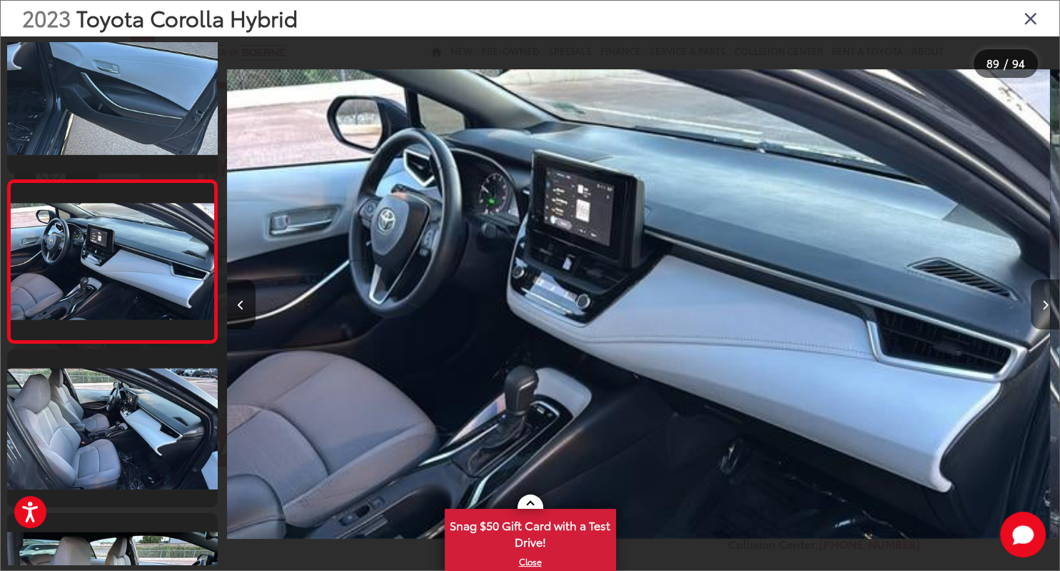
click at [1049, 303] on button "Next image" at bounding box center [1045, 304] width 29 height 50
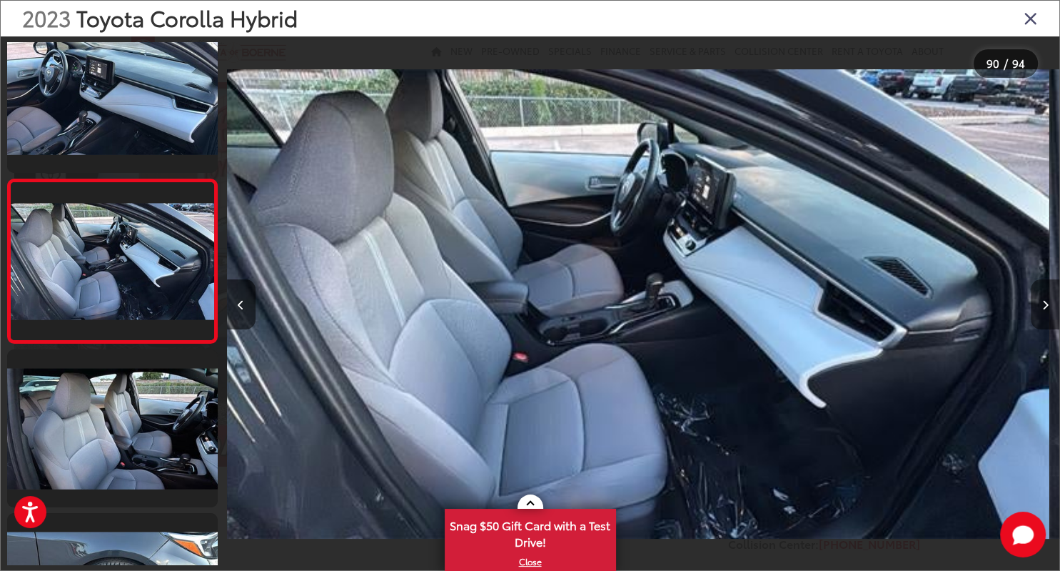
click at [1049, 303] on button "Next image" at bounding box center [1045, 304] width 29 height 50
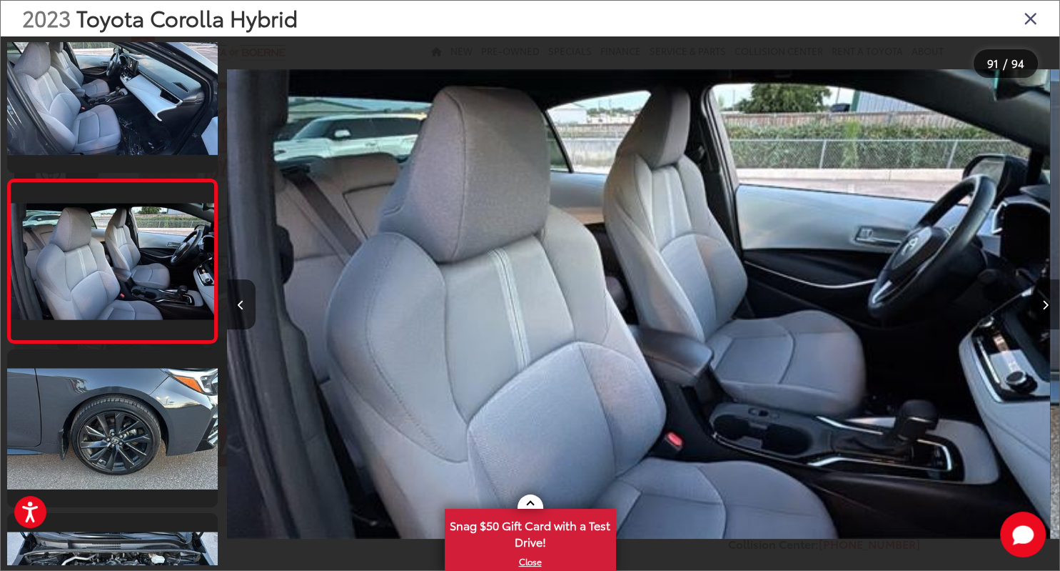
click at [1049, 303] on button "Next image" at bounding box center [1045, 304] width 29 height 50
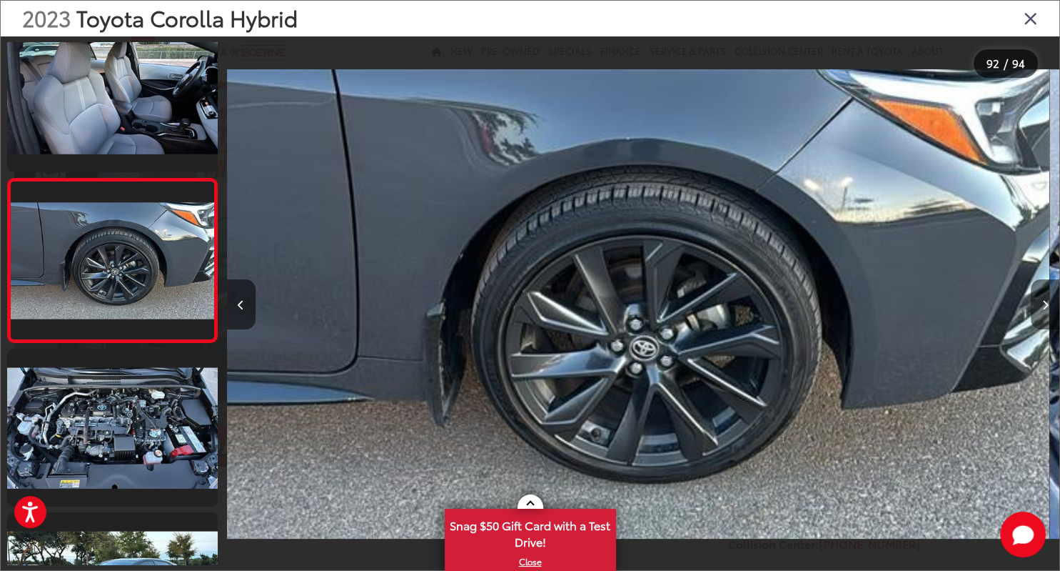
click at [1049, 303] on button "Next image" at bounding box center [1045, 304] width 29 height 50
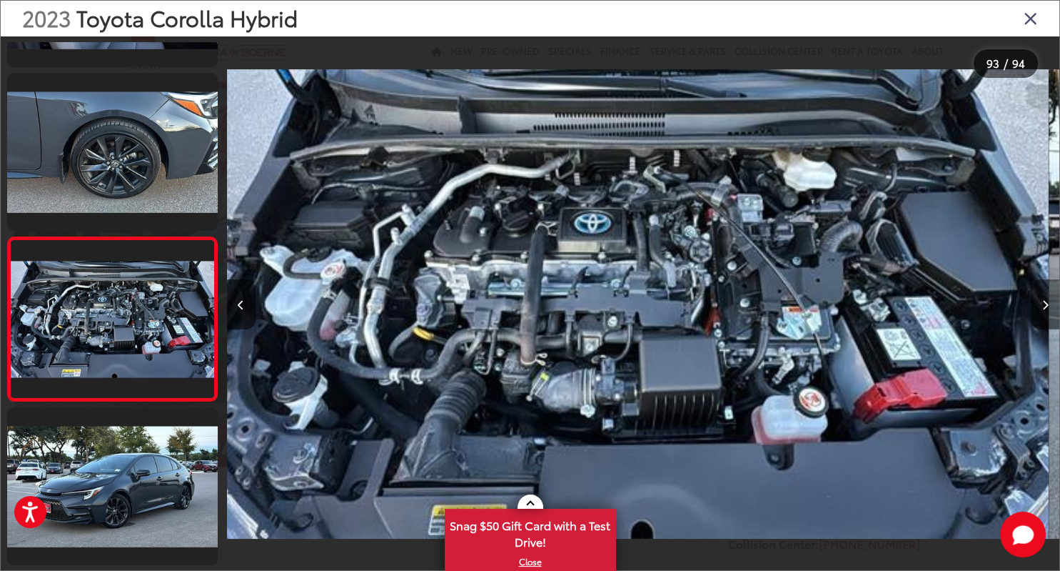
click at [1049, 303] on button "Next image" at bounding box center [1045, 304] width 29 height 50
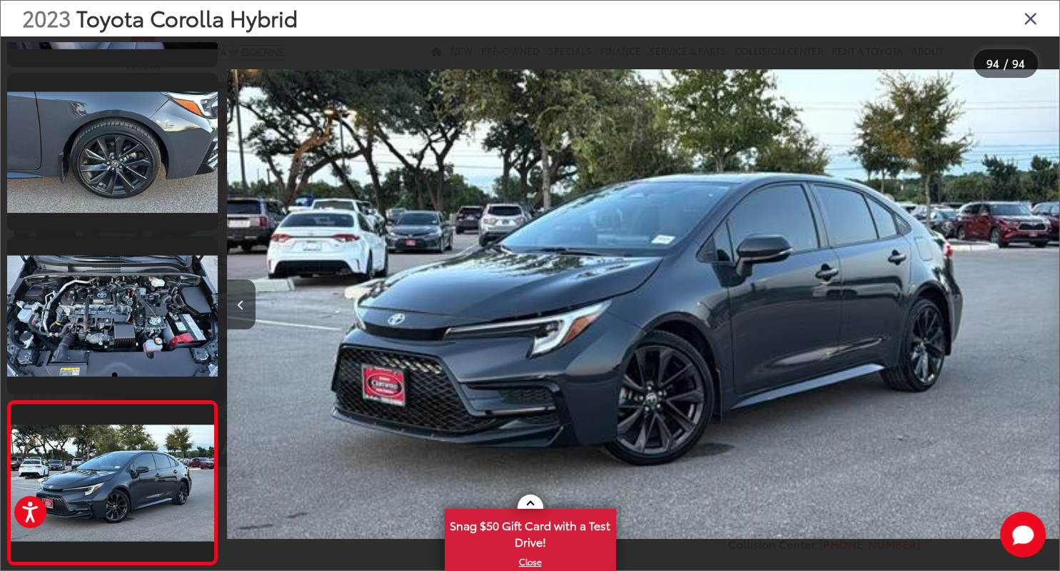
click at [1049, 303] on div at bounding box center [955, 303] width 209 height 535
click at [1023, 17] on div "2023 Toyota Corolla Hybrid" at bounding box center [530, 19] width 1059 height 36
click at [1032, 16] on icon "Close gallery" at bounding box center [1031, 18] width 14 height 19
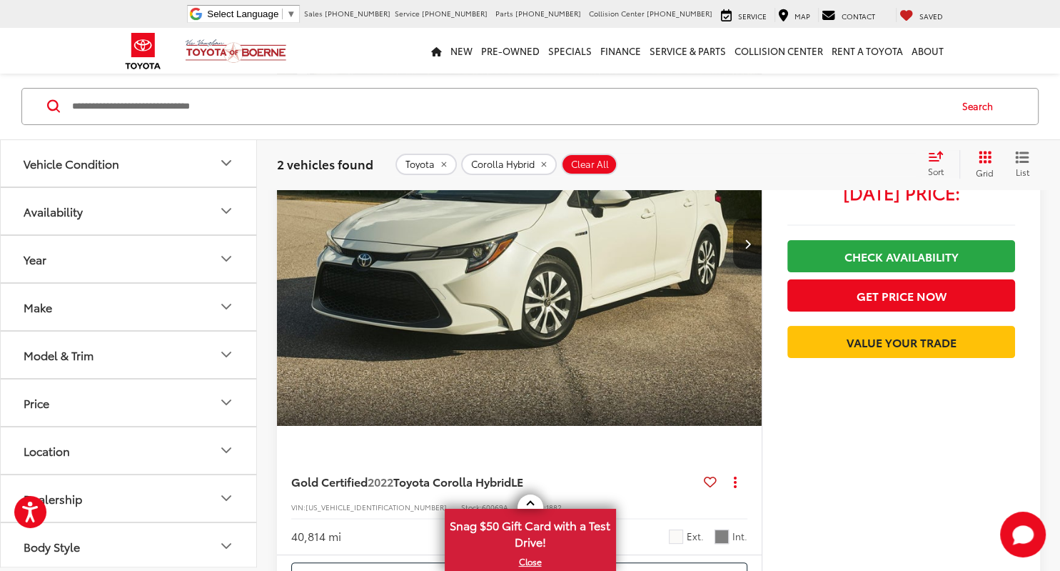
scroll to position [301, 0]
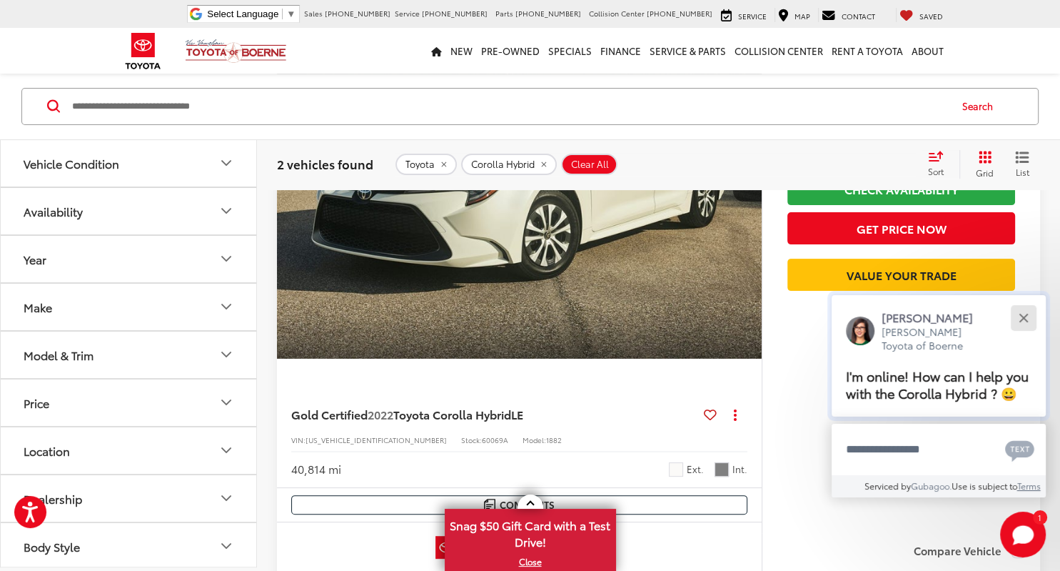
click at [1023, 313] on div "Close" at bounding box center [1023, 317] width 9 height 9
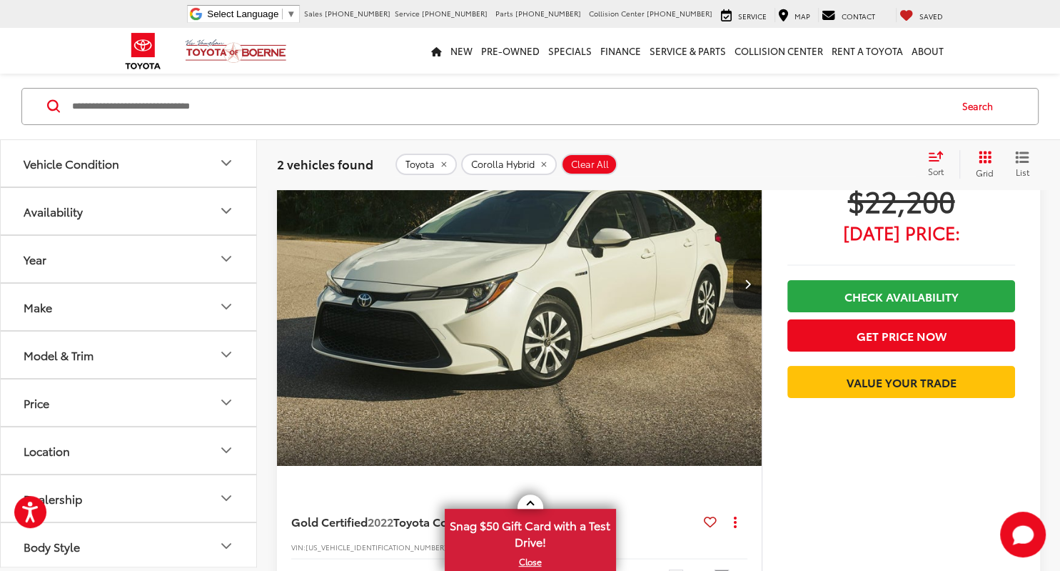
scroll to position [151, 0]
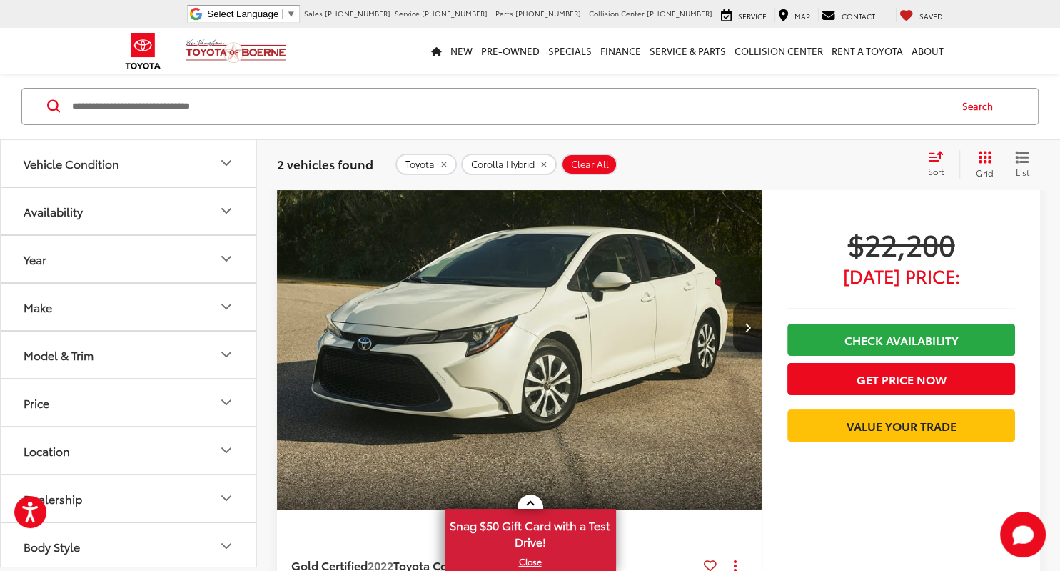
click at [571, 361] on img "2022 Toyota Corolla Hybrid LE 0" at bounding box center [519, 328] width 487 height 365
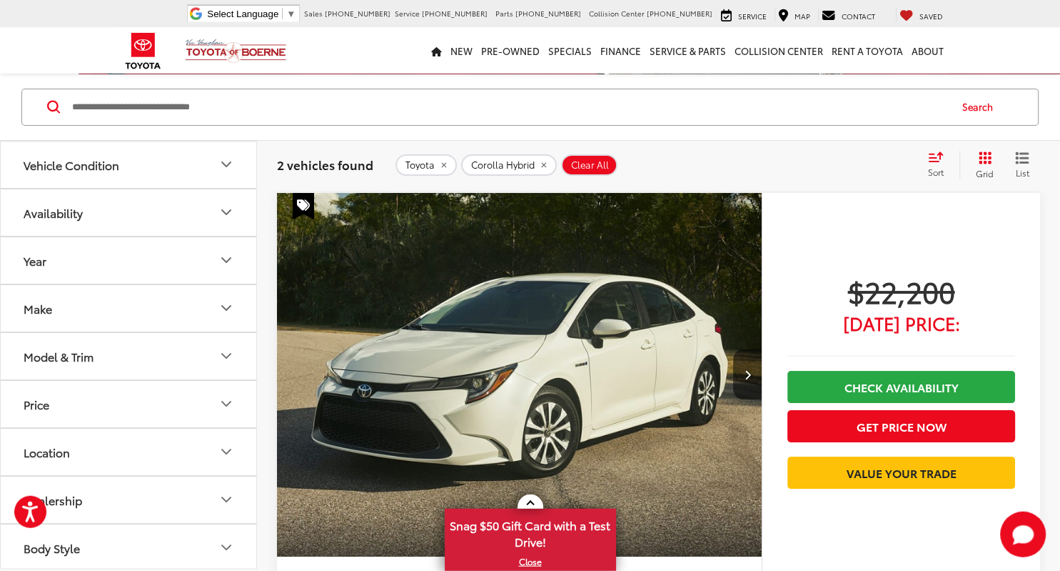
scroll to position [104, 0]
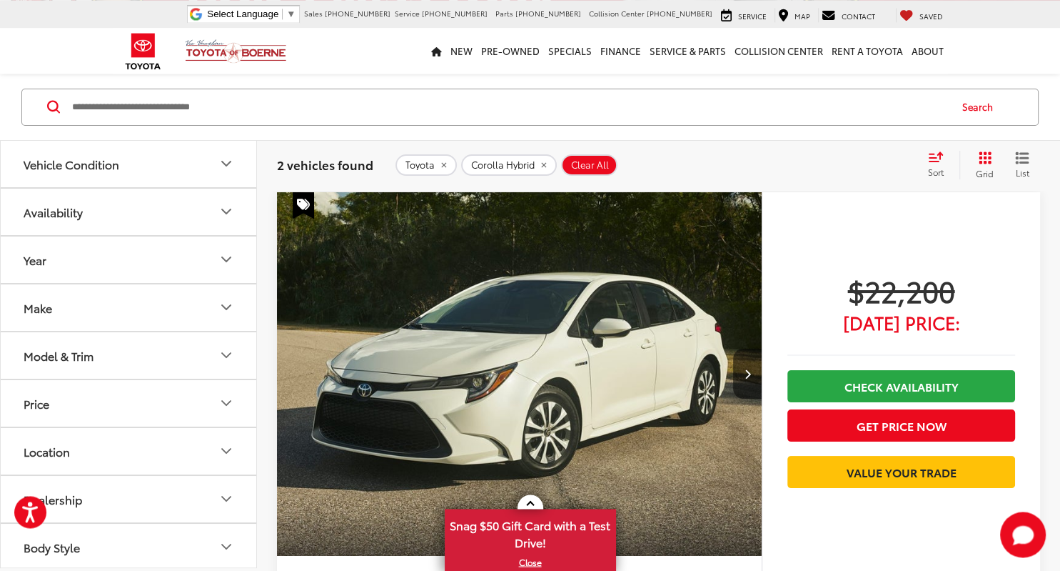
click at [227, 356] on icon "Model & Trim" at bounding box center [226, 354] width 17 height 17
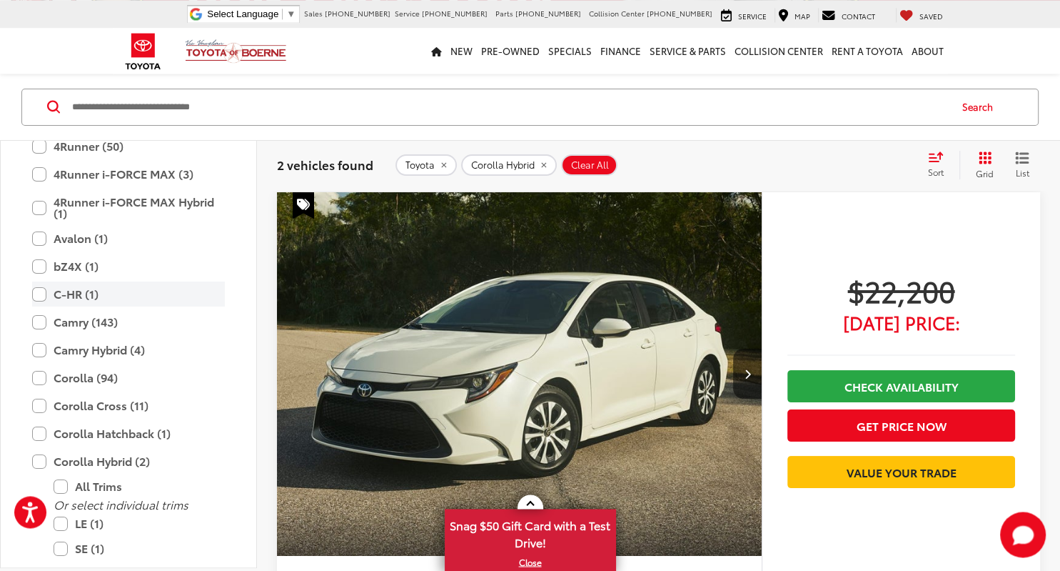
scroll to position [257, 0]
click at [87, 344] on label "Camry Hybrid (4)" at bounding box center [128, 348] width 193 height 25
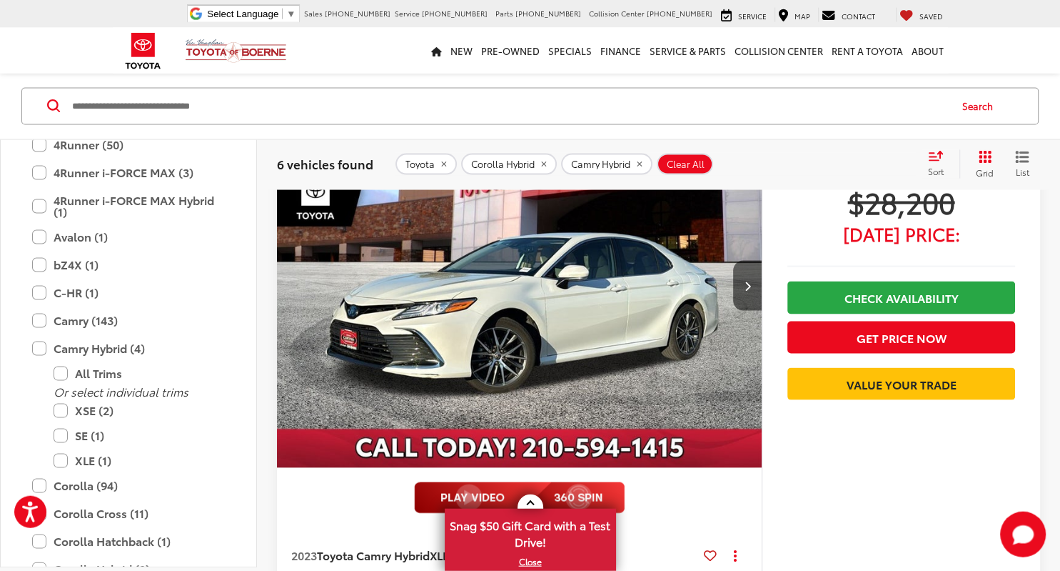
scroll to position [2742, 0]
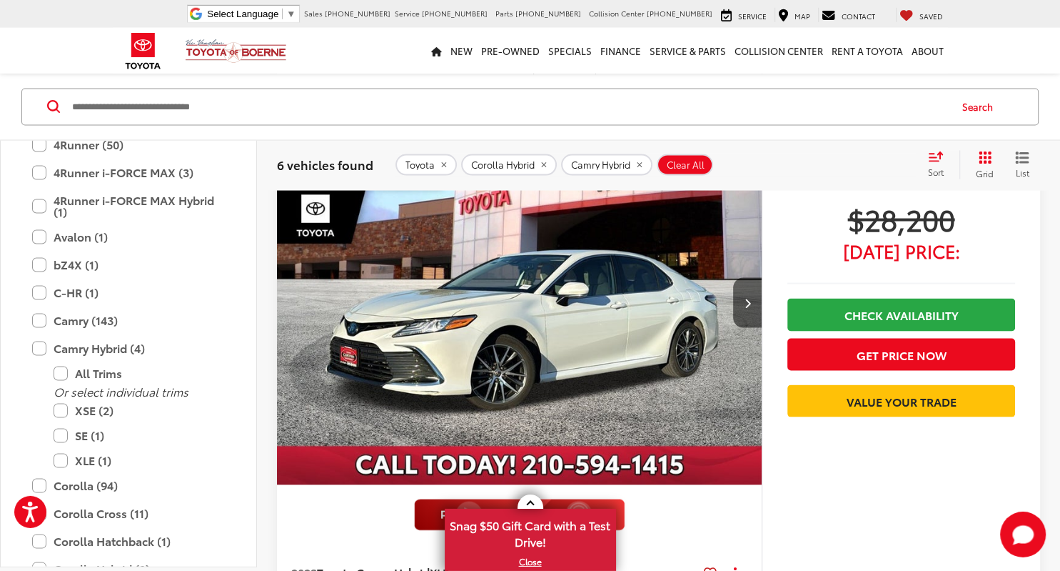
click at [525, 331] on img "2023 Toyota Camry Hybrid XLE 0" at bounding box center [519, 303] width 487 height 365
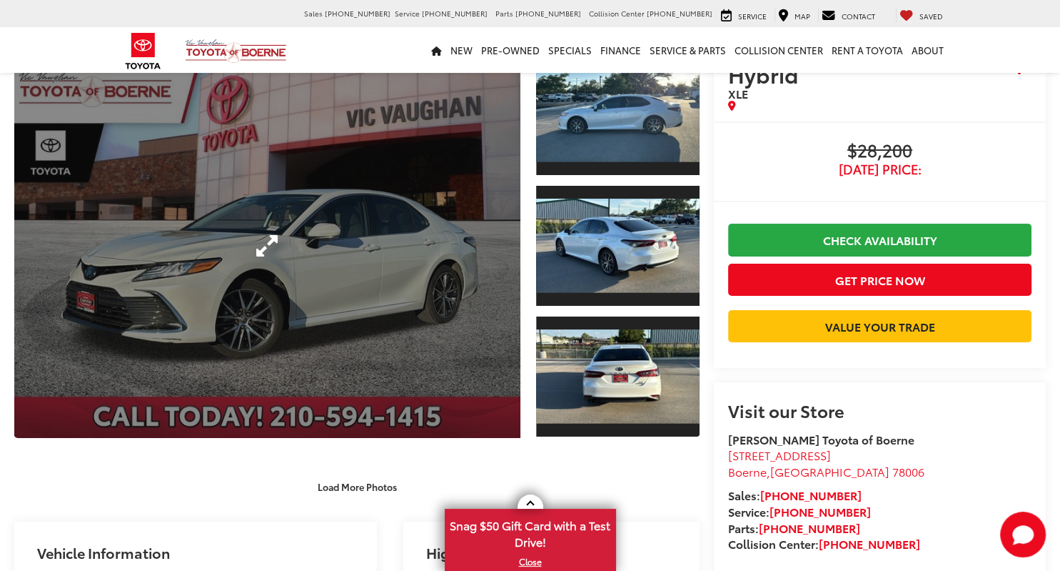
scroll to position [75, 0]
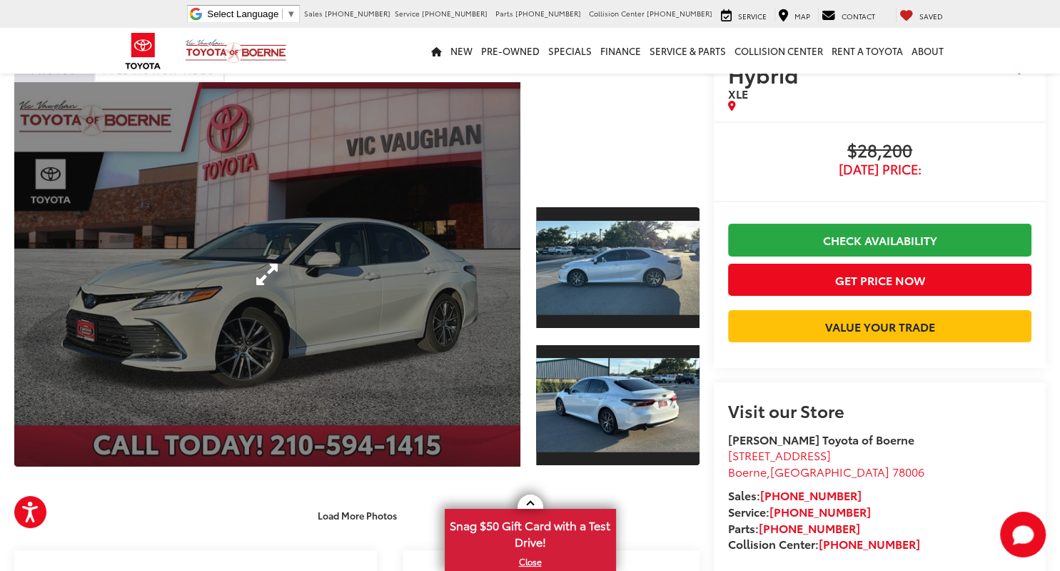
click at [267, 270] on link "Expand Photo 0" at bounding box center [267, 274] width 506 height 384
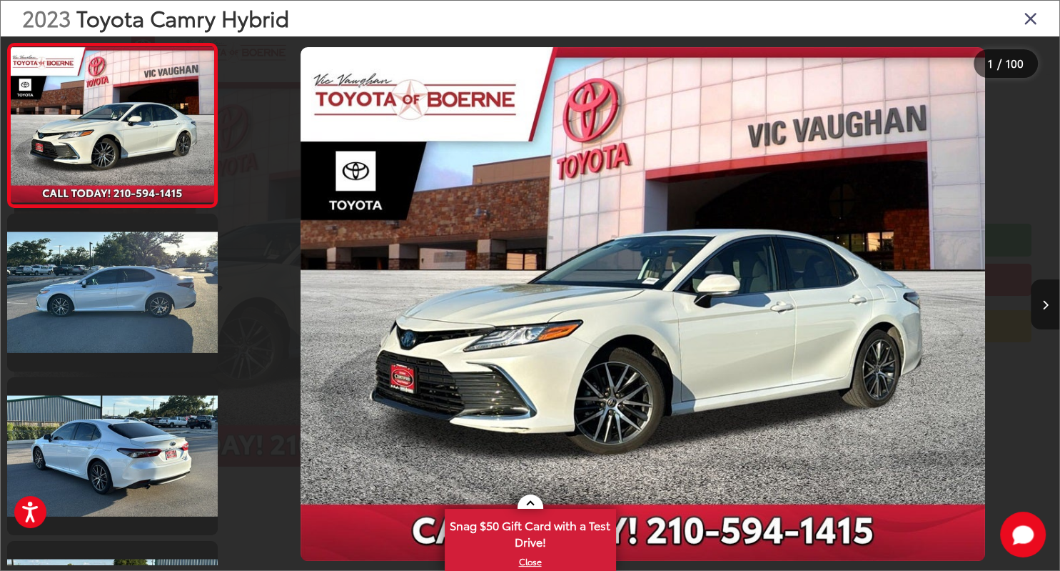
click at [1047, 306] on icon "Next image" at bounding box center [1046, 305] width 6 height 10
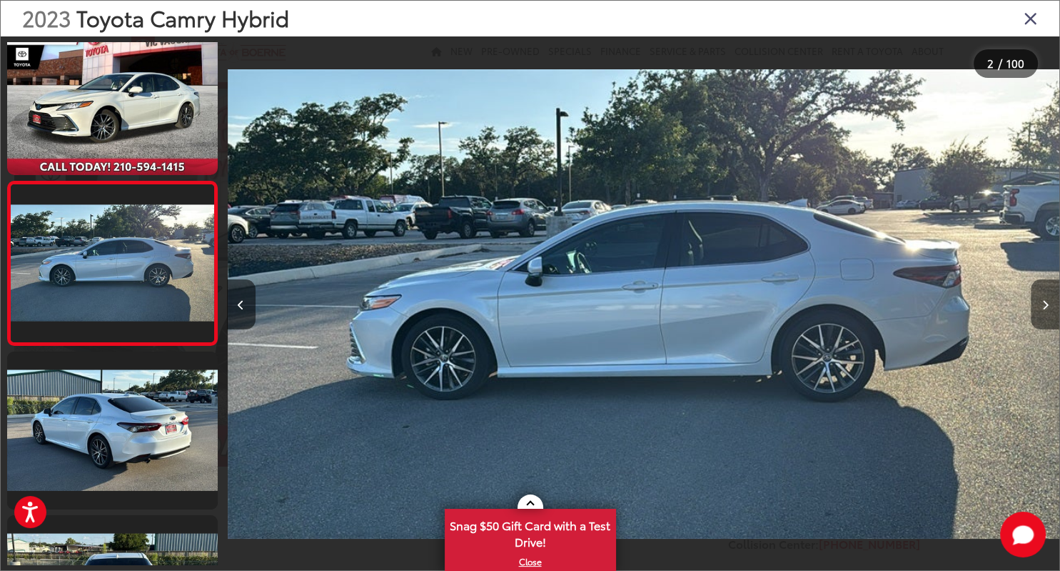
scroll to position [26, 0]
click at [1047, 306] on icon "Next image" at bounding box center [1046, 305] width 6 height 10
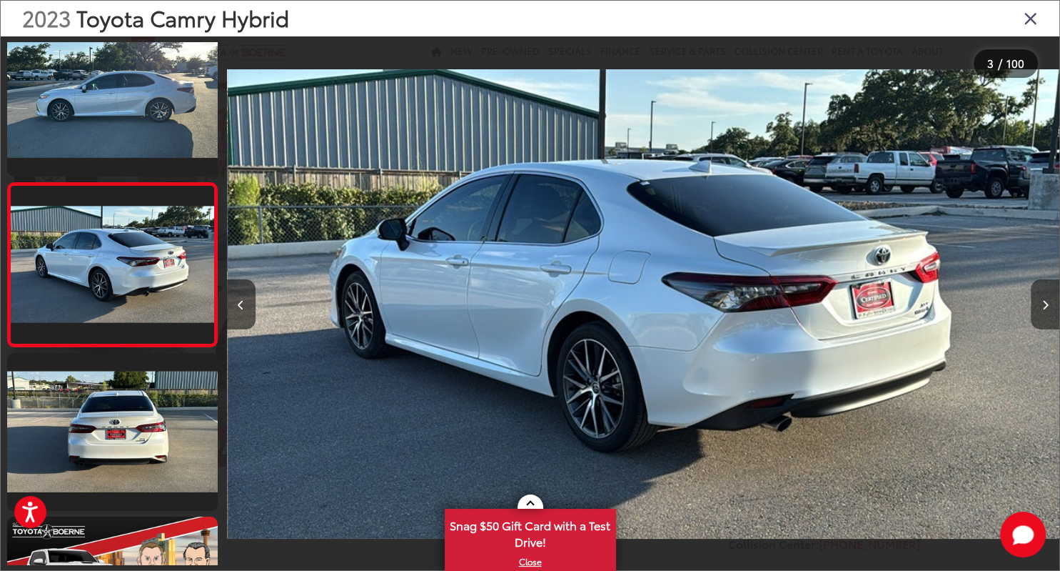
scroll to position [189, 0]
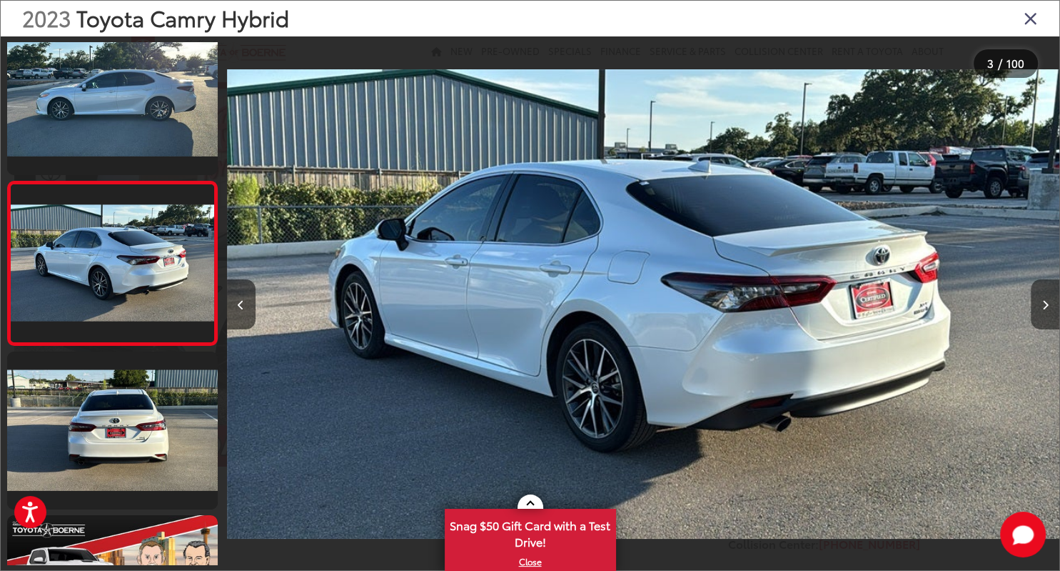
click at [1047, 306] on icon "Next image" at bounding box center [1046, 305] width 6 height 10
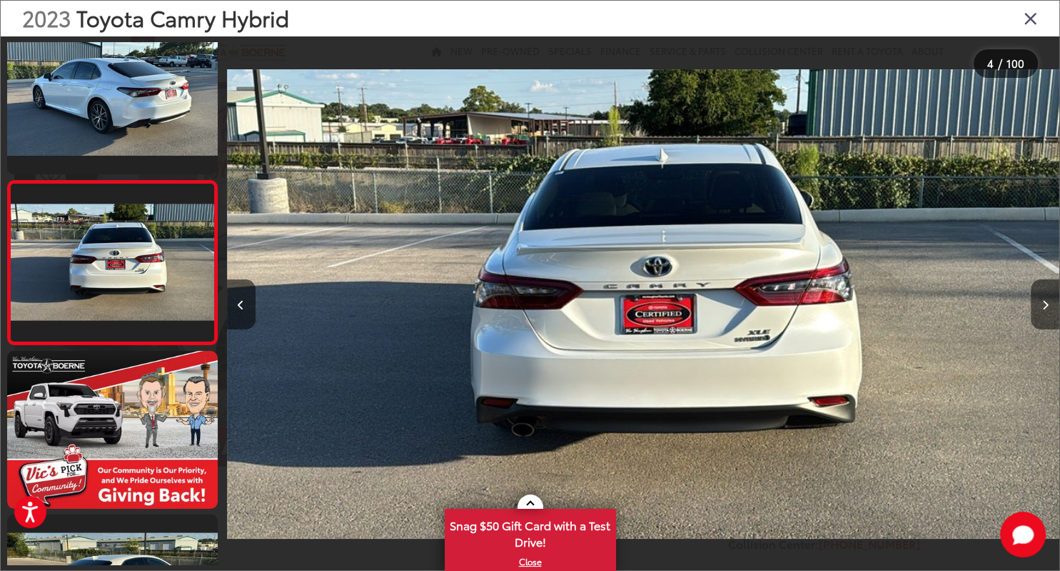
scroll to position [0, 2499]
click at [1047, 306] on icon "Next image" at bounding box center [1046, 305] width 6 height 10
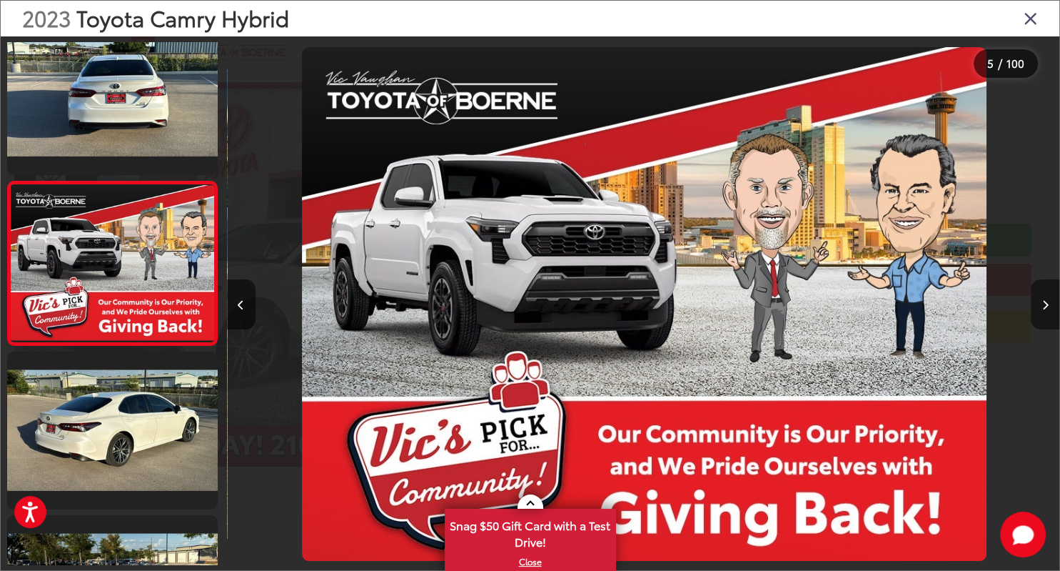
scroll to position [517, 0]
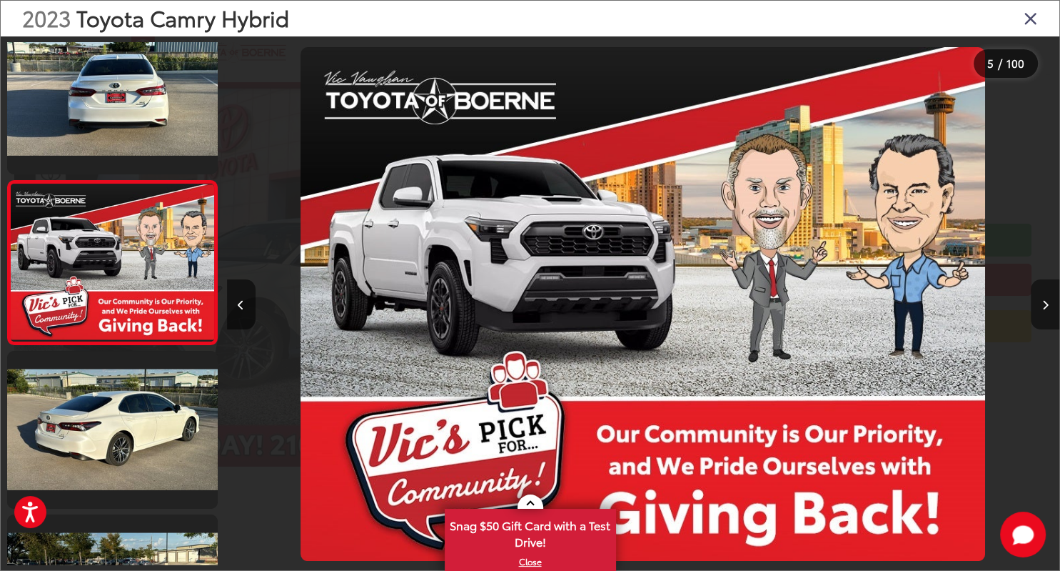
click at [1047, 306] on icon "Next image" at bounding box center [1046, 305] width 6 height 10
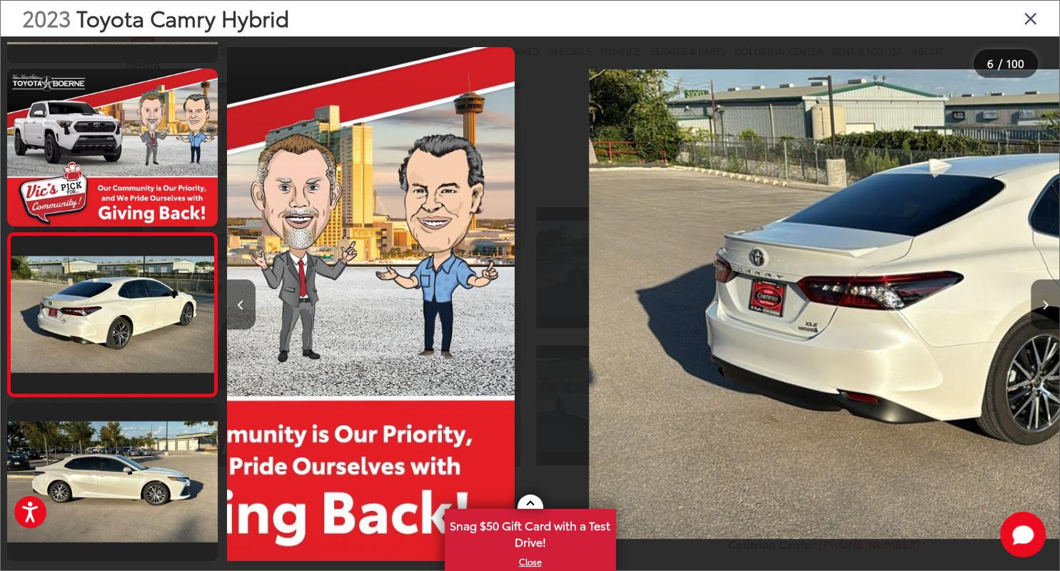
scroll to position [0, 0]
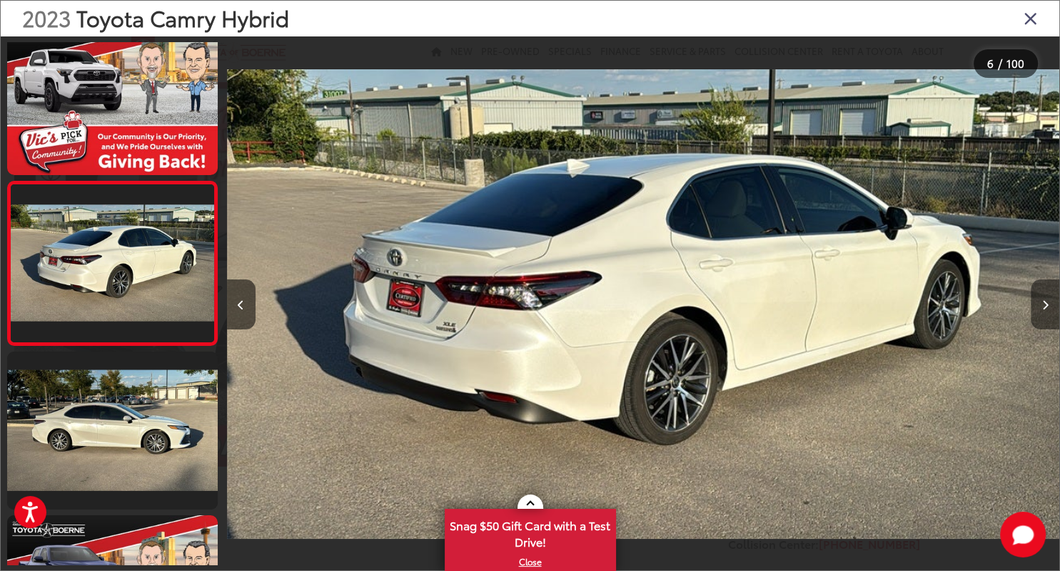
click at [1047, 306] on icon "Next image" at bounding box center [1046, 305] width 6 height 10
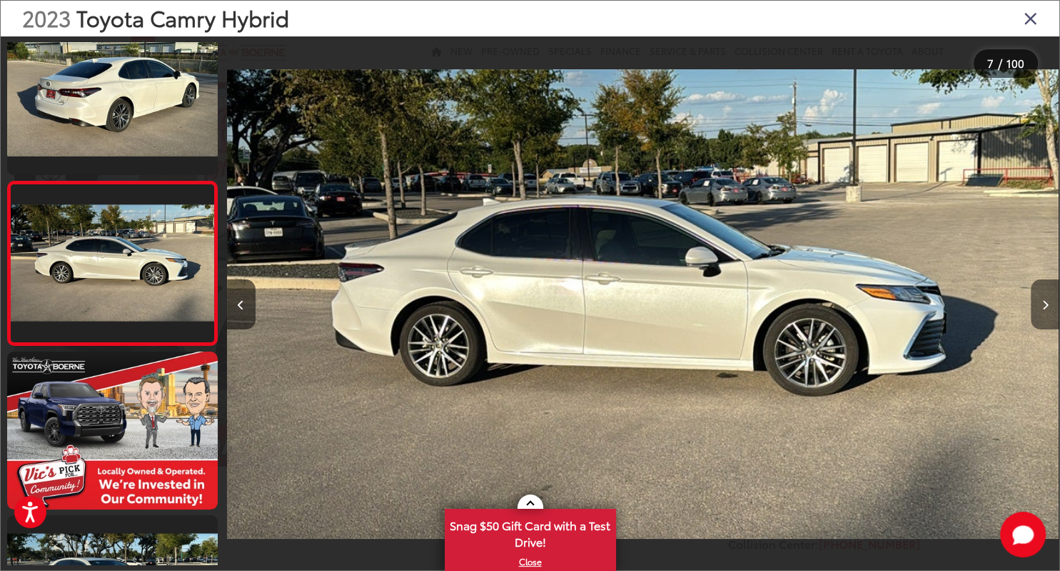
click at [1047, 306] on icon "Next image" at bounding box center [1046, 305] width 6 height 10
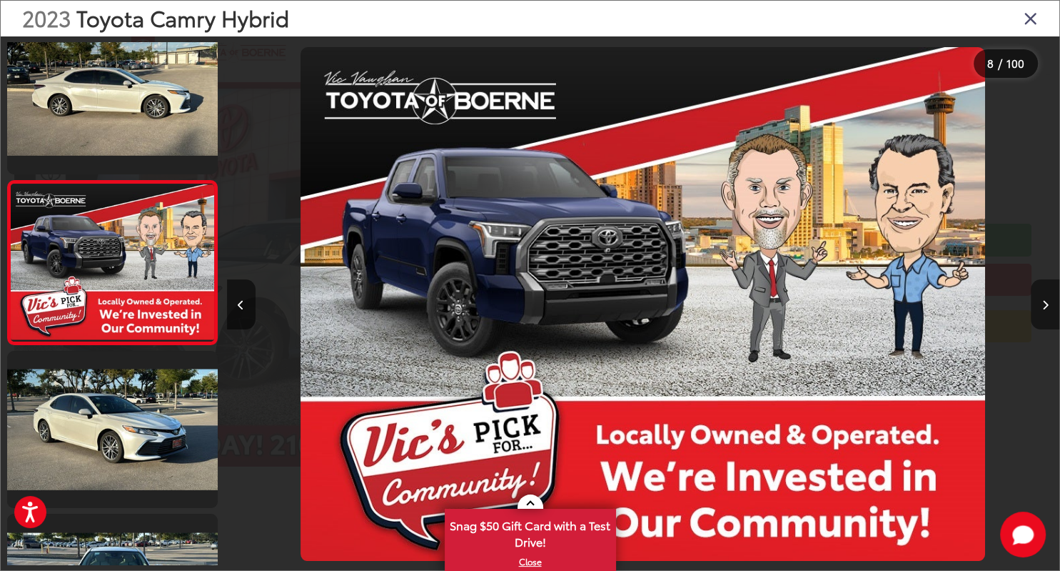
click at [1047, 306] on icon "Next image" at bounding box center [1046, 305] width 6 height 10
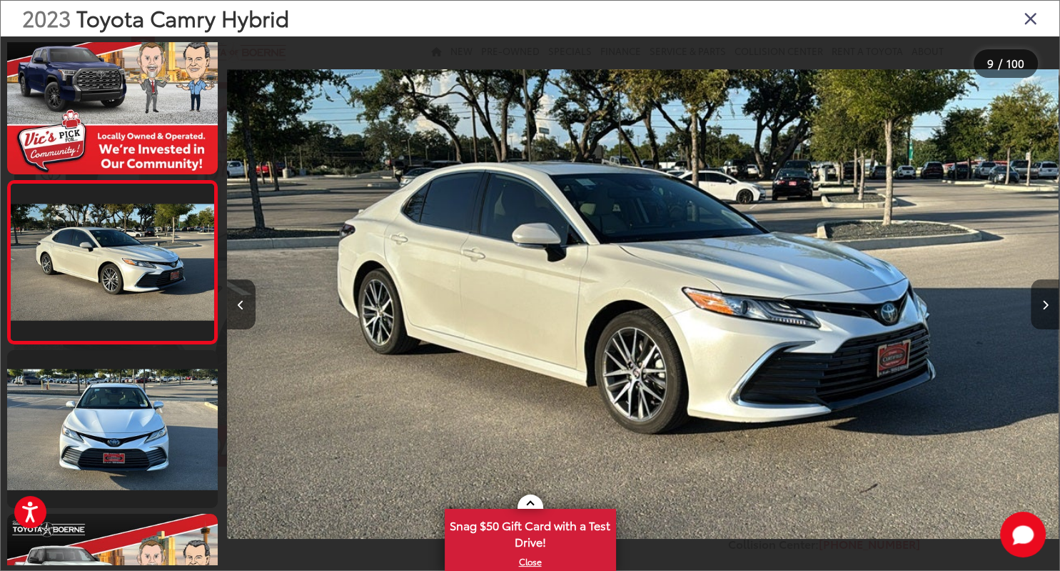
click at [1047, 306] on icon "Next image" at bounding box center [1046, 305] width 6 height 10
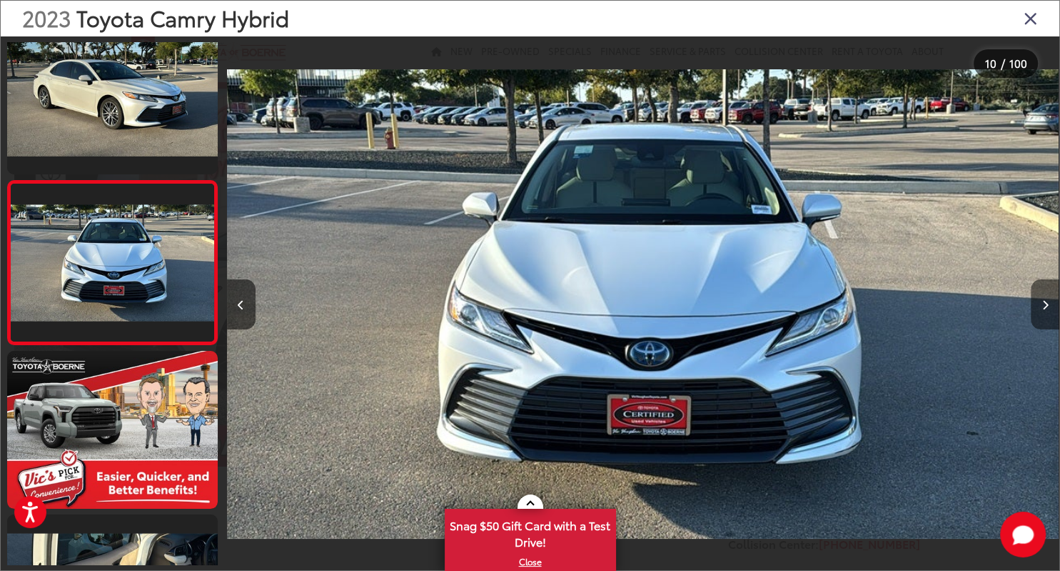
click at [1047, 306] on icon "Next image" at bounding box center [1046, 305] width 6 height 10
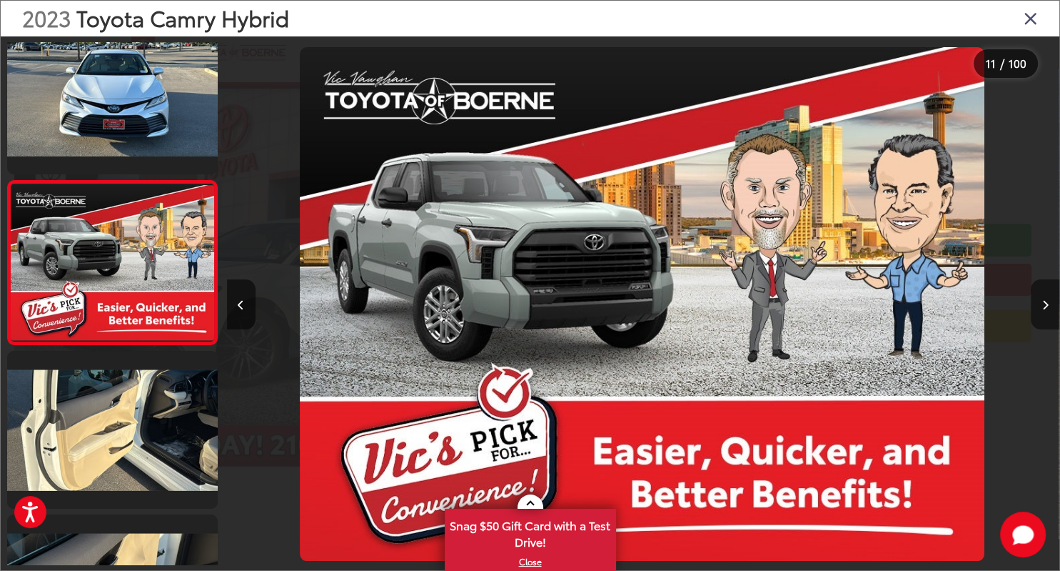
click at [1047, 306] on icon "Next image" at bounding box center [1046, 305] width 6 height 10
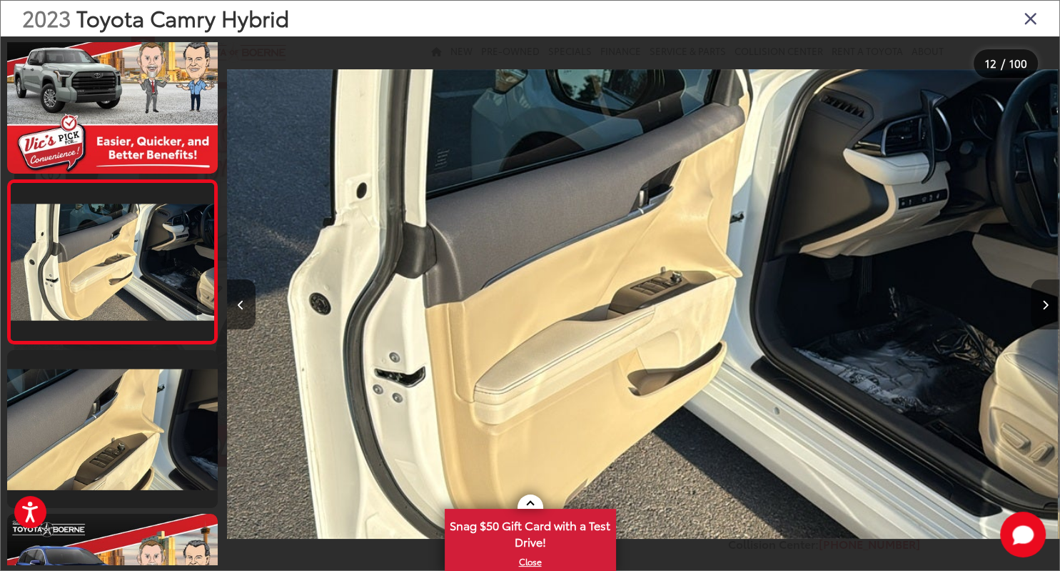
click at [1047, 306] on icon "Next image" at bounding box center [1046, 305] width 6 height 10
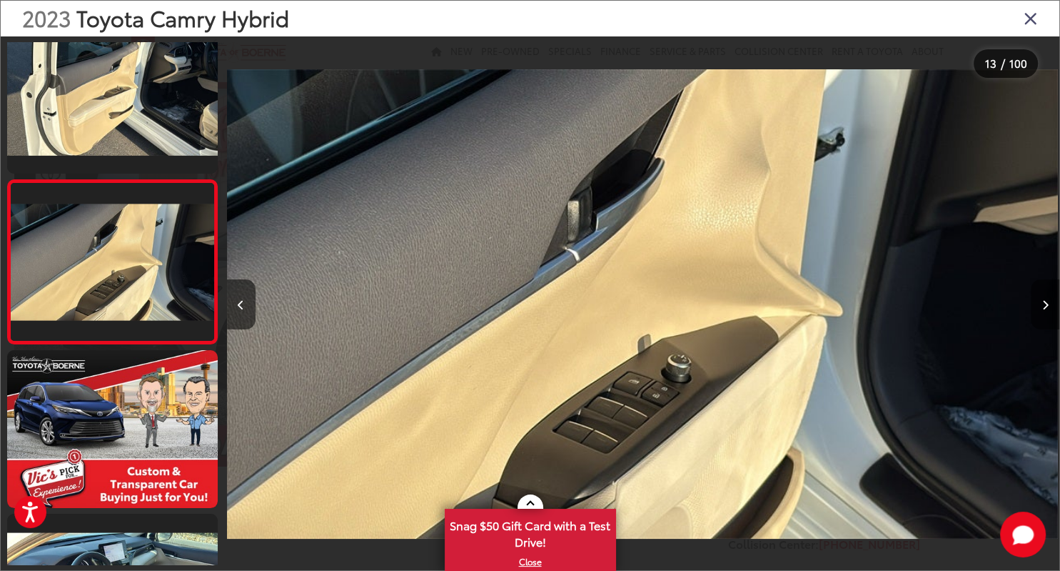
click at [1047, 306] on icon "Next image" at bounding box center [1046, 305] width 6 height 10
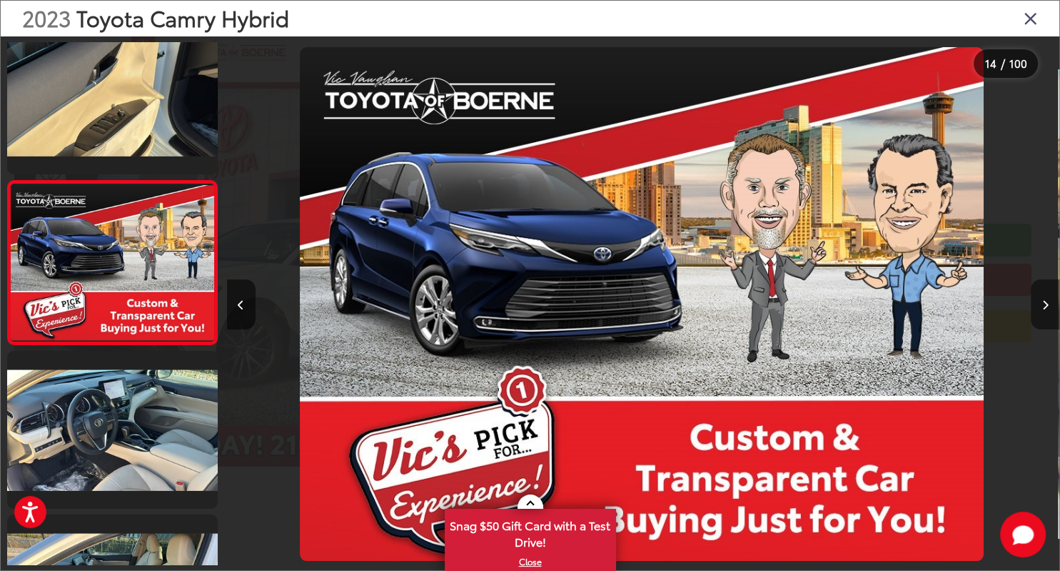
click at [1047, 306] on icon "Next image" at bounding box center [1046, 305] width 6 height 10
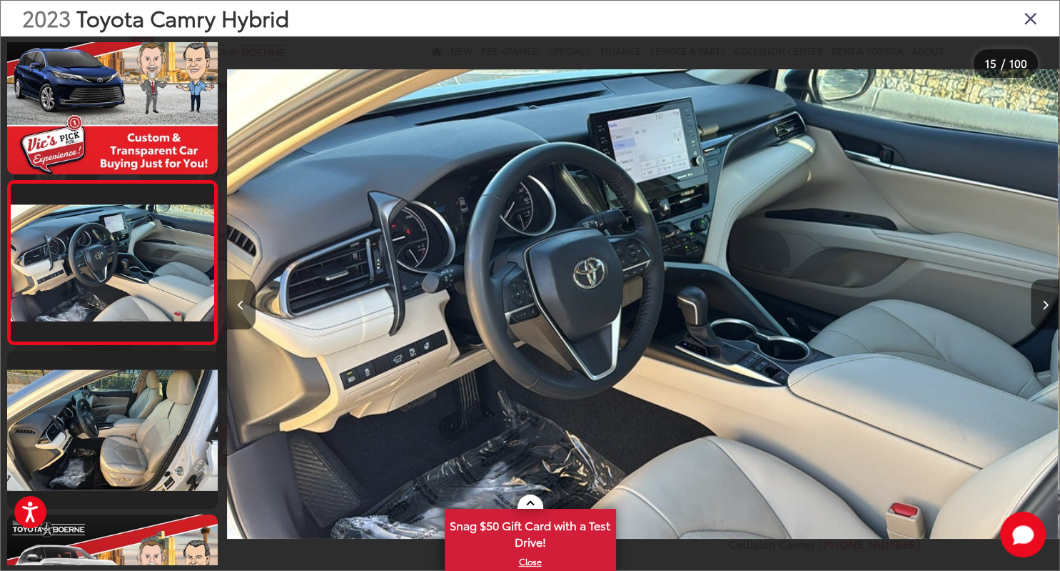
click at [1047, 306] on icon "Next image" at bounding box center [1046, 305] width 6 height 10
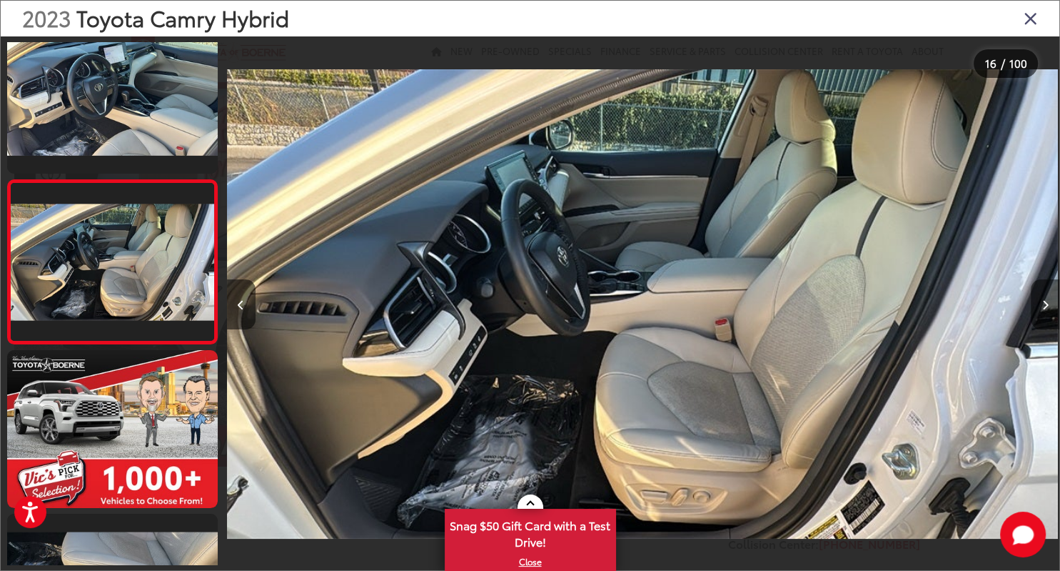
click at [1047, 306] on icon "Next image" at bounding box center [1046, 305] width 6 height 10
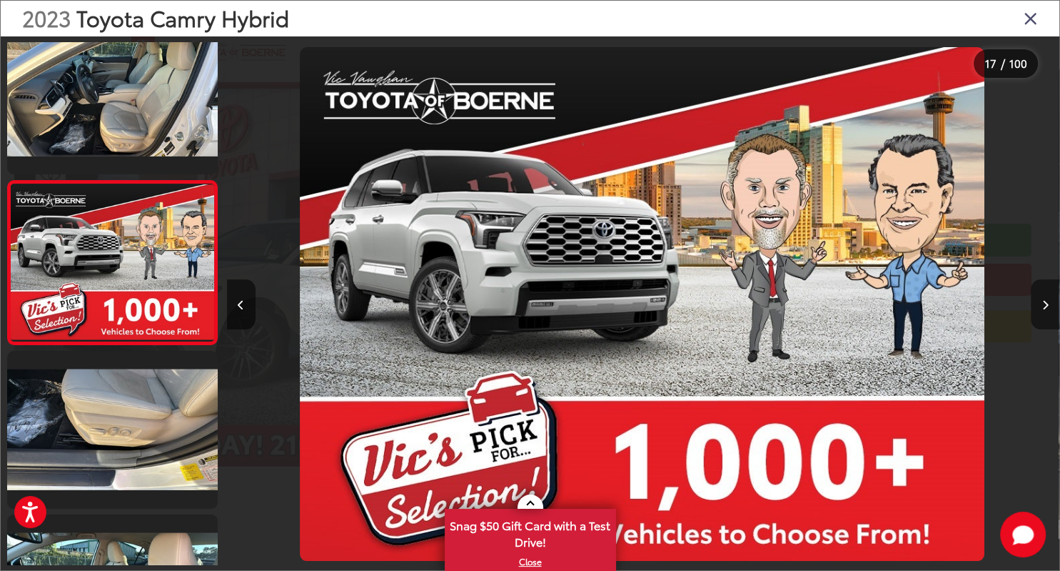
click at [1047, 306] on icon "Next image" at bounding box center [1046, 305] width 6 height 10
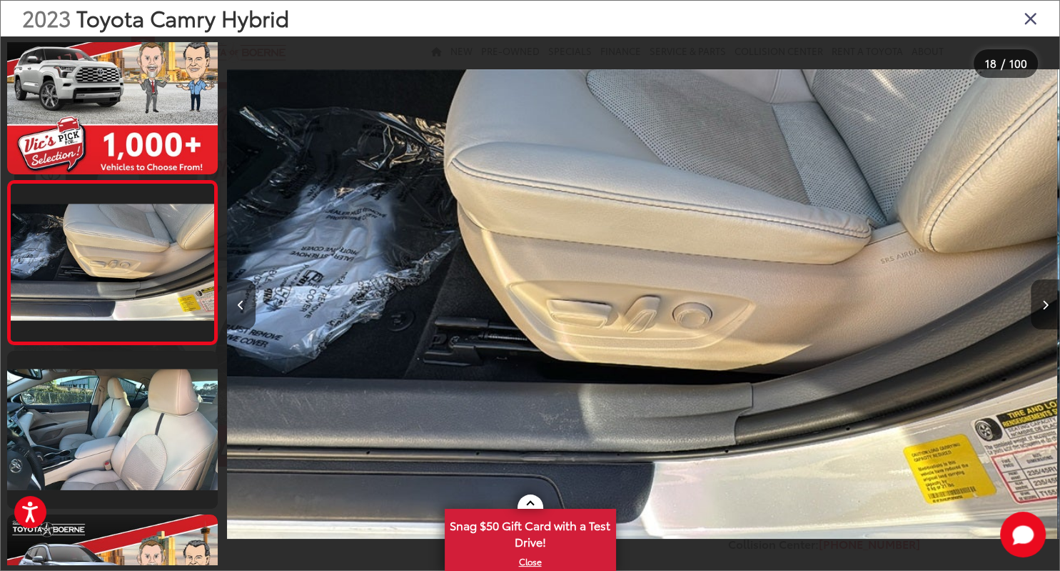
click at [1047, 306] on icon "Next image" at bounding box center [1046, 305] width 6 height 10
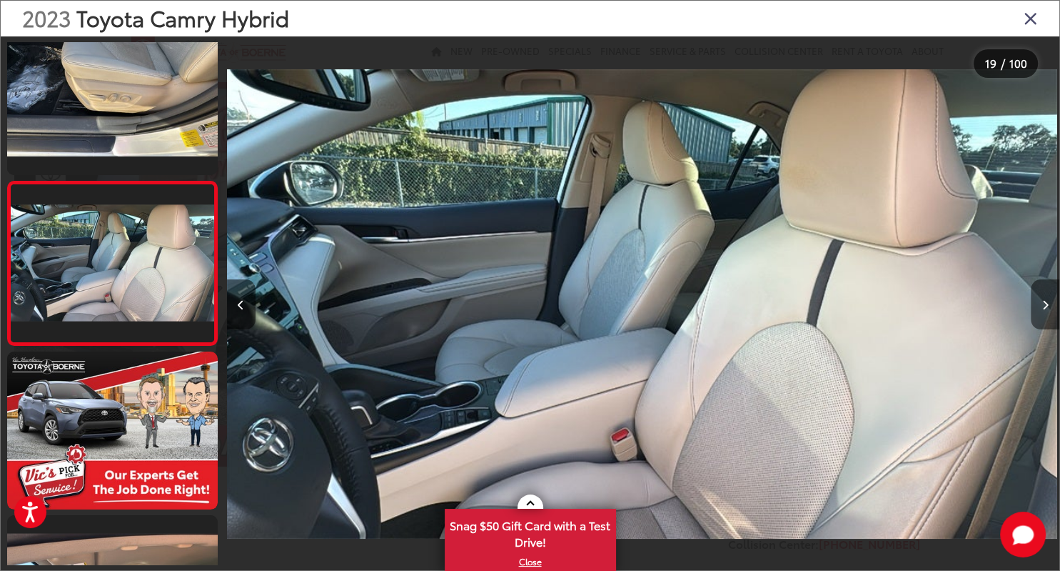
click at [1047, 306] on icon "Next image" at bounding box center [1046, 305] width 6 height 10
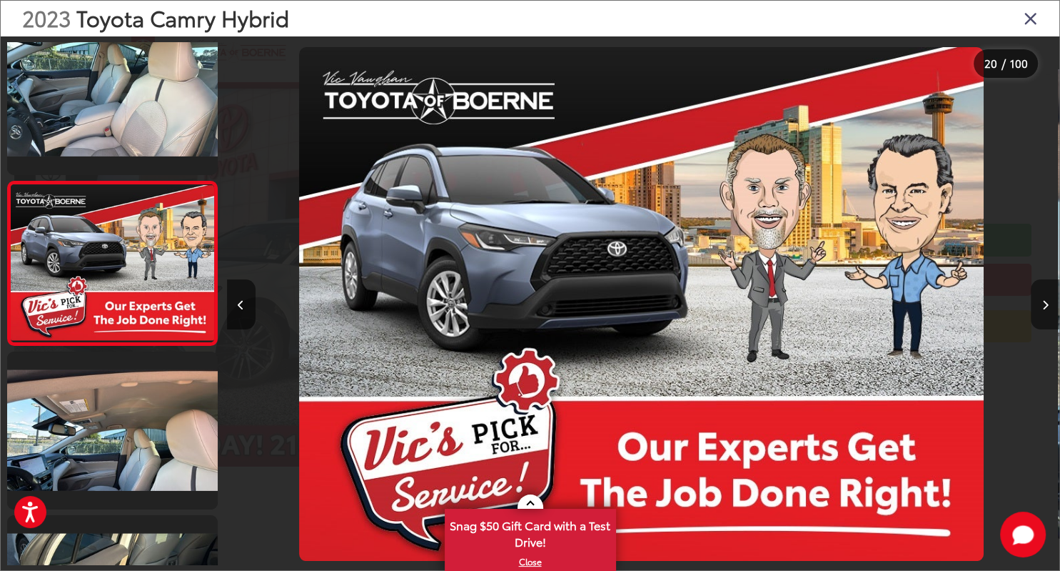
click at [1047, 306] on icon "Next image" at bounding box center [1046, 305] width 6 height 10
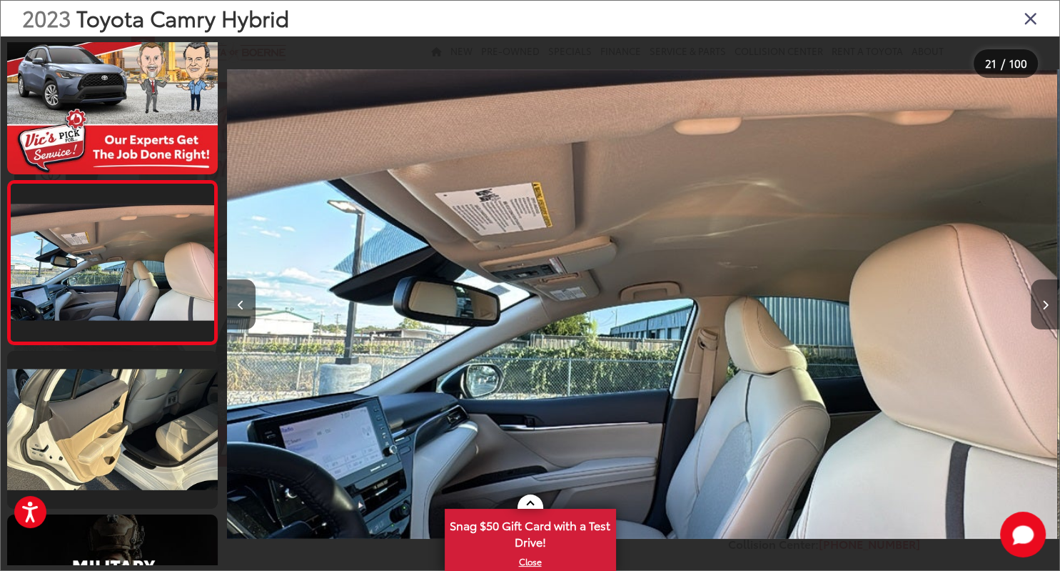
click at [1047, 306] on icon "Next image" at bounding box center [1046, 305] width 6 height 10
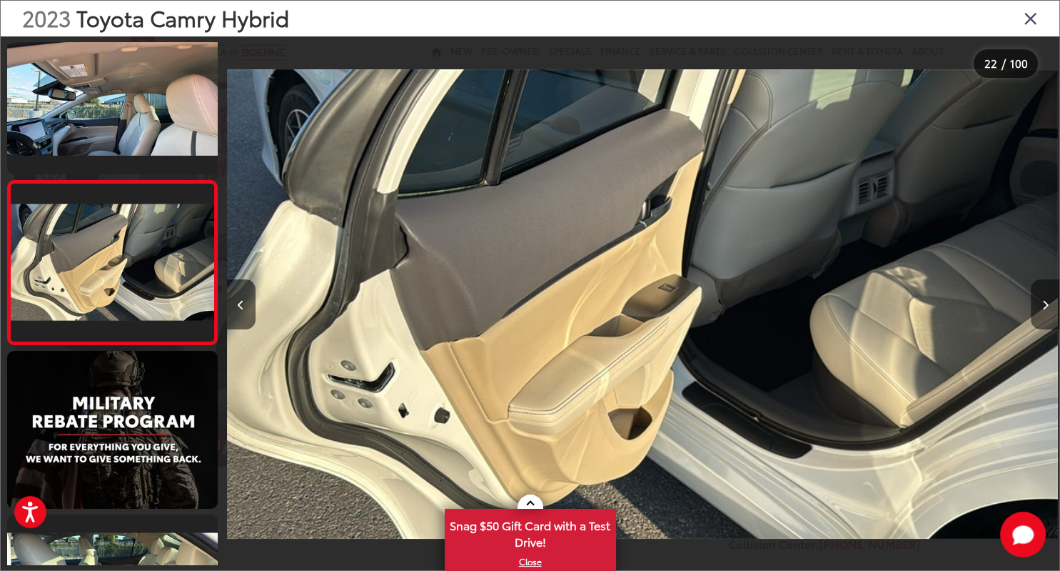
click at [1047, 306] on icon "Next image" at bounding box center [1046, 305] width 6 height 10
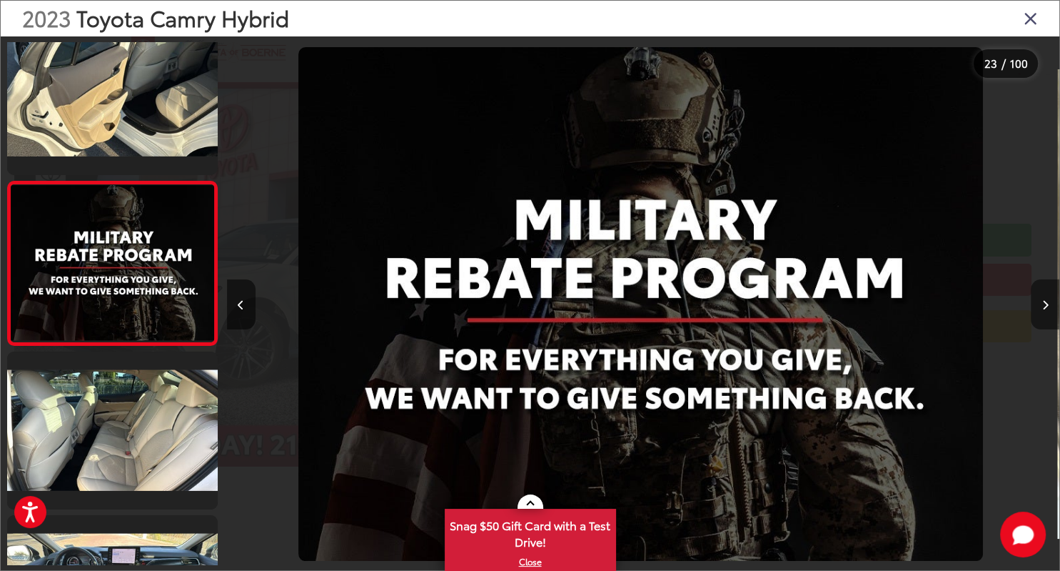
click at [1047, 306] on icon "Next image" at bounding box center [1046, 305] width 6 height 10
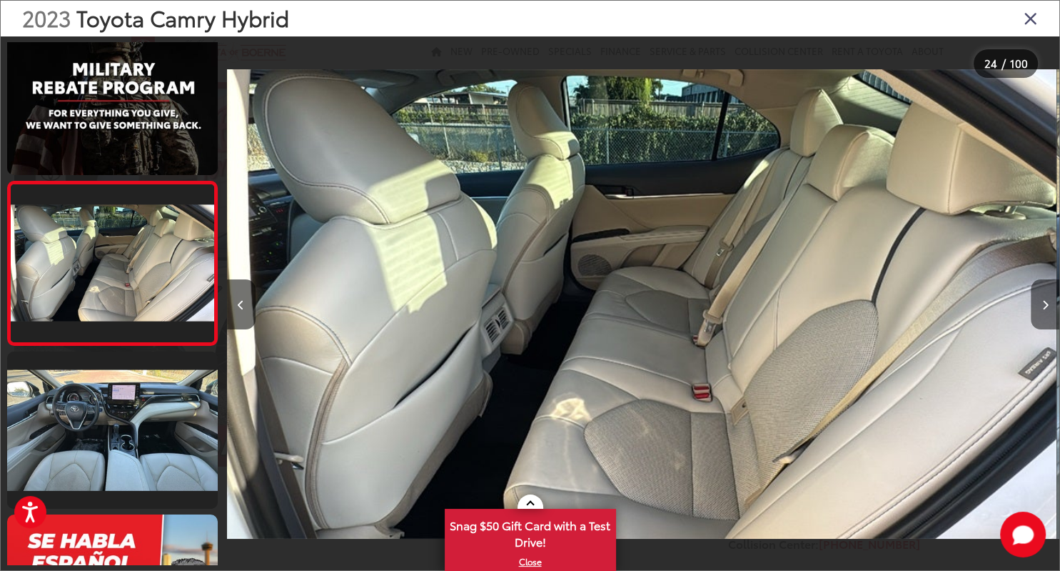
click at [1047, 306] on icon "Next image" at bounding box center [1046, 305] width 6 height 10
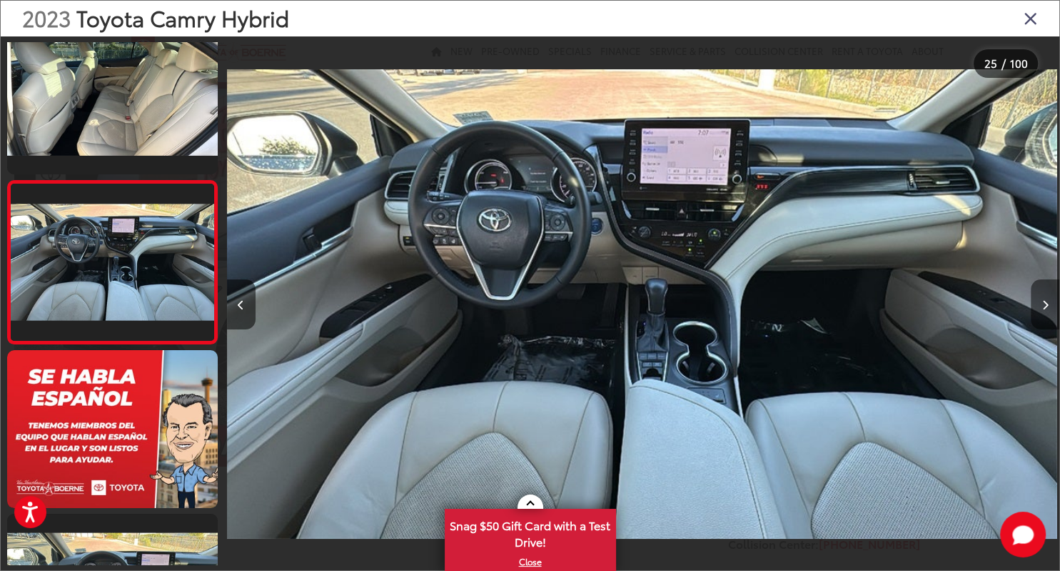
click at [1047, 306] on icon "Next image" at bounding box center [1046, 305] width 6 height 10
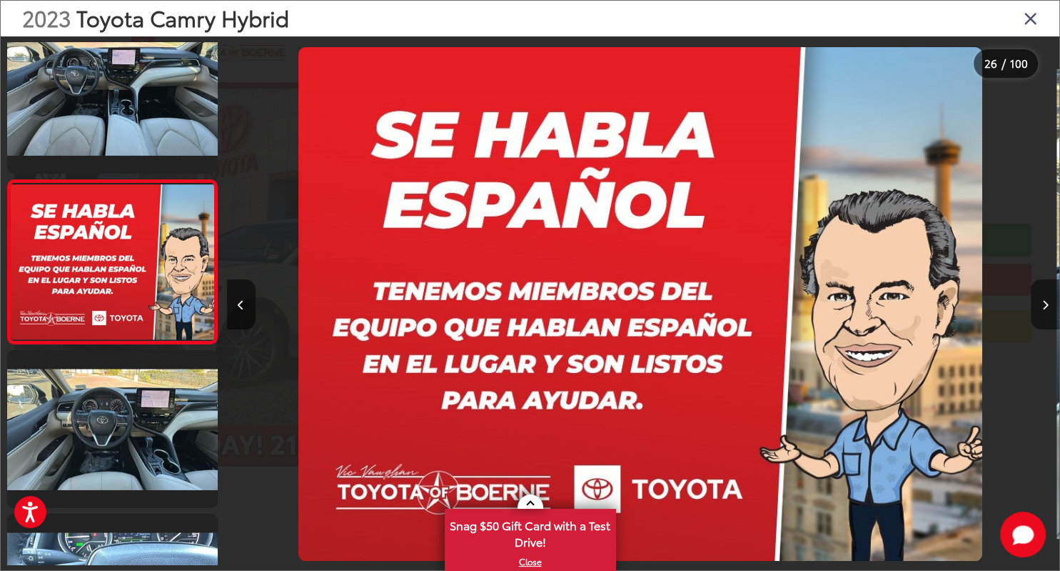
click at [1047, 306] on icon "Next image" at bounding box center [1046, 305] width 6 height 10
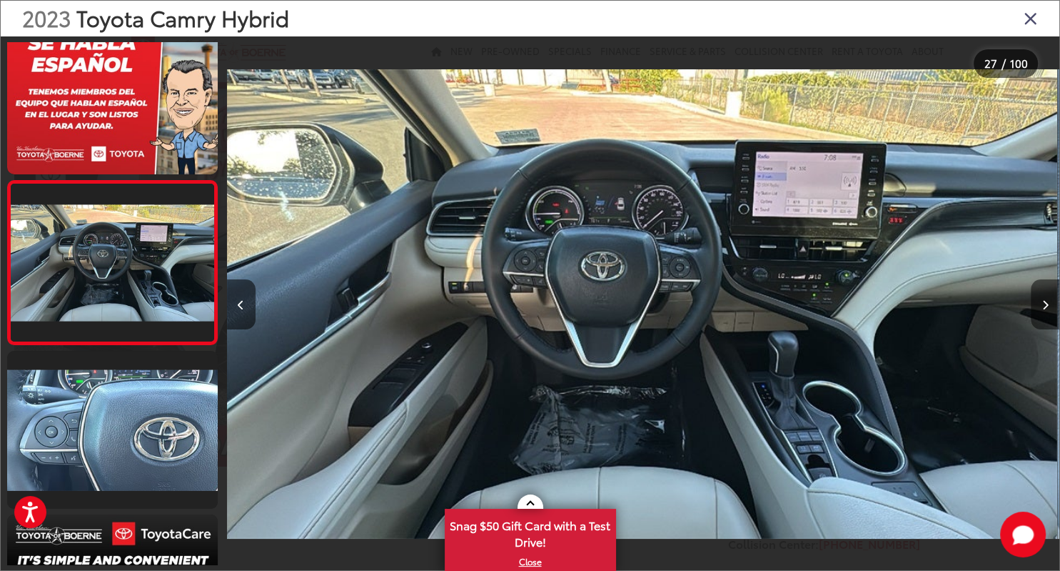
click at [1047, 306] on icon "Next image" at bounding box center [1046, 305] width 6 height 10
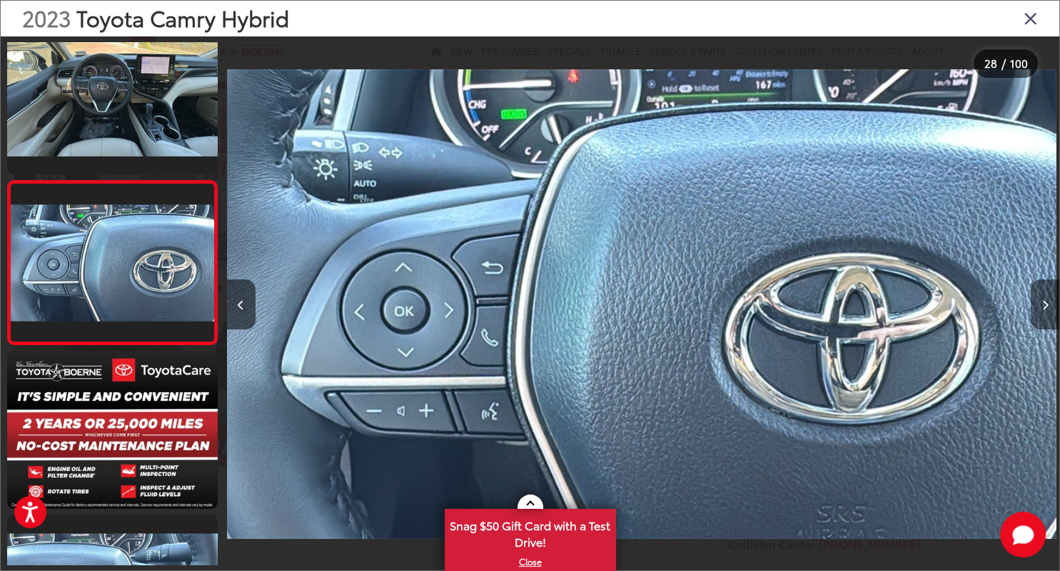
click at [1047, 306] on icon "Next image" at bounding box center [1046, 305] width 6 height 10
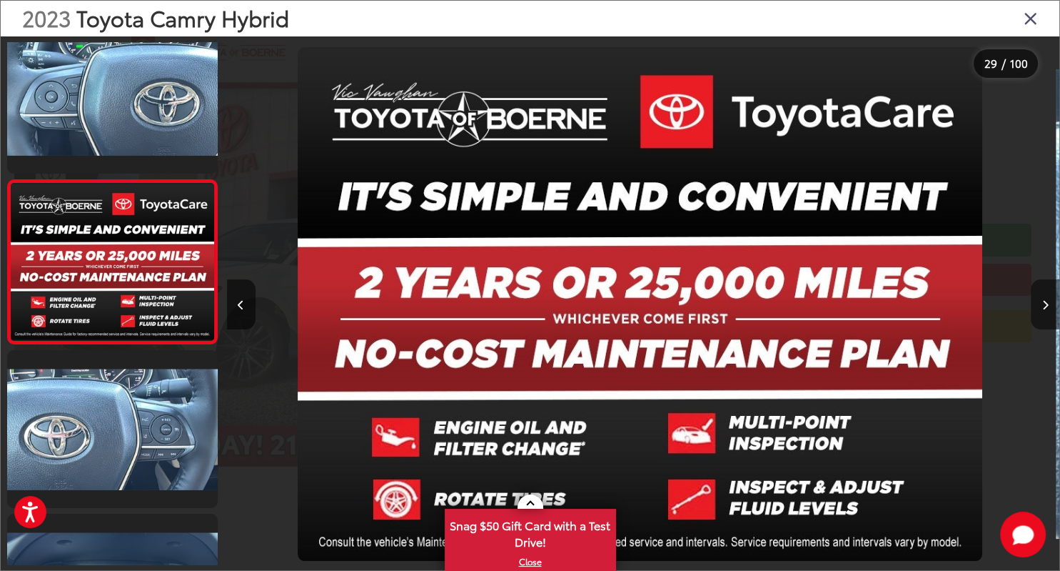
click at [1047, 306] on icon "Next image" at bounding box center [1046, 305] width 6 height 10
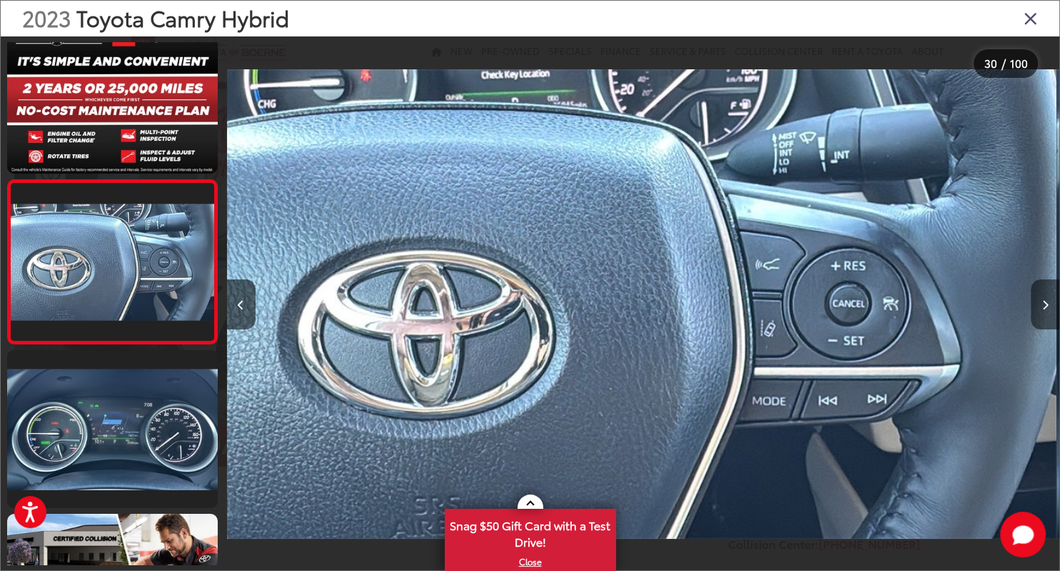
click at [1047, 306] on icon "Next image" at bounding box center [1046, 305] width 6 height 10
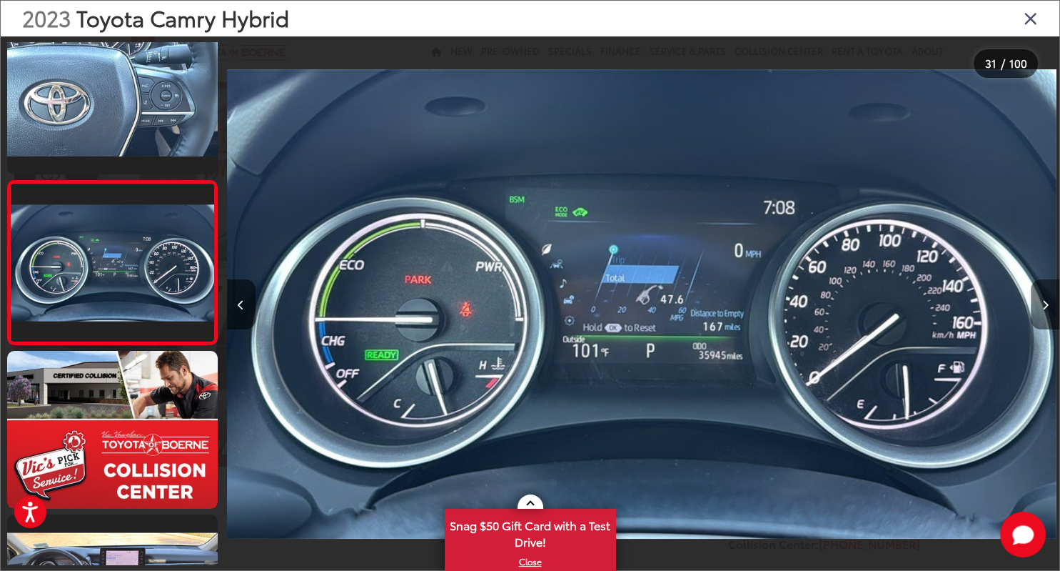
click at [1047, 306] on icon "Next image" at bounding box center [1046, 305] width 6 height 10
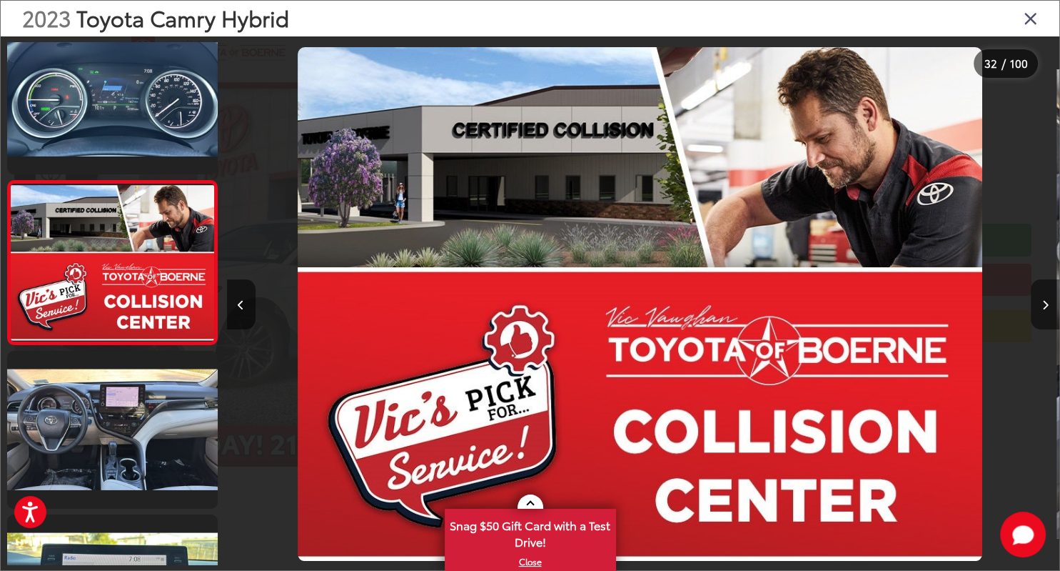
click at [1047, 306] on icon "Next image" at bounding box center [1046, 305] width 6 height 10
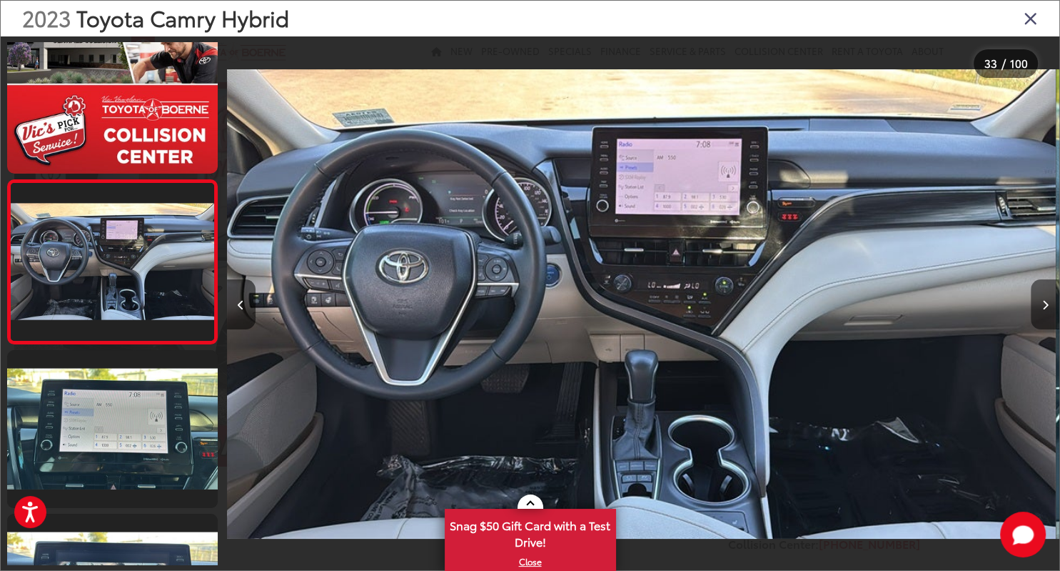
click at [1047, 306] on icon "Next image" at bounding box center [1046, 305] width 6 height 10
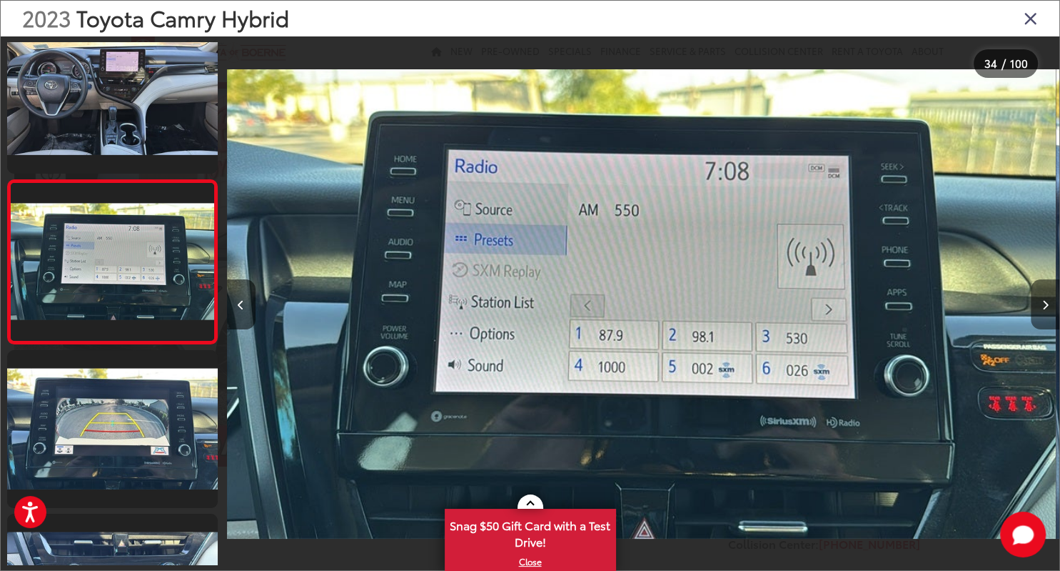
click at [1047, 306] on icon "Next image" at bounding box center [1046, 305] width 6 height 10
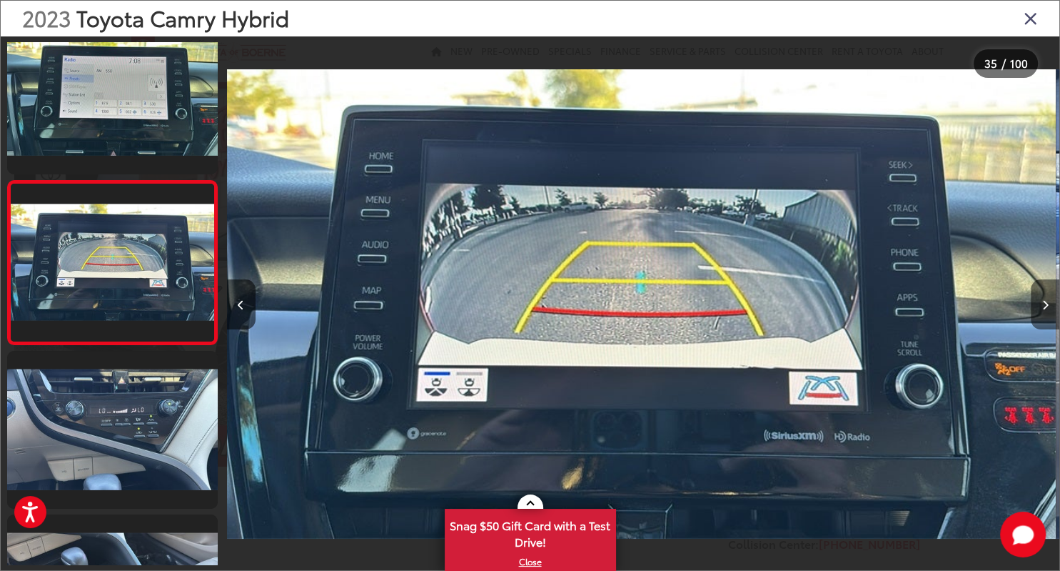
click at [1047, 306] on icon "Next image" at bounding box center [1046, 305] width 6 height 10
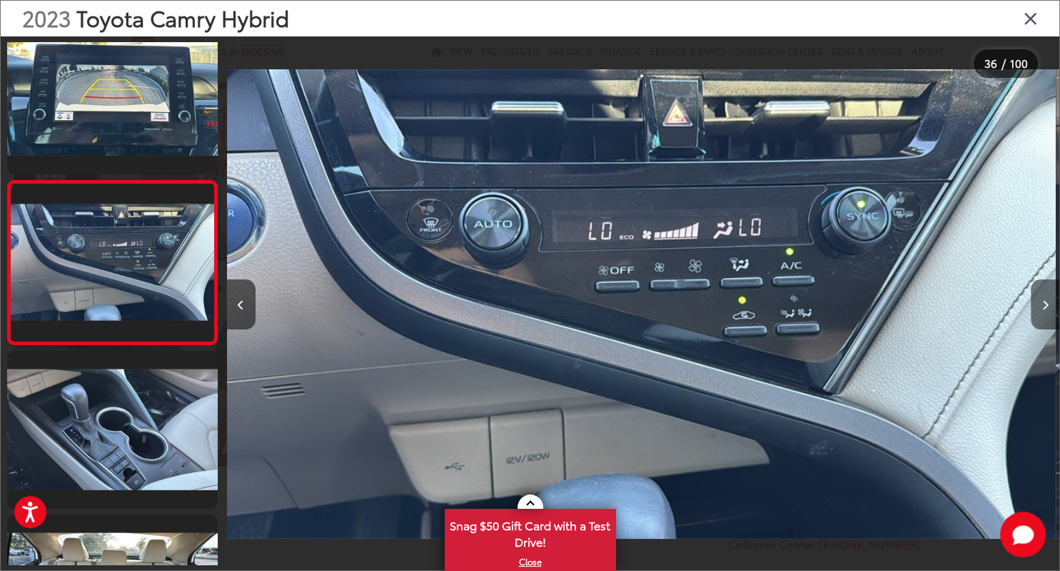
click at [1047, 306] on icon "Next image" at bounding box center [1046, 305] width 6 height 10
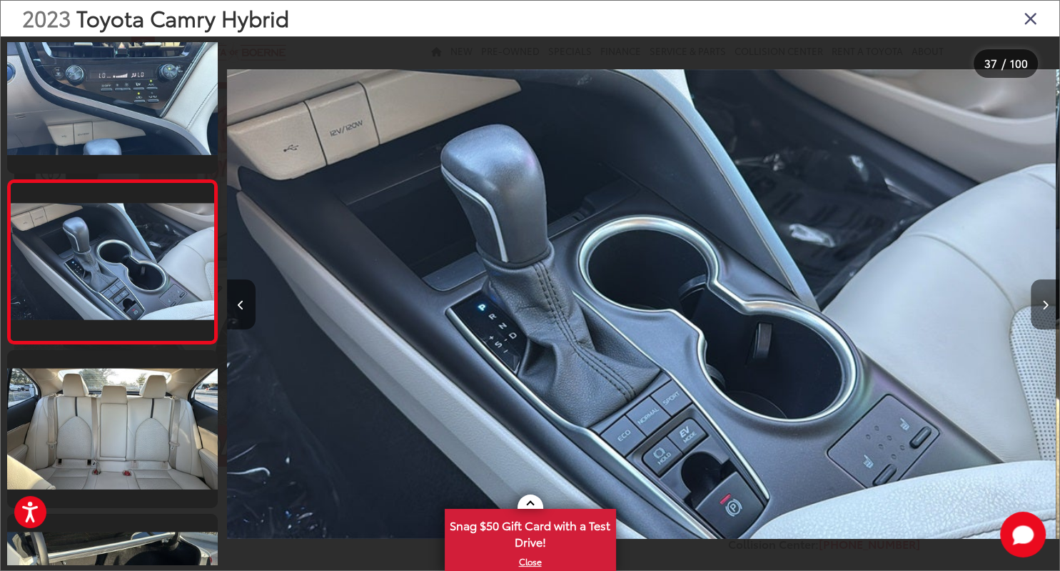
click at [1047, 306] on icon "Next image" at bounding box center [1046, 305] width 6 height 10
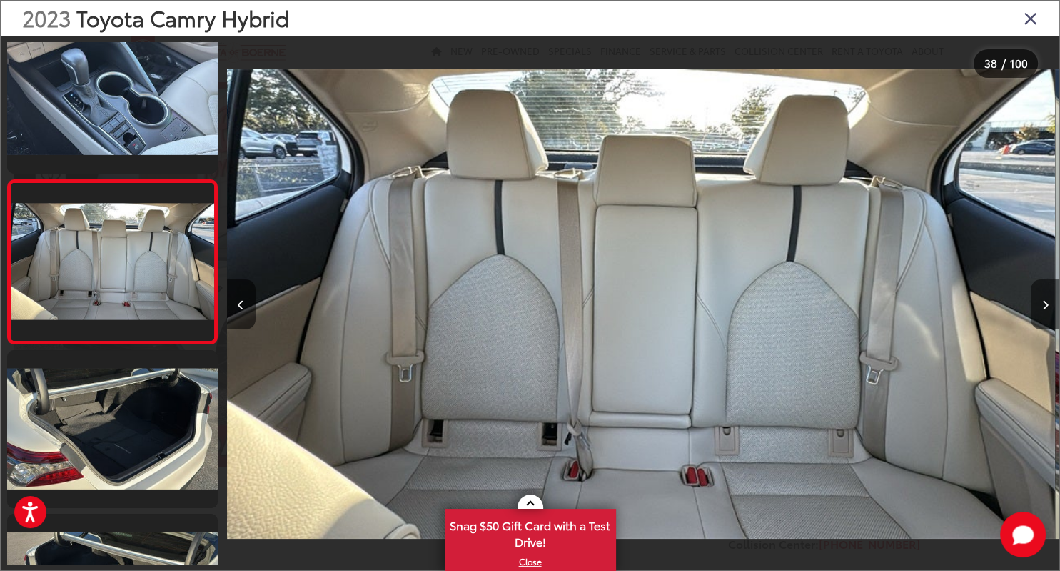
click at [1047, 306] on icon "Next image" at bounding box center [1046, 305] width 6 height 10
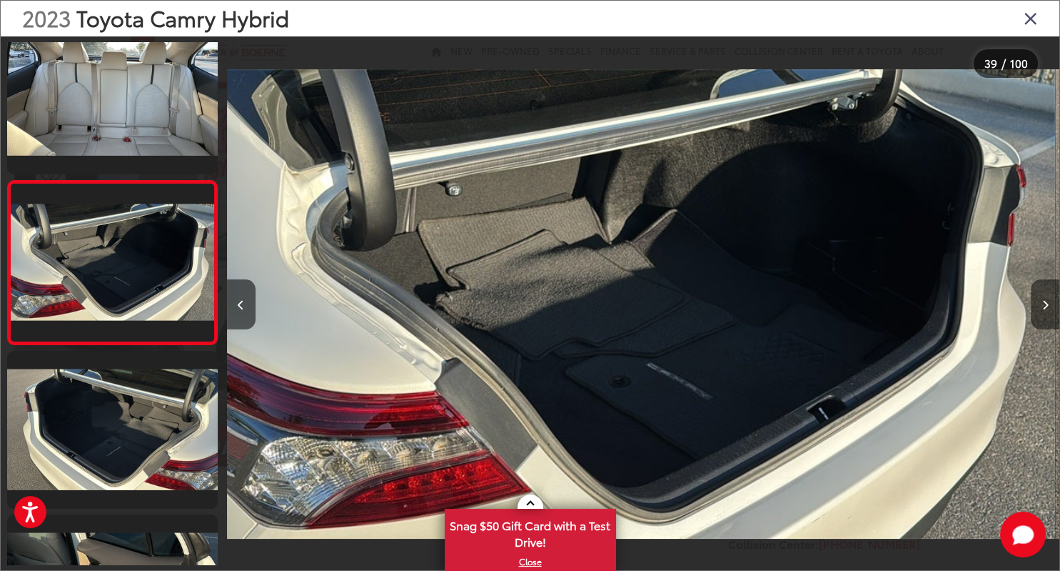
click at [1047, 306] on icon "Next image" at bounding box center [1046, 305] width 6 height 10
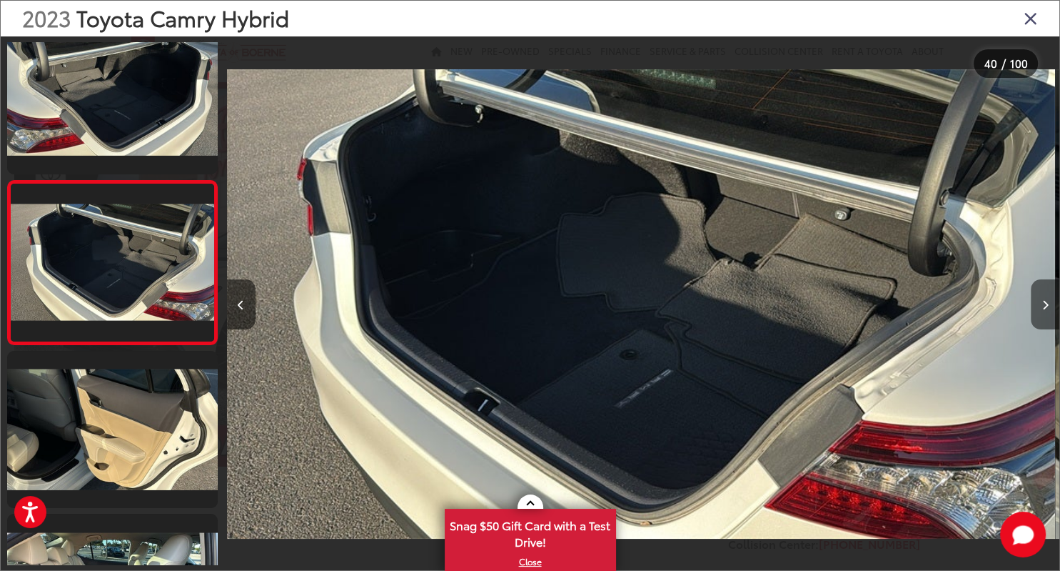
click at [1047, 306] on icon "Next image" at bounding box center [1046, 305] width 6 height 10
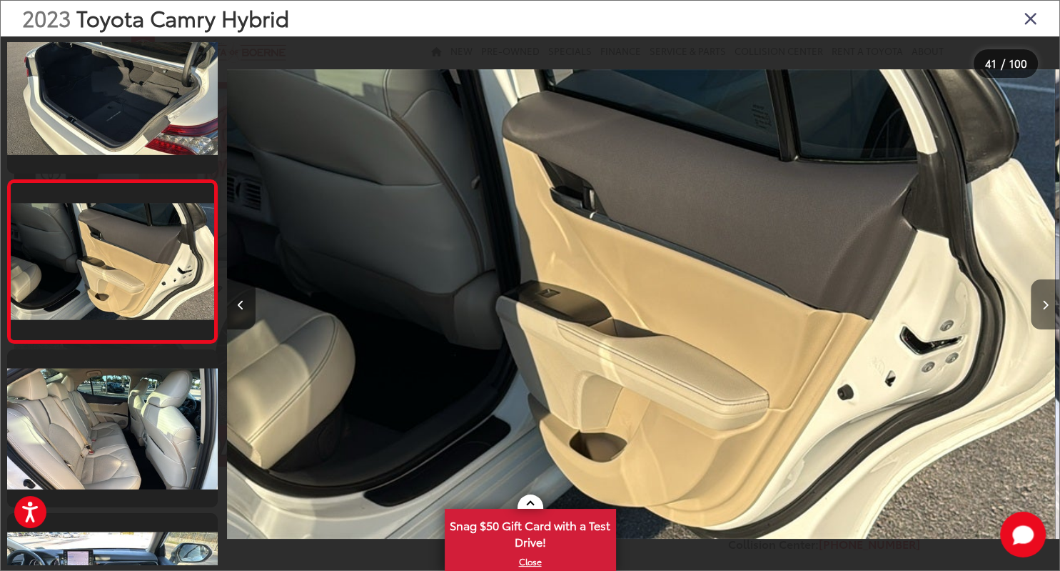
click at [1047, 306] on icon "Next image" at bounding box center [1046, 305] width 6 height 10
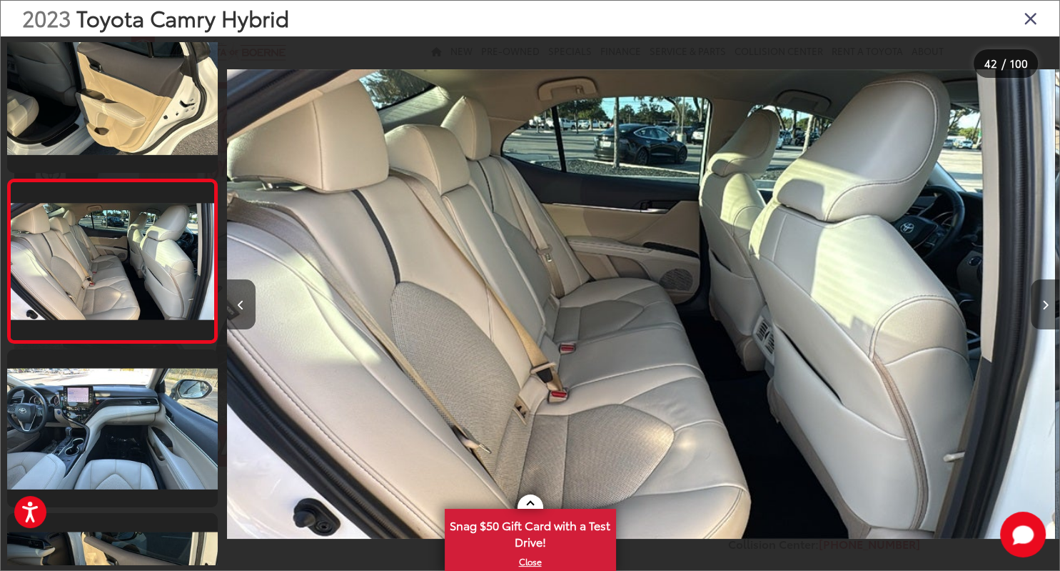
click at [1050, 307] on button "Next image" at bounding box center [1045, 304] width 29 height 50
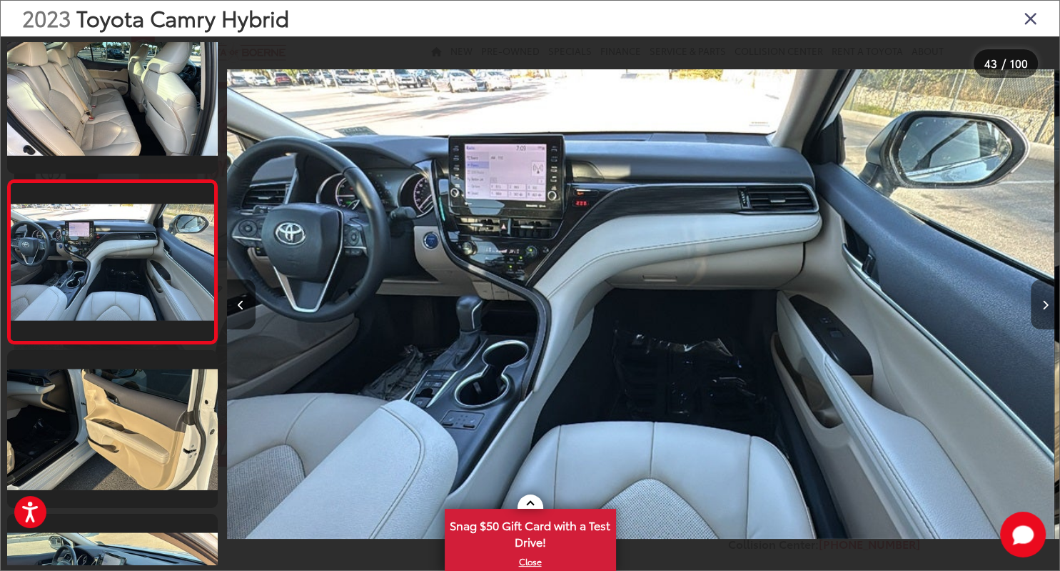
click at [1050, 307] on button "Next image" at bounding box center [1045, 304] width 29 height 50
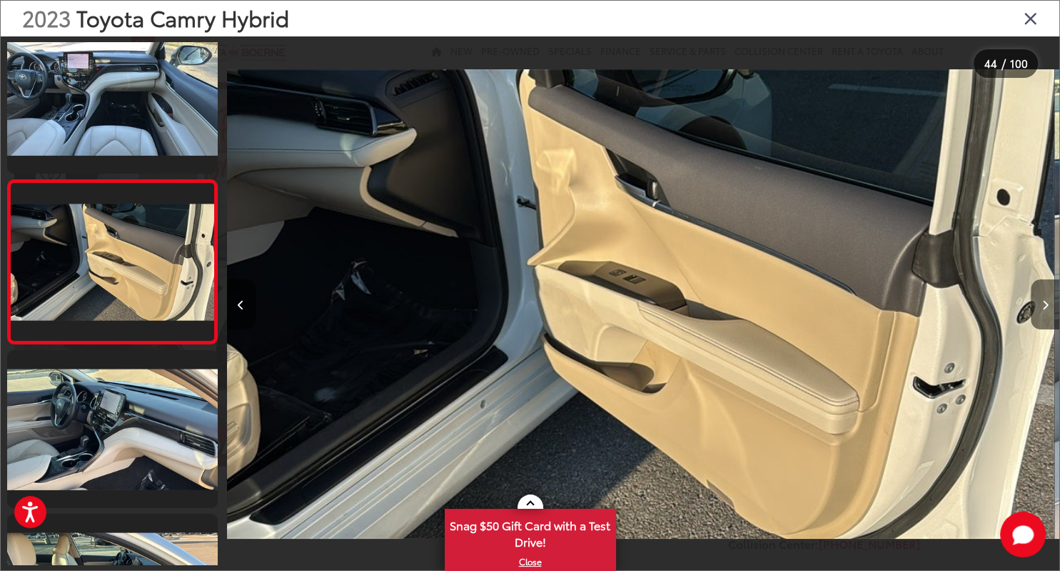
click at [1050, 307] on button "Next image" at bounding box center [1045, 304] width 29 height 50
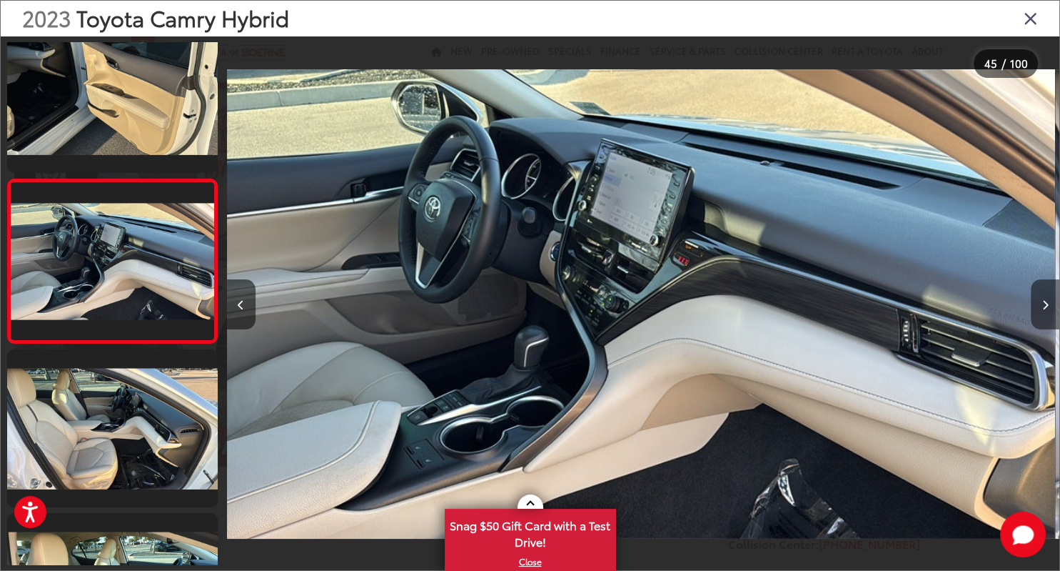
click at [1050, 307] on button "Next image" at bounding box center [1045, 304] width 29 height 50
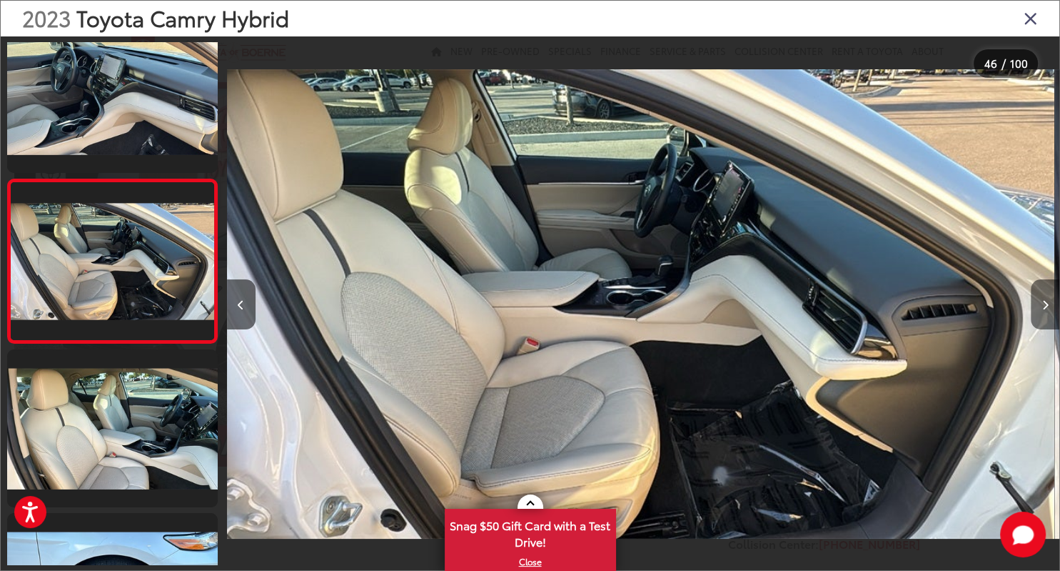
click at [1050, 307] on button "Next image" at bounding box center [1045, 304] width 29 height 50
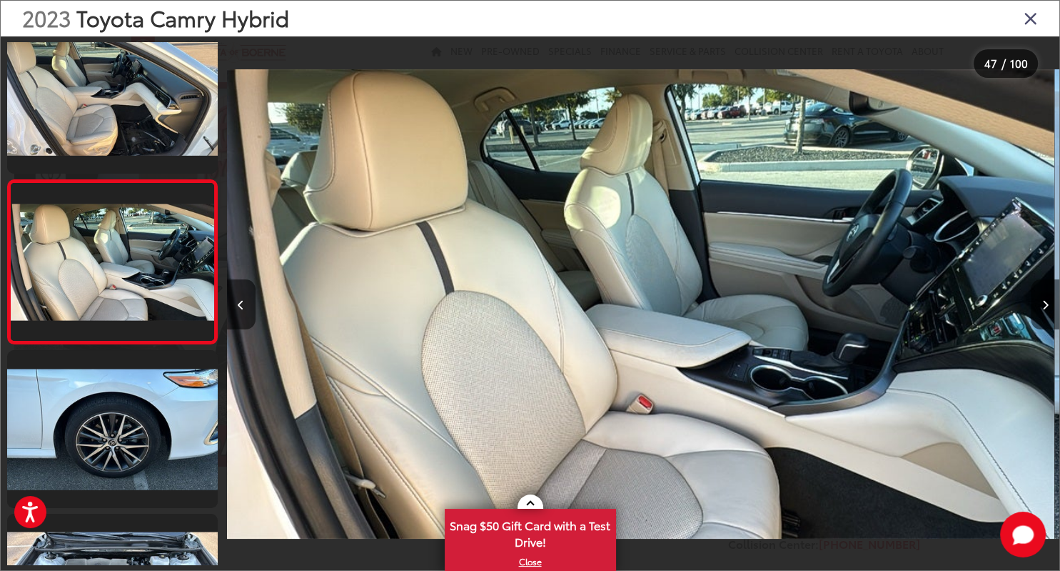
click at [1050, 307] on button "Next image" at bounding box center [1045, 304] width 29 height 50
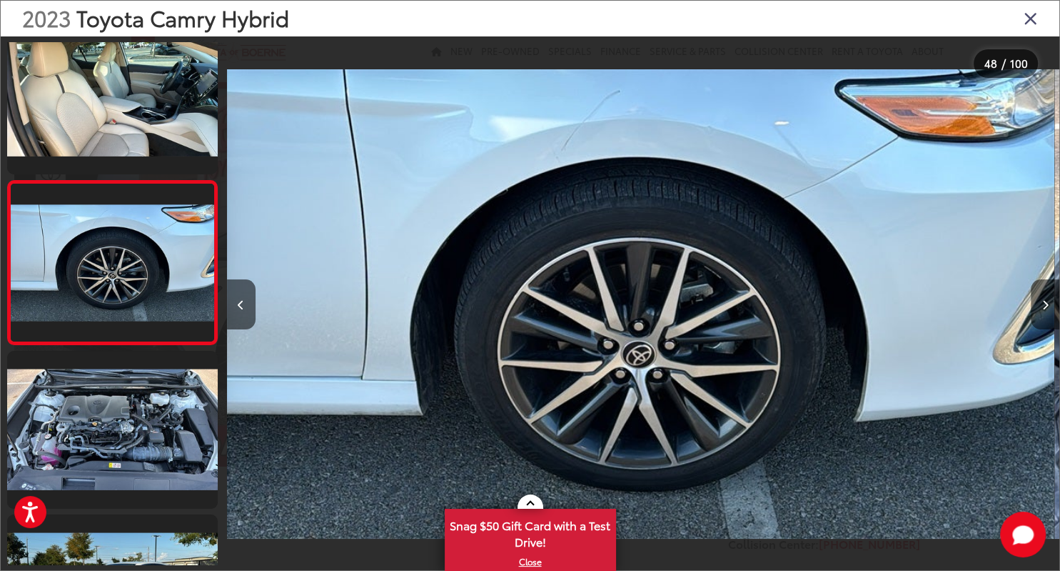
click at [1050, 307] on button "Next image" at bounding box center [1045, 304] width 29 height 50
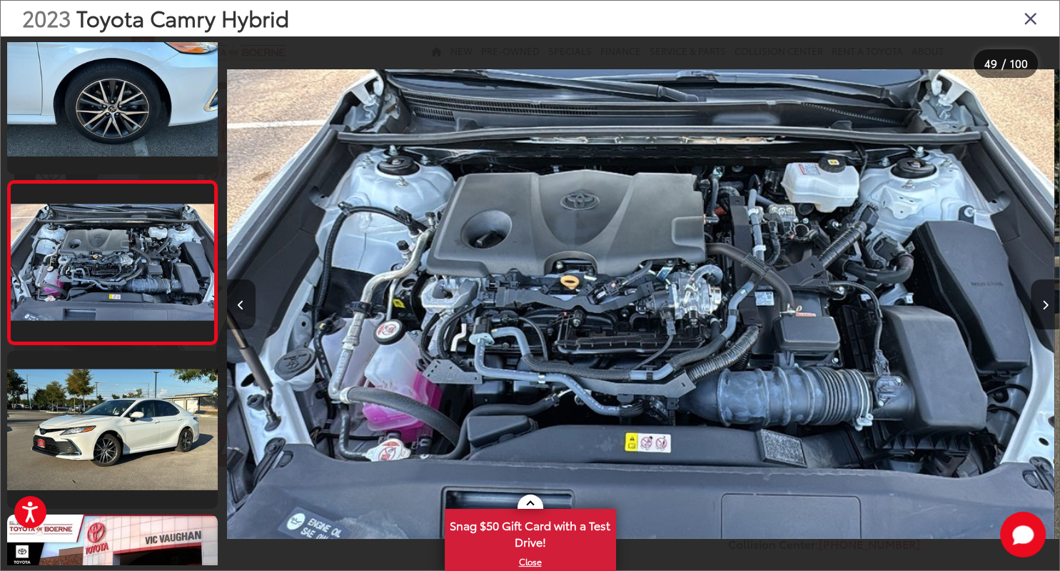
click at [244, 303] on icon "Previous image" at bounding box center [241, 305] width 6 height 10
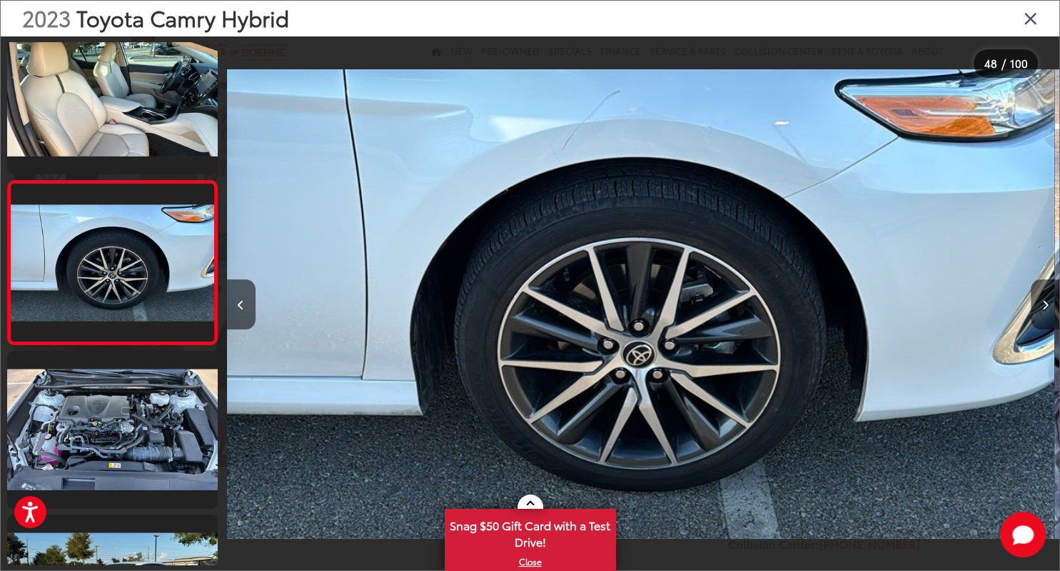
click at [1041, 301] on button "Next image" at bounding box center [1045, 304] width 29 height 50
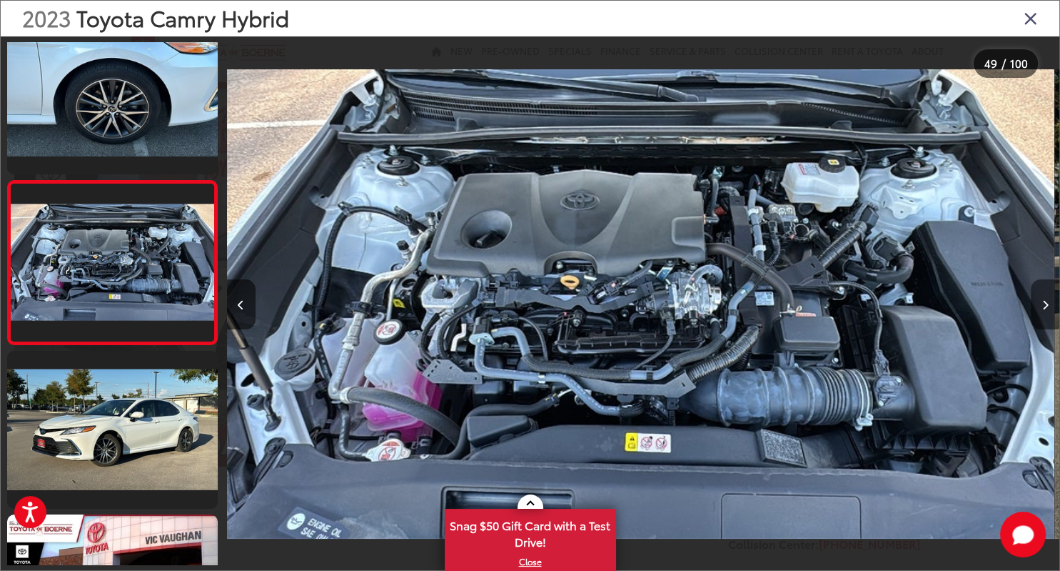
click at [1046, 301] on icon "Next image" at bounding box center [1046, 305] width 6 height 10
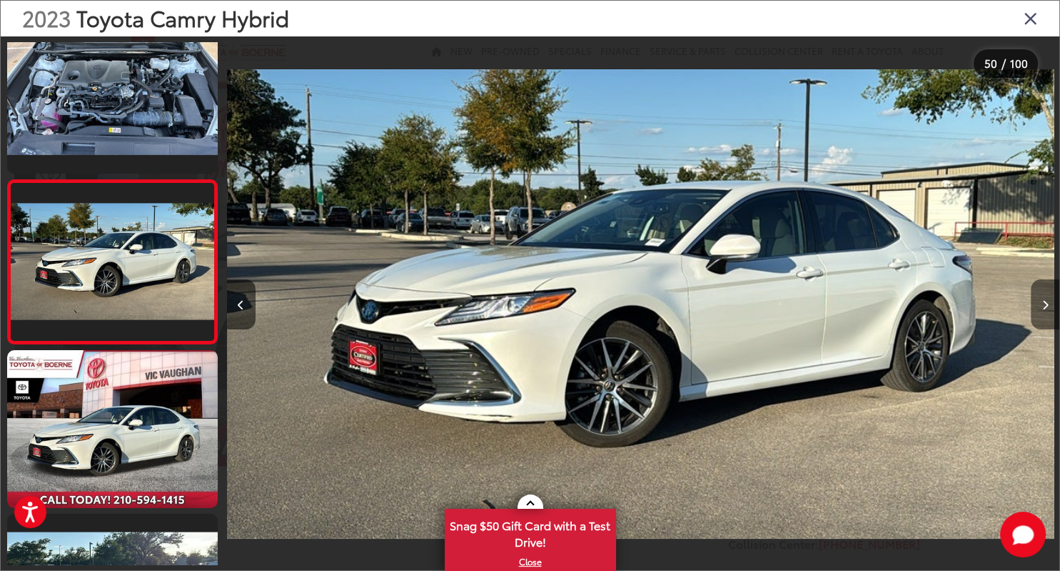
click at [1046, 301] on icon "Next image" at bounding box center [1046, 305] width 6 height 10
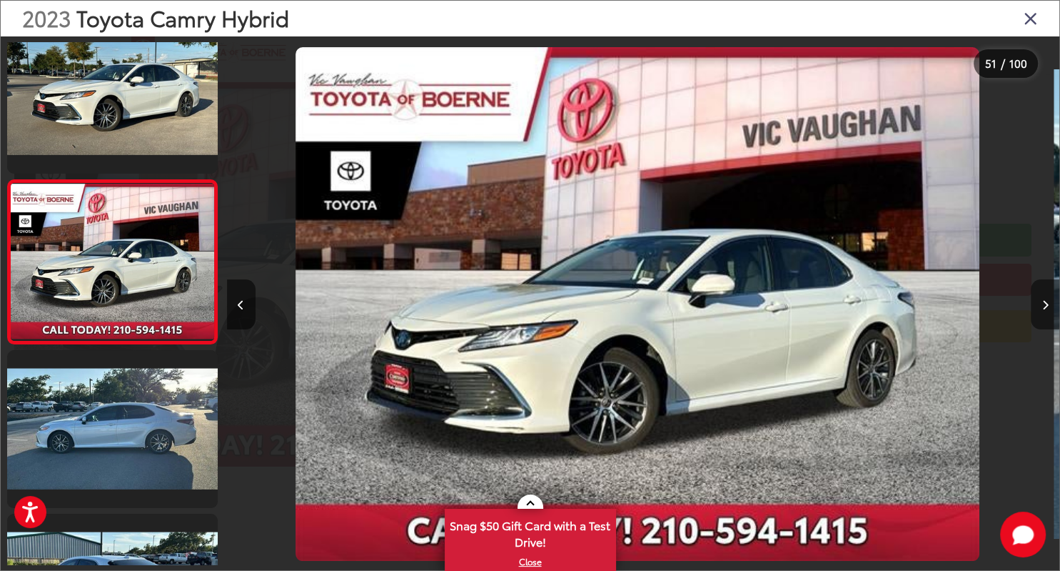
click at [1046, 301] on icon "Next image" at bounding box center [1046, 305] width 6 height 10
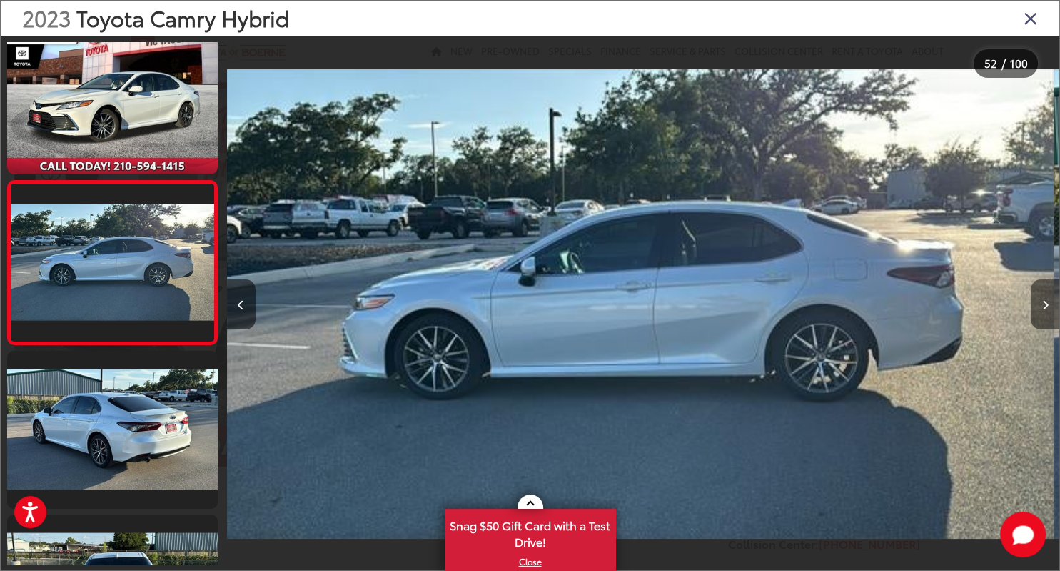
click at [1046, 301] on icon "Next image" at bounding box center [1046, 305] width 6 height 10
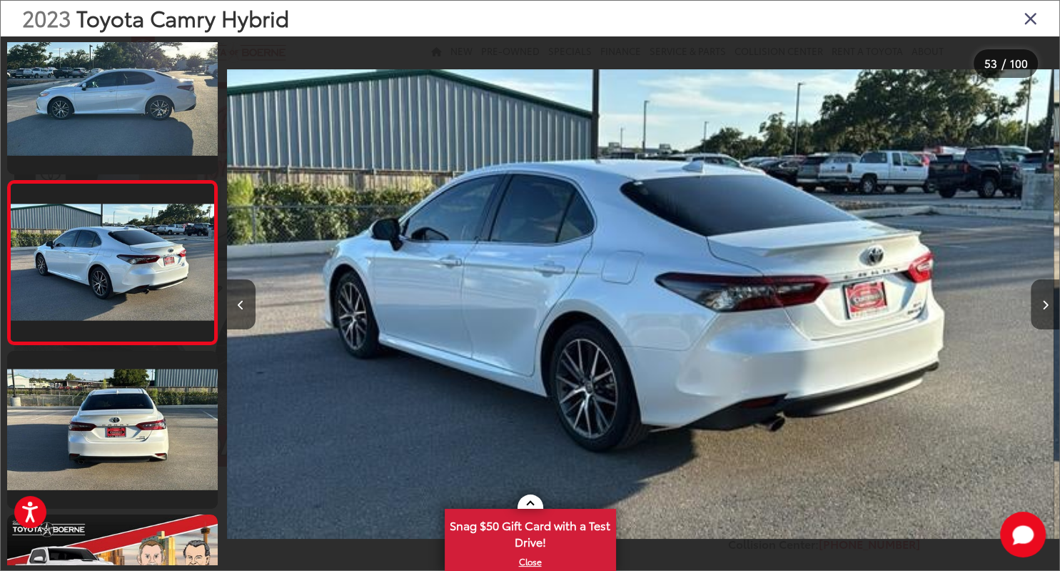
click at [1046, 301] on icon "Next image" at bounding box center [1046, 305] width 6 height 10
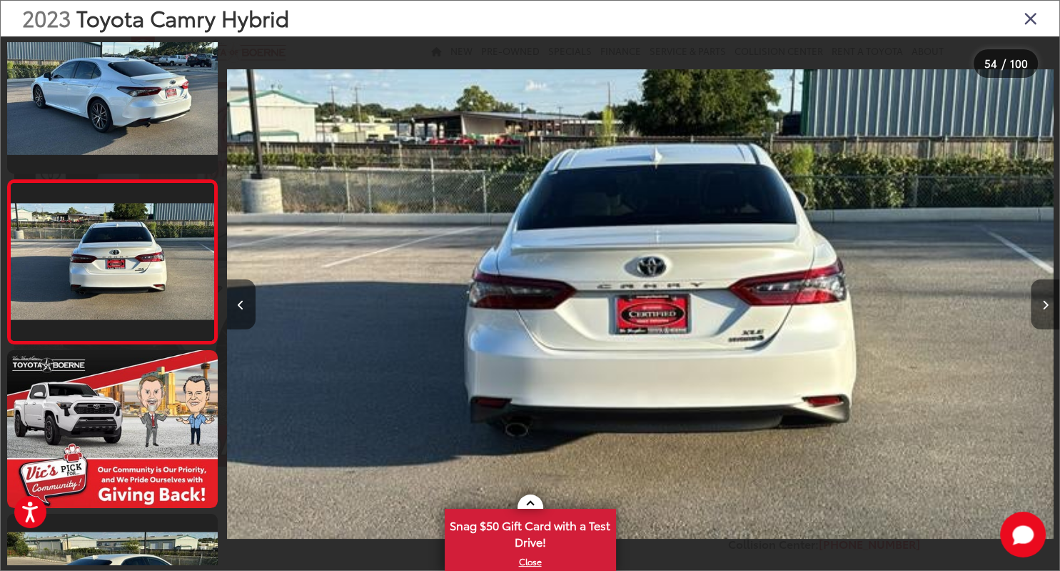
click at [1046, 301] on icon "Next image" at bounding box center [1046, 305] width 6 height 10
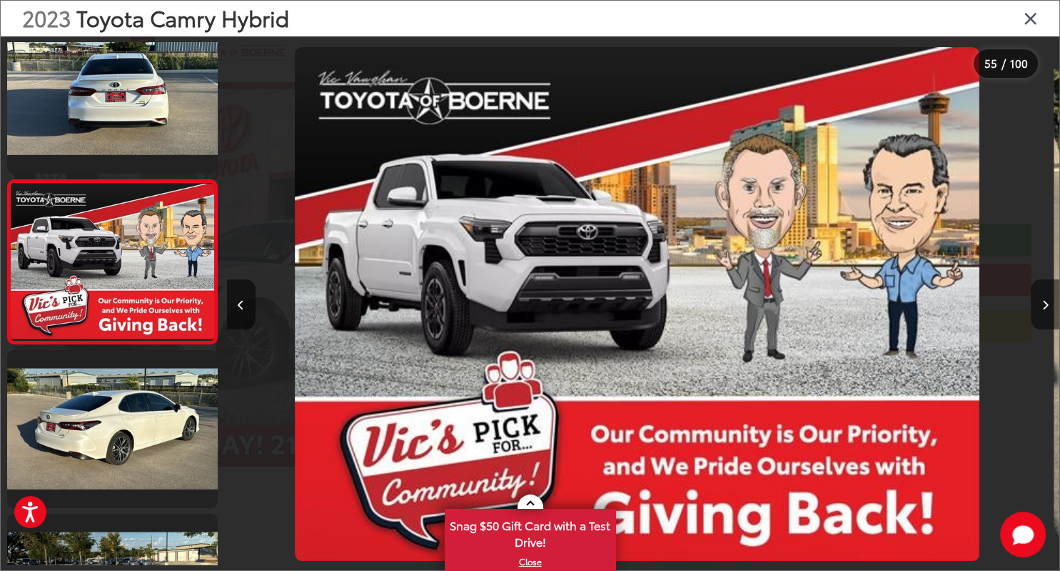
click at [1046, 301] on icon "Next image" at bounding box center [1046, 305] width 6 height 10
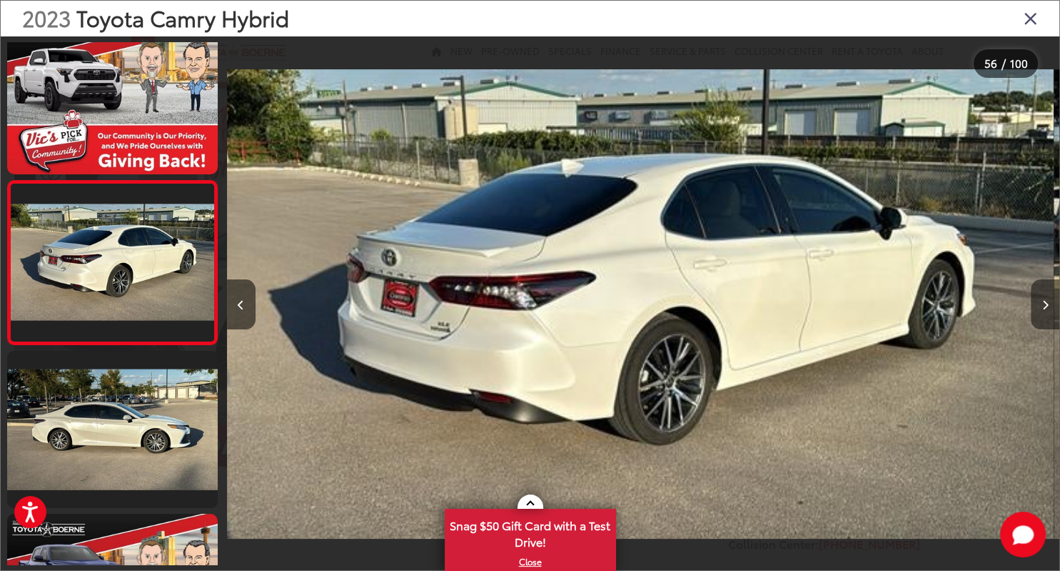
click at [1046, 301] on icon "Next image" at bounding box center [1046, 305] width 6 height 10
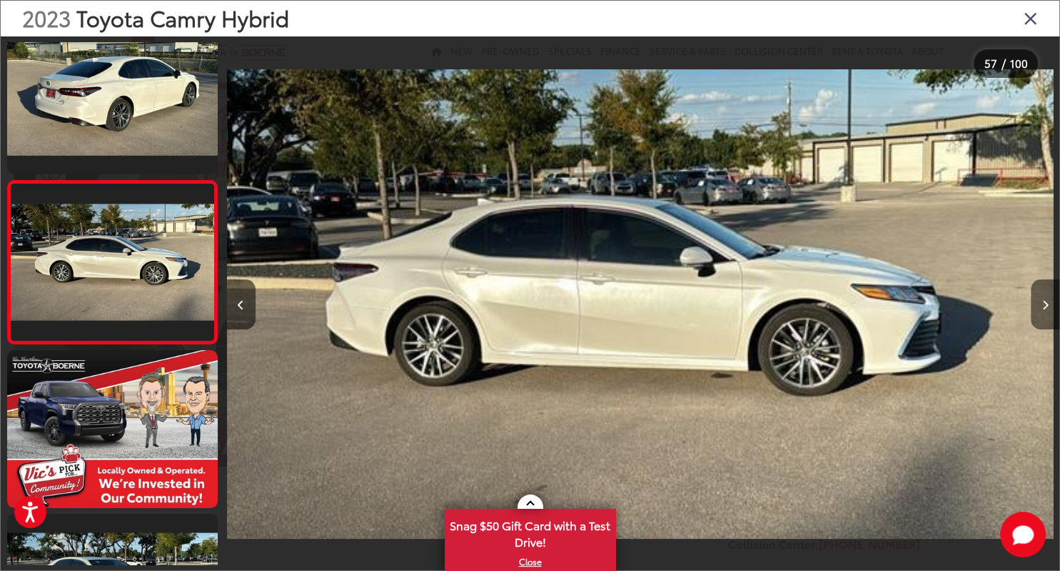
click at [1046, 301] on icon "Next image" at bounding box center [1046, 305] width 6 height 10
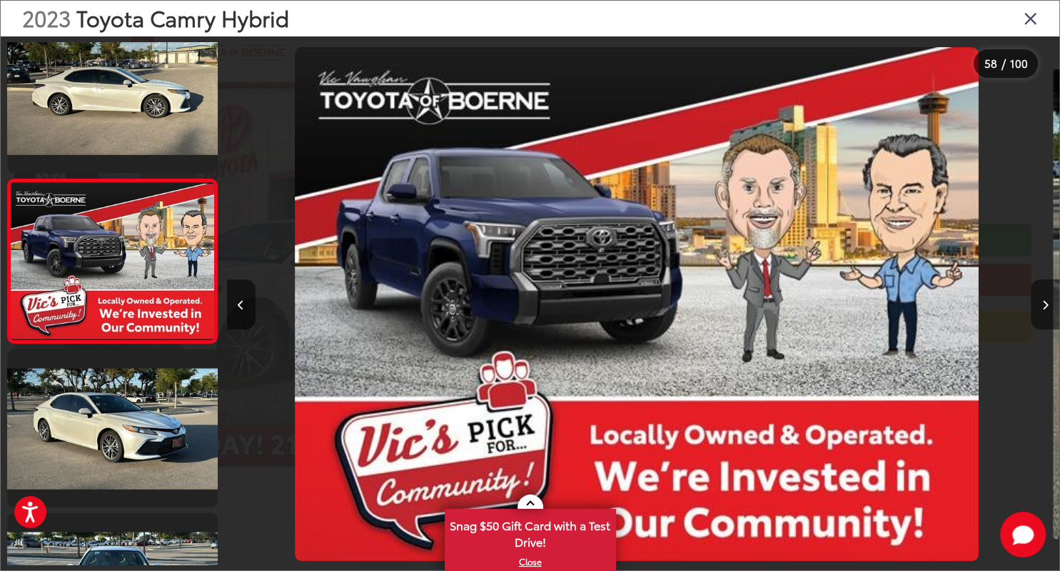
click at [1046, 301] on icon "Next image" at bounding box center [1046, 305] width 6 height 10
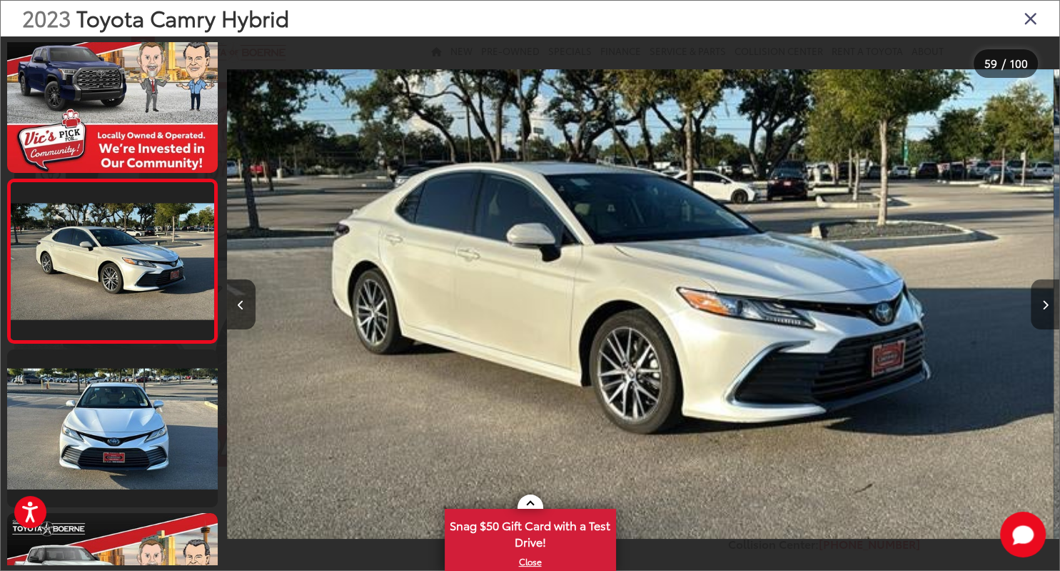
click at [1046, 301] on icon "Next image" at bounding box center [1046, 305] width 6 height 10
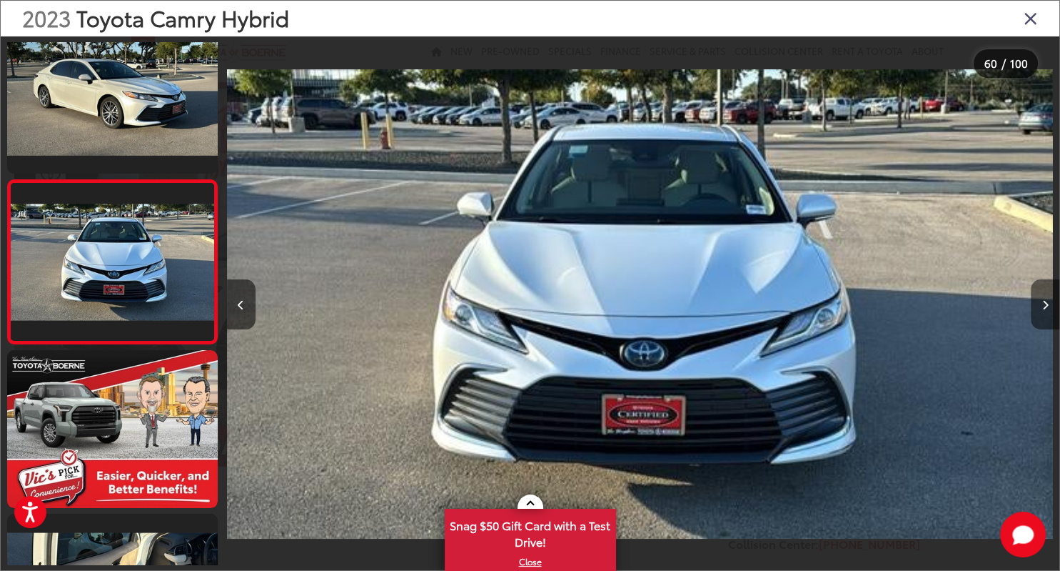
click at [1046, 301] on icon "Next image" at bounding box center [1046, 305] width 6 height 10
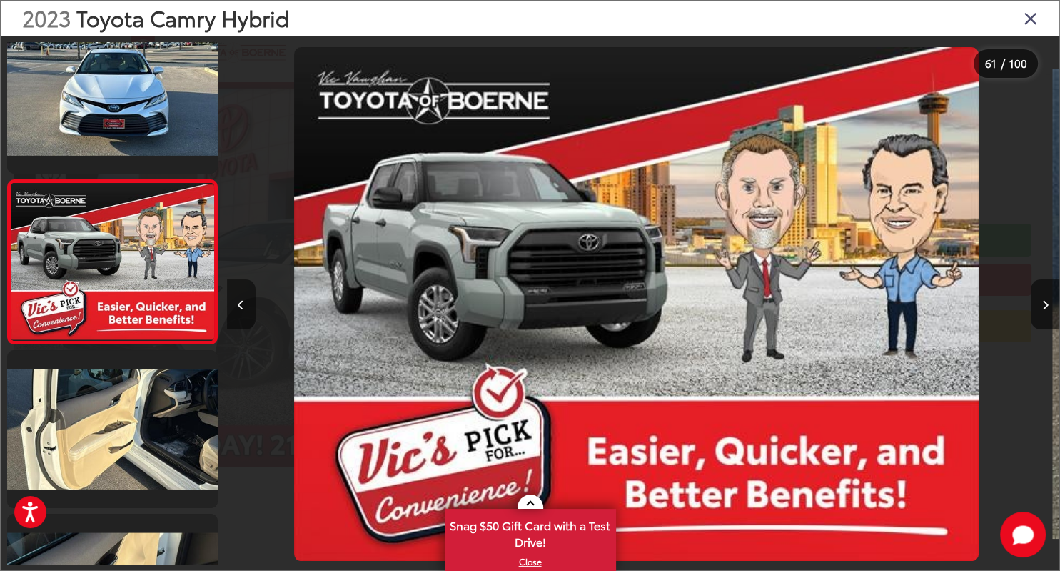
click at [248, 310] on button "Previous image" at bounding box center [241, 304] width 29 height 50
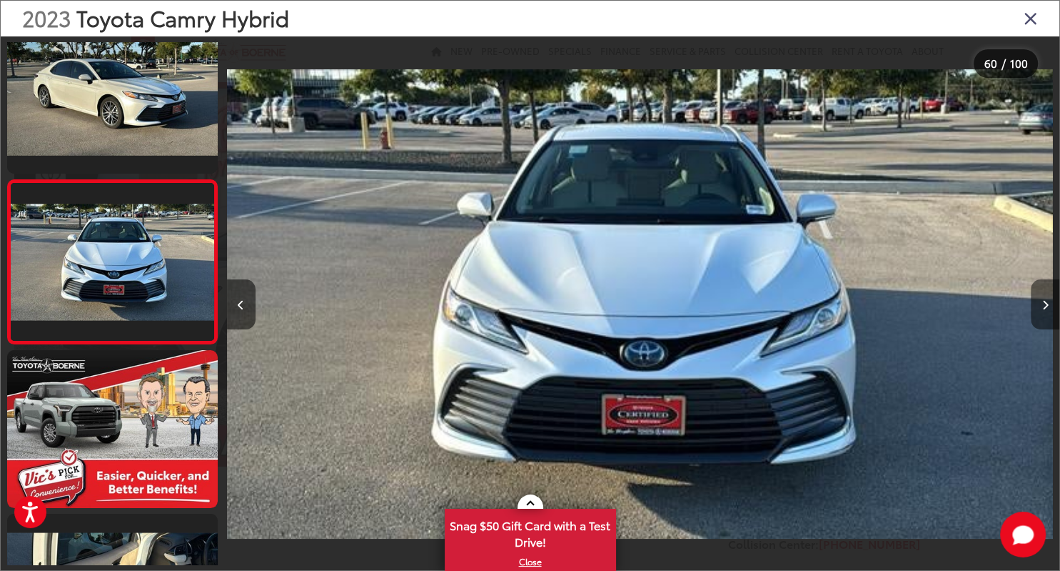
click at [1050, 301] on button "Next image" at bounding box center [1045, 304] width 29 height 50
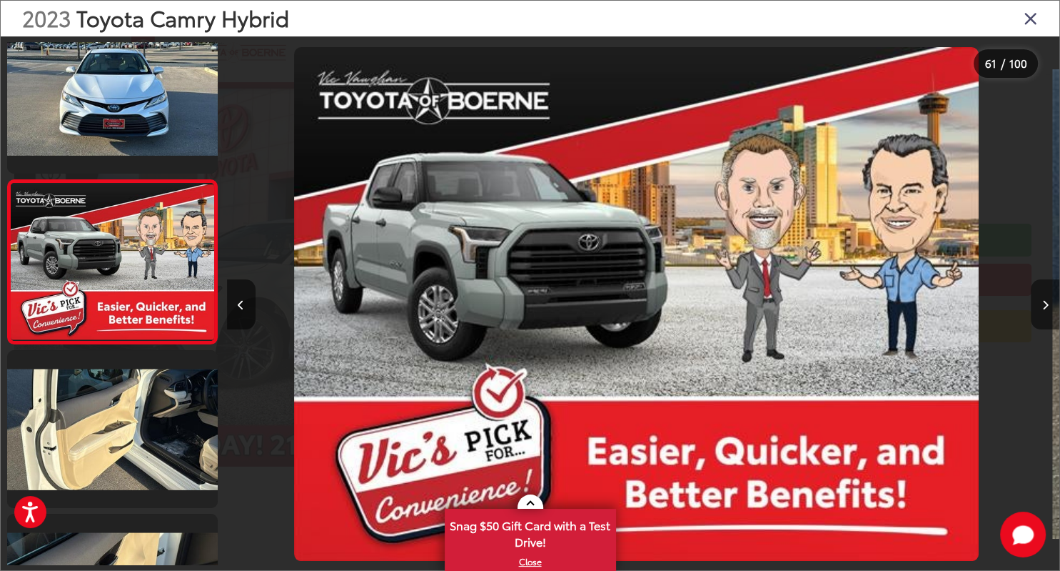
click at [1050, 301] on button "Next image" at bounding box center [1045, 304] width 29 height 50
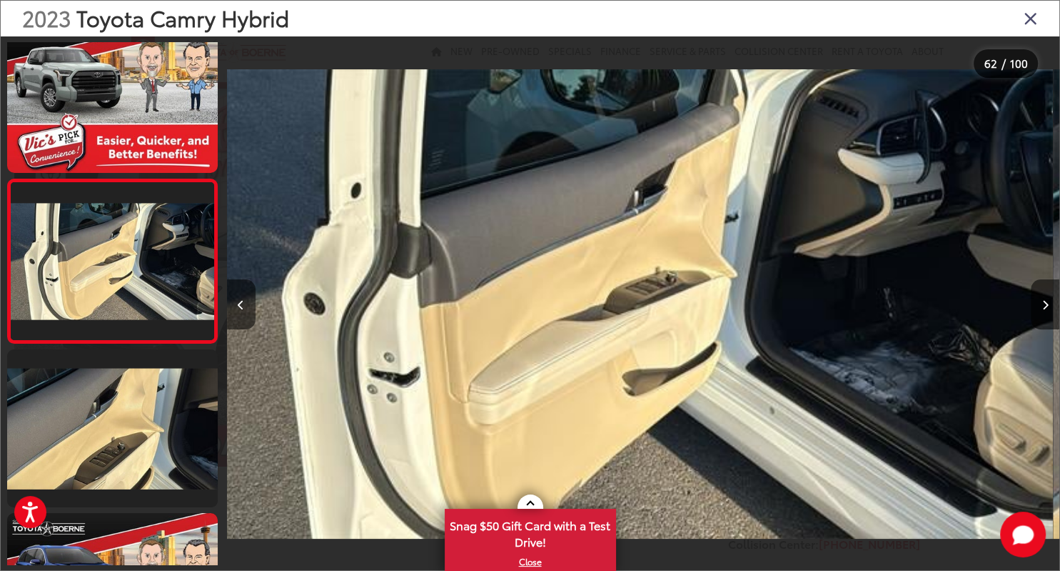
click at [1030, 21] on icon "Close gallery" at bounding box center [1031, 18] width 14 height 19
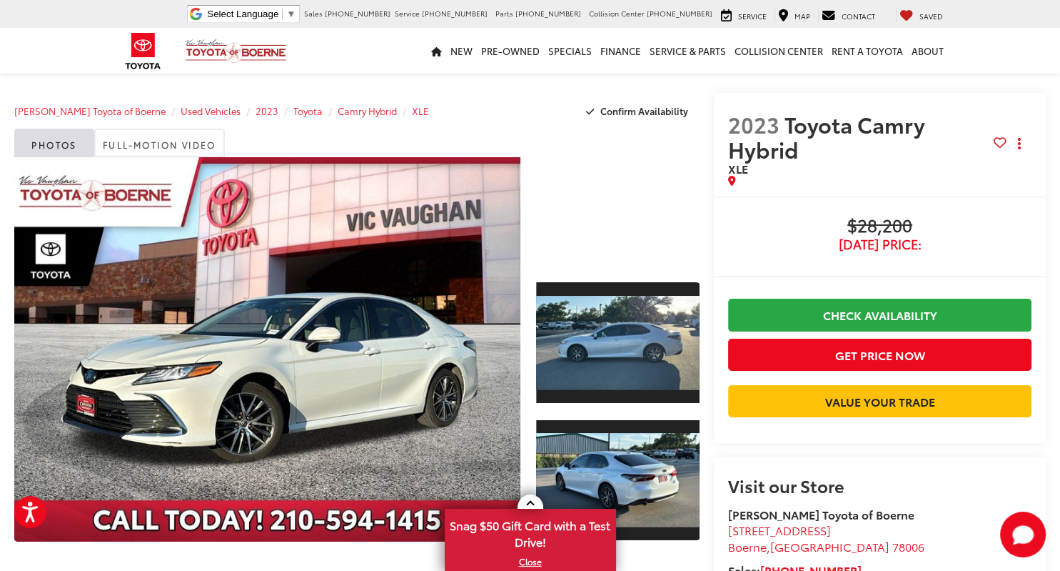
click at [618, 209] on div at bounding box center [618, 211] width 164 height 109
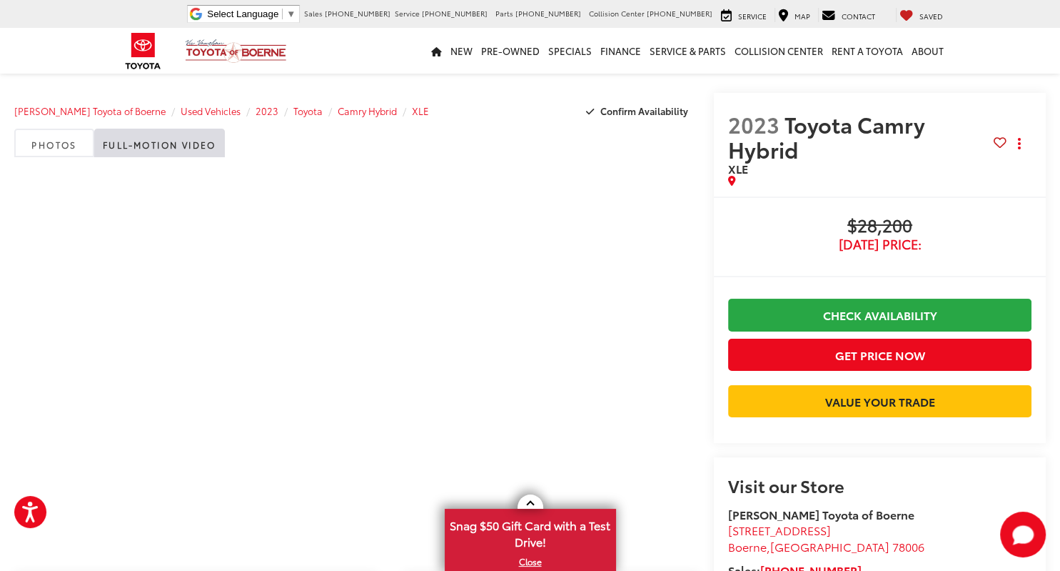
scroll to position [75, 0]
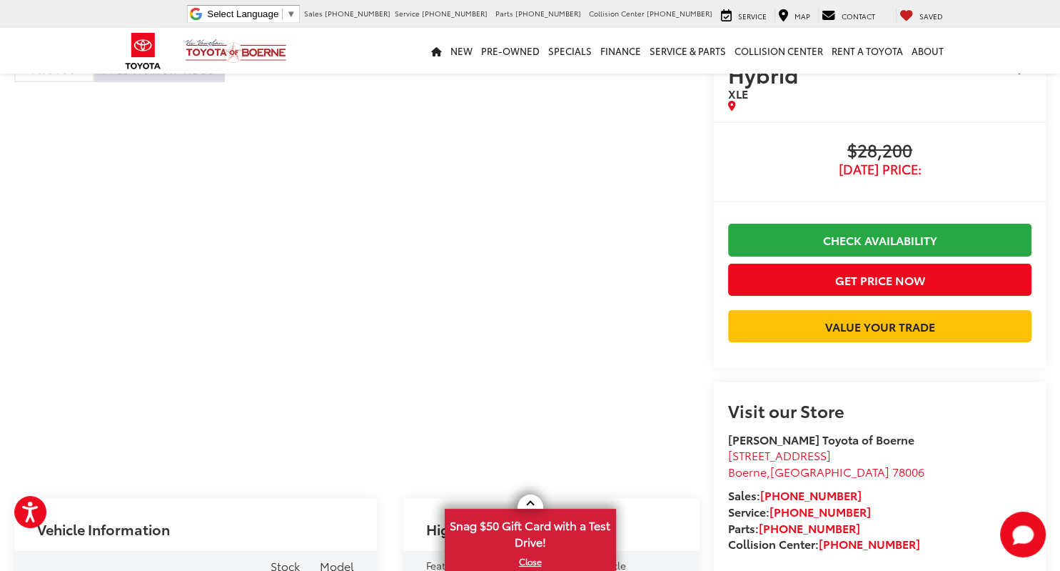
click at [767, 171] on span "[DATE] Price:" at bounding box center [879, 169] width 303 height 14
